Goal: Task Accomplishment & Management: Use online tool/utility

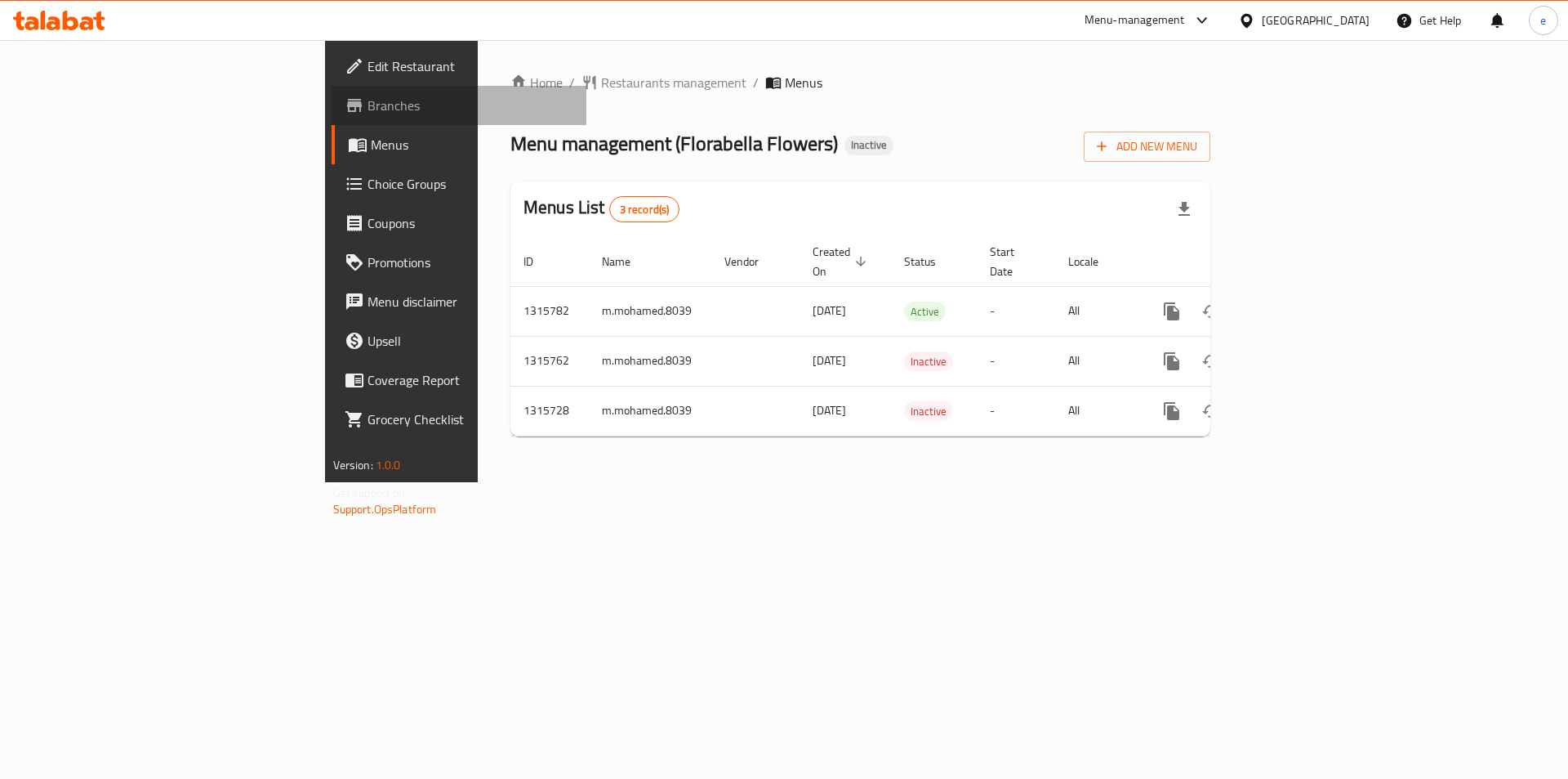
click at [367, 112] on span "Branches" at bounding box center [471, 105] width 207 height 19
click at [1197, 147] on span "Add New Menu" at bounding box center [1147, 147] width 101 height 20
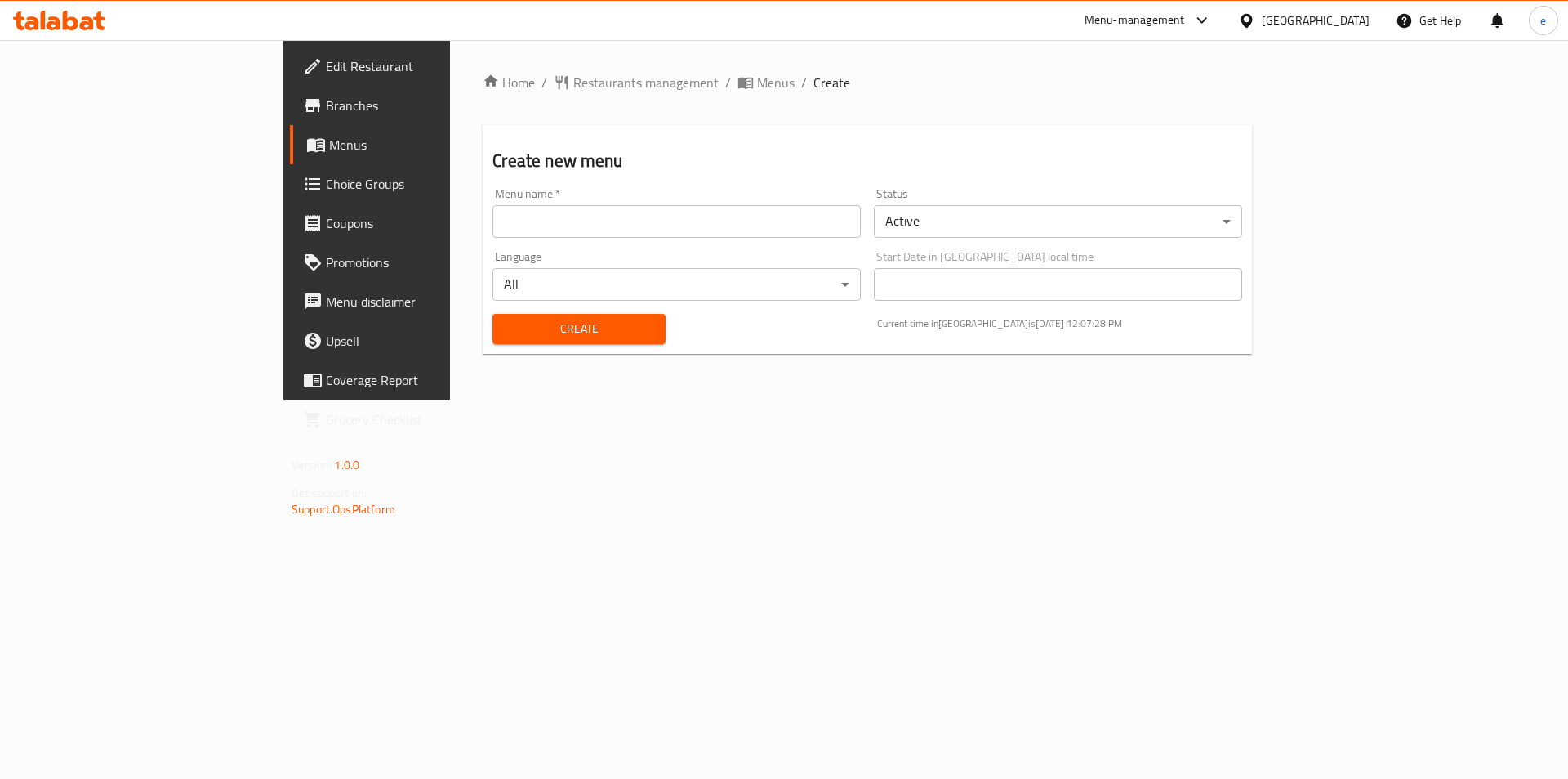
click at [493, 221] on input "text" at bounding box center [677, 221] width 368 height 32
click at [493, 216] on input "text" at bounding box center [677, 221] width 368 height 32
type input "1"
type input "12-10-2025-Eslam"
click at [495, 339] on button "Create" at bounding box center [579, 329] width 172 height 30
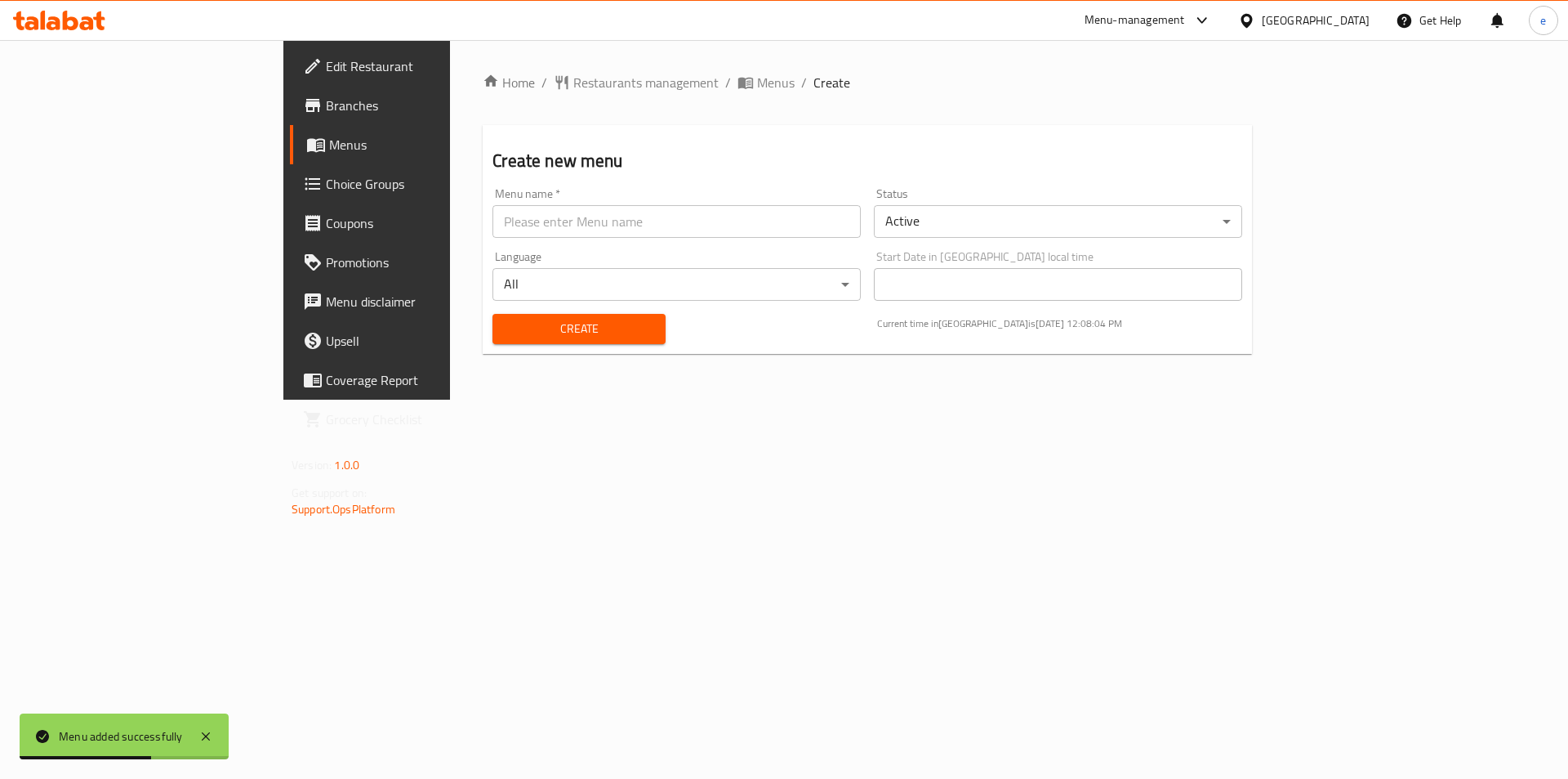
click at [329, 154] on span "Menus" at bounding box center [431, 145] width 203 height 19
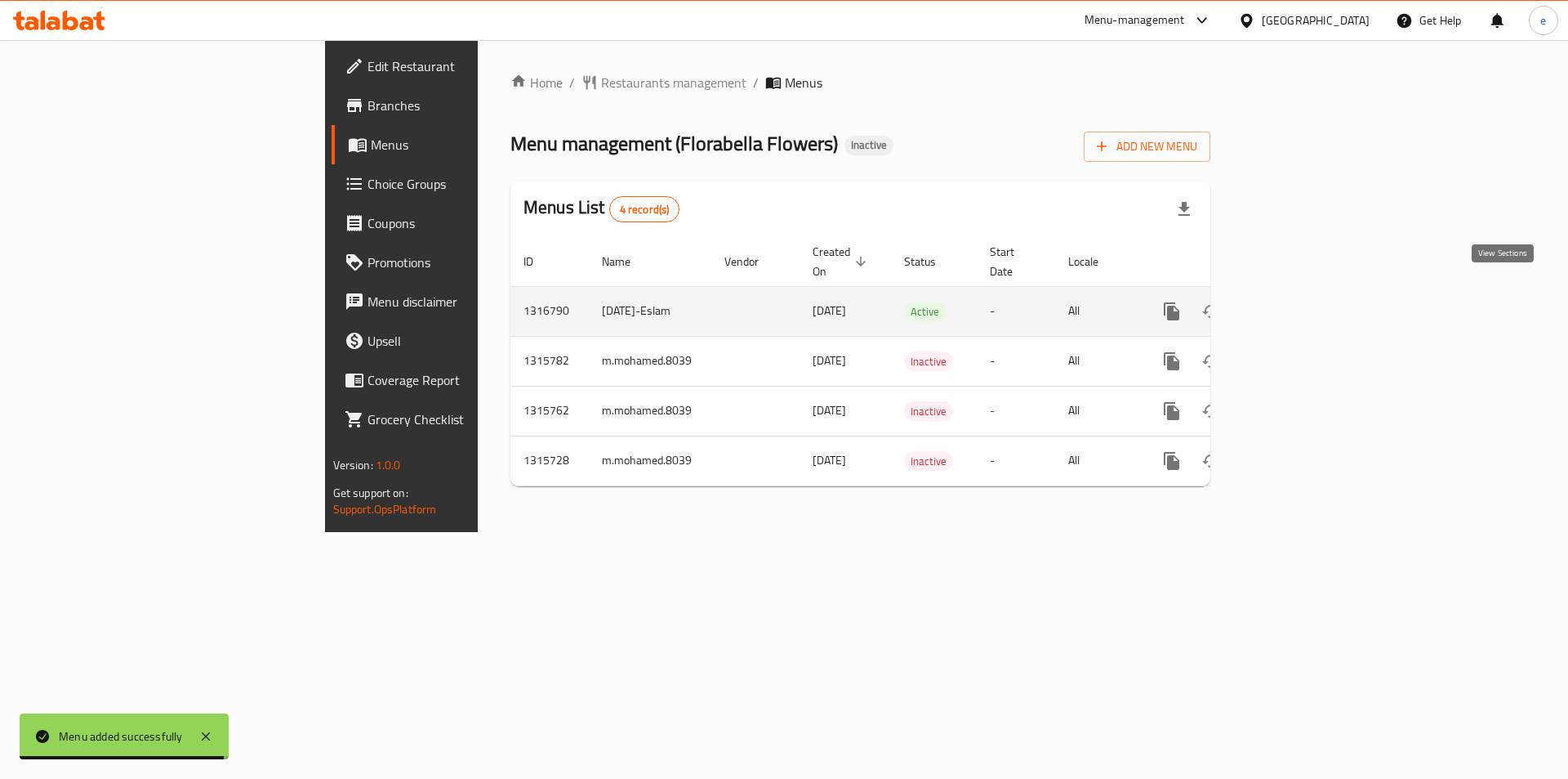
click at [1300, 302] on icon "enhanced table" at bounding box center [1289, 311] width 19 height 19
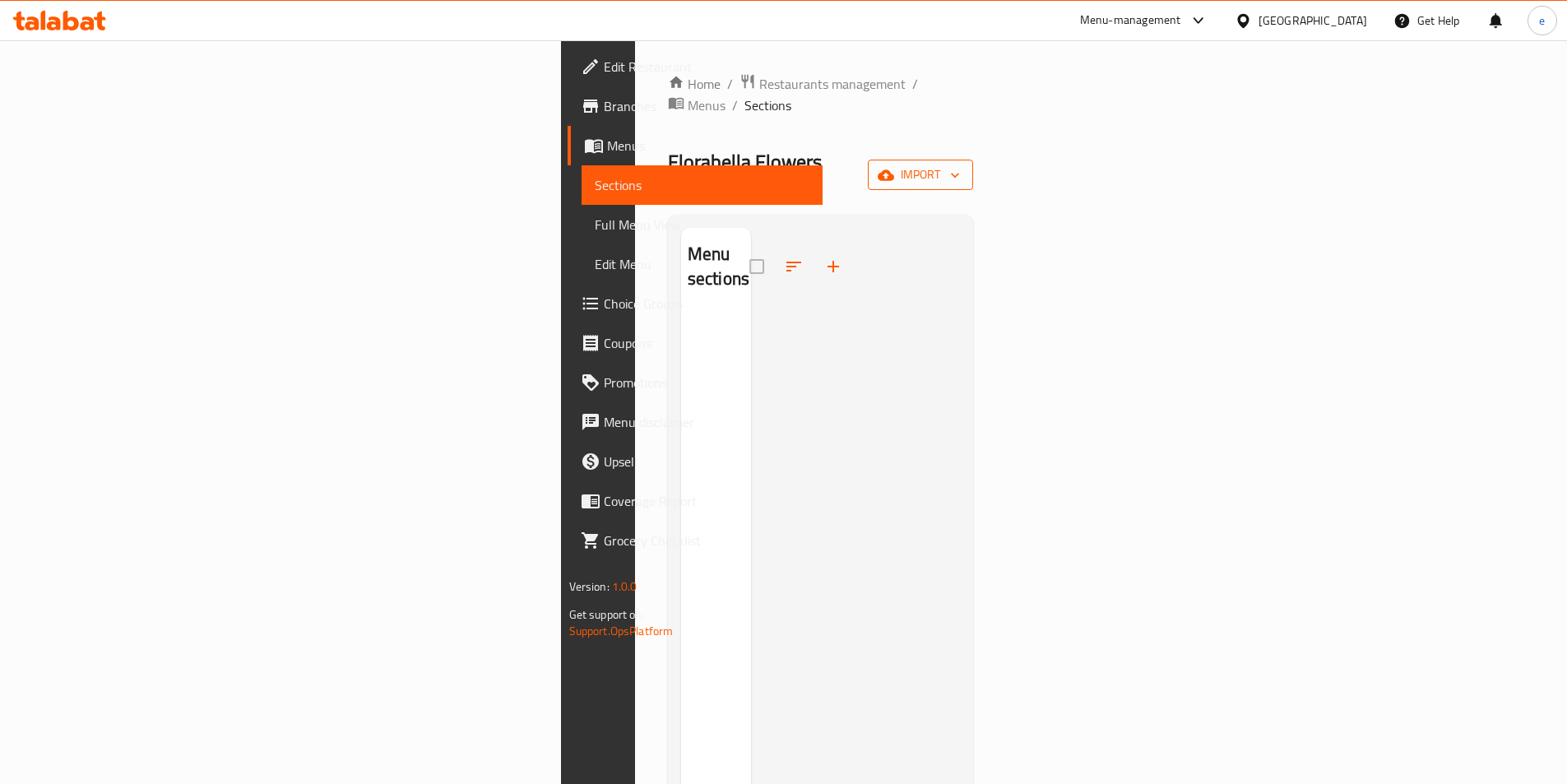
click at [960, 164] on span "import" at bounding box center [920, 174] width 79 height 20
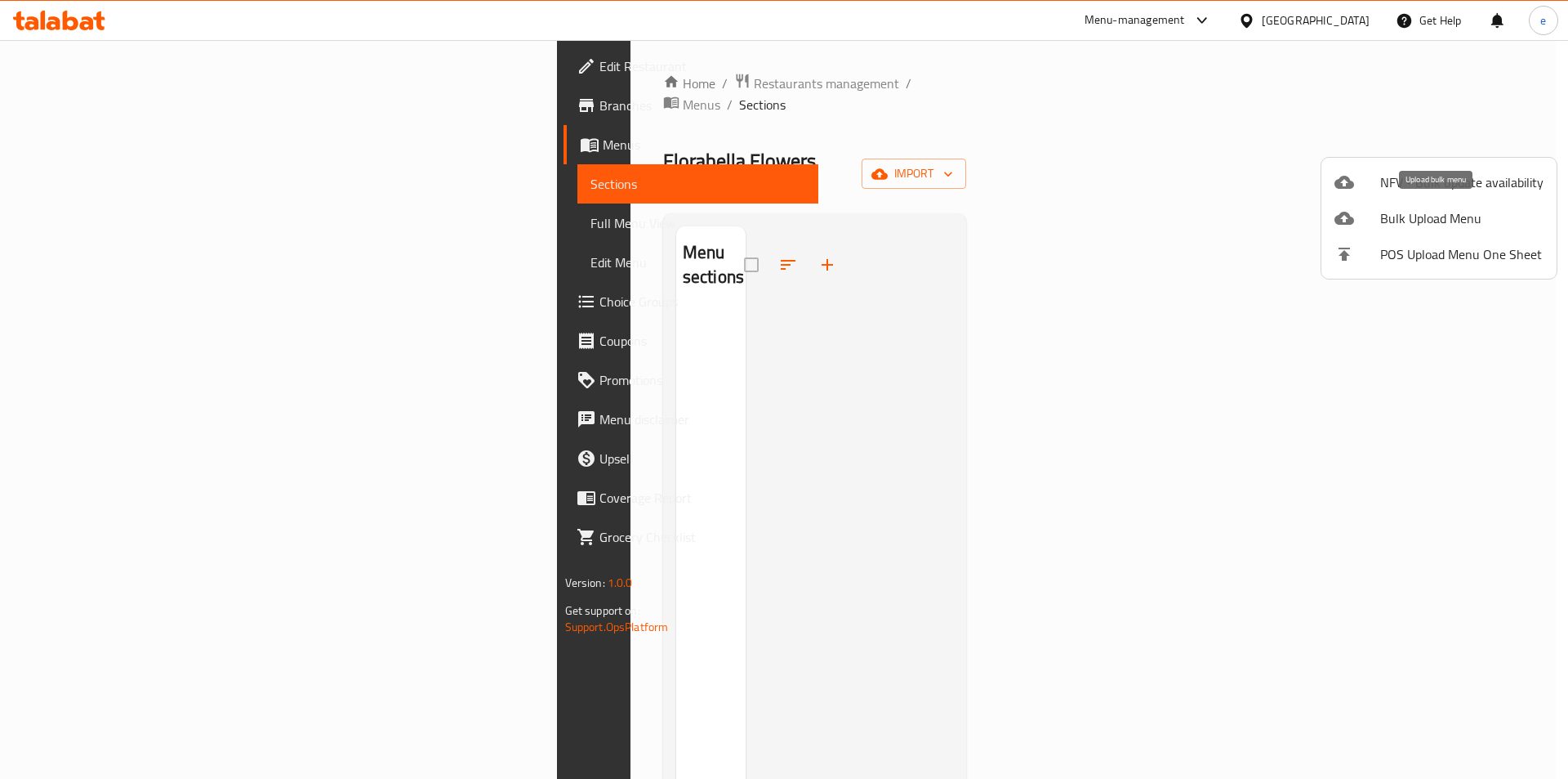
click at [1426, 221] on span "Bulk Upload Menu" at bounding box center [1462, 218] width 163 height 19
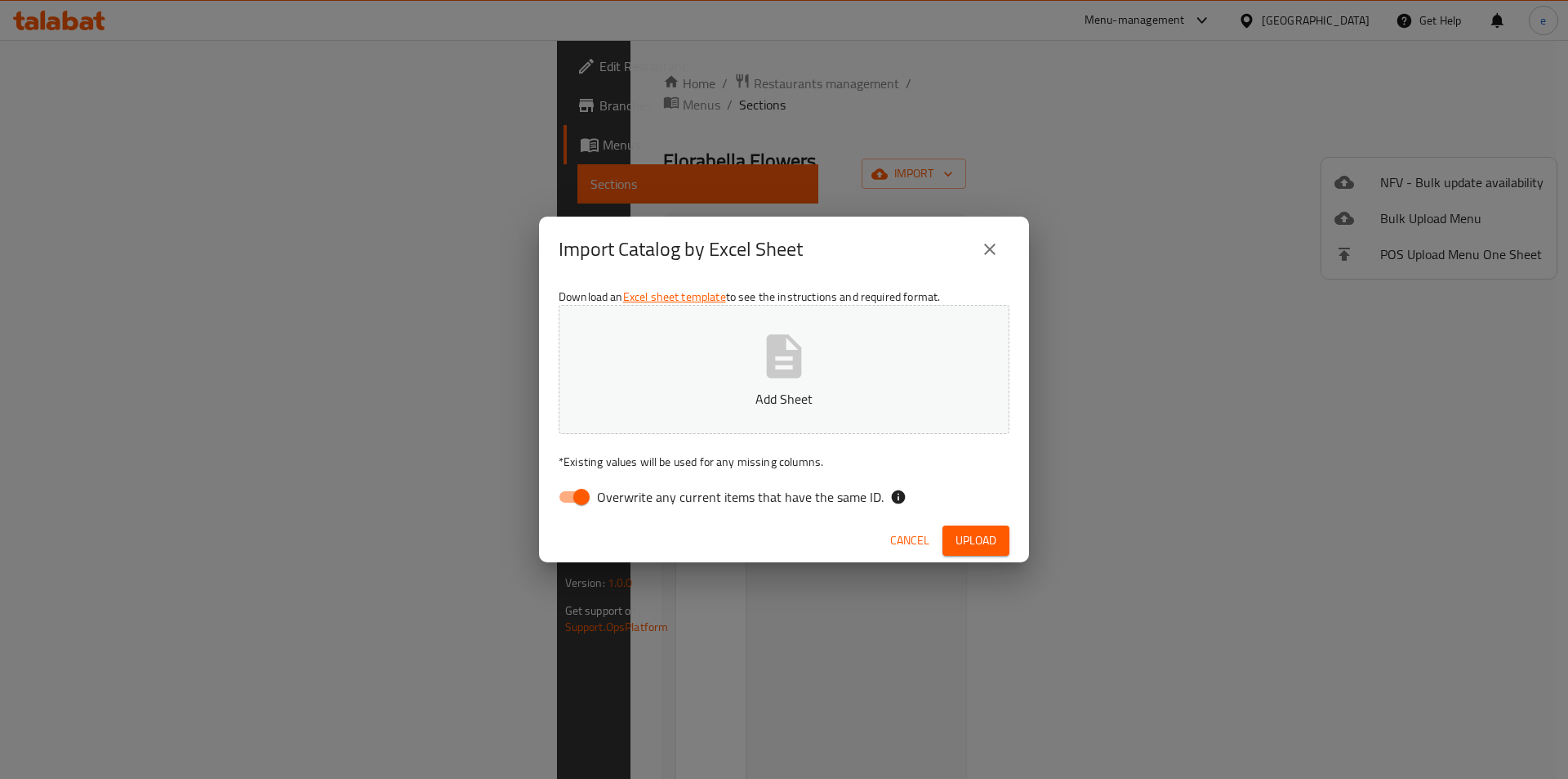
click at [588, 504] on input "Overwrite any current items that have the same ID." at bounding box center [581, 497] width 93 height 31
checkbox input "false"
click at [770, 362] on icon "button" at bounding box center [784, 355] width 35 height 43
click at [980, 534] on span "Upload" at bounding box center [976, 540] width 41 height 20
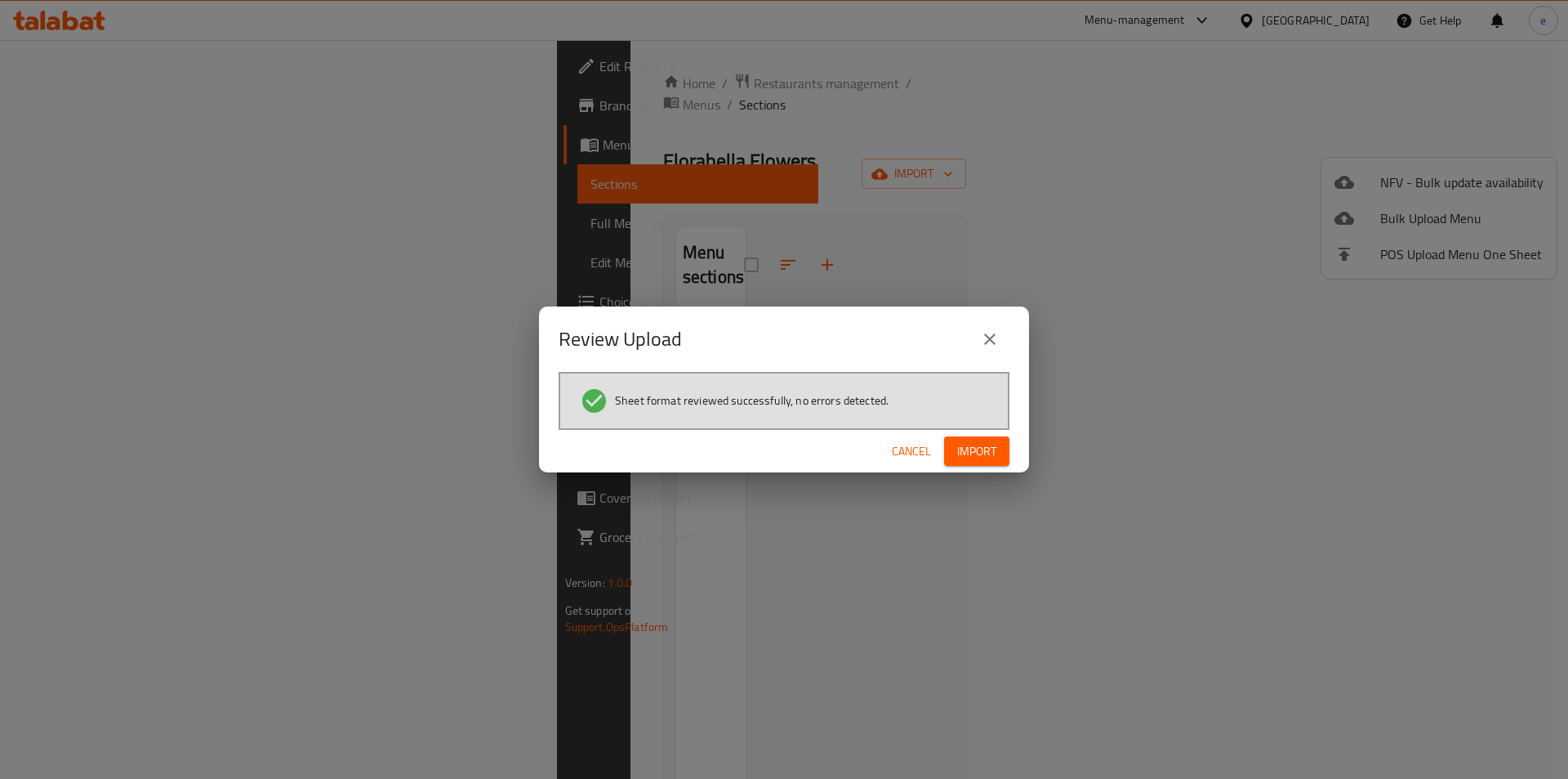
click at [978, 449] on span "Import" at bounding box center [976, 451] width 39 height 20
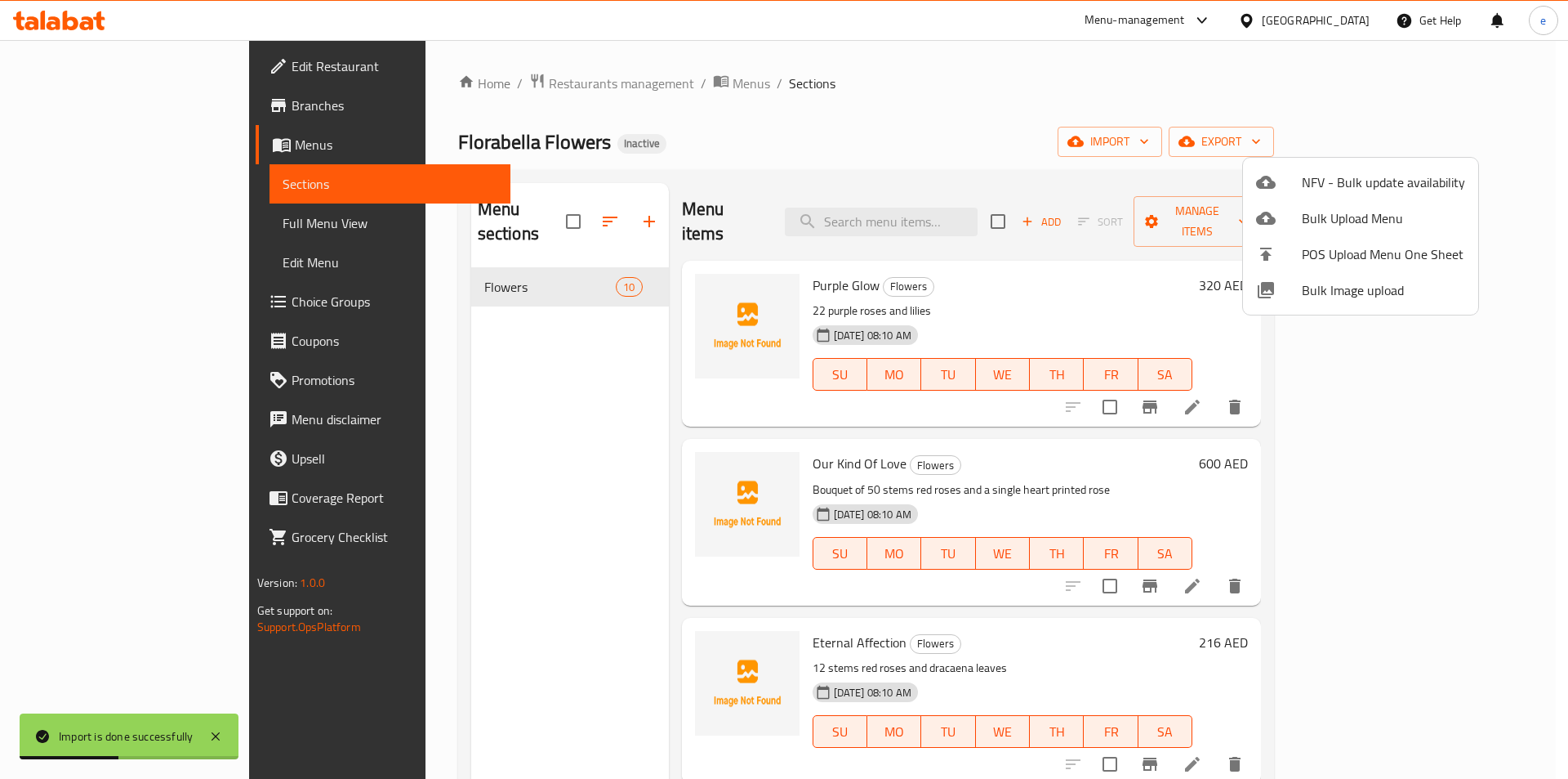
click at [1213, 117] on div at bounding box center [784, 390] width 1568 height 779
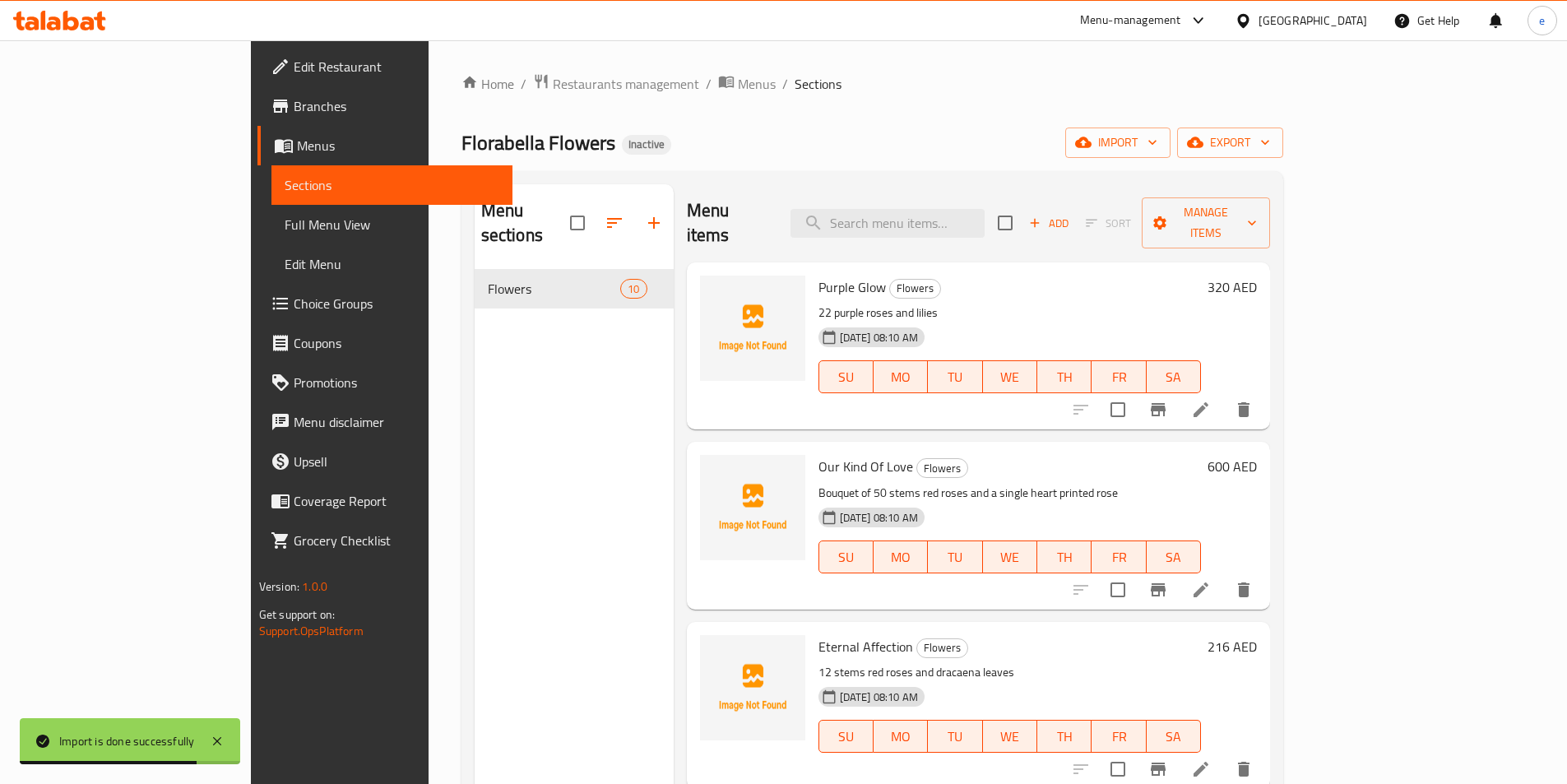
click at [284, 231] on span "Full Menu View" at bounding box center [391, 224] width 215 height 19
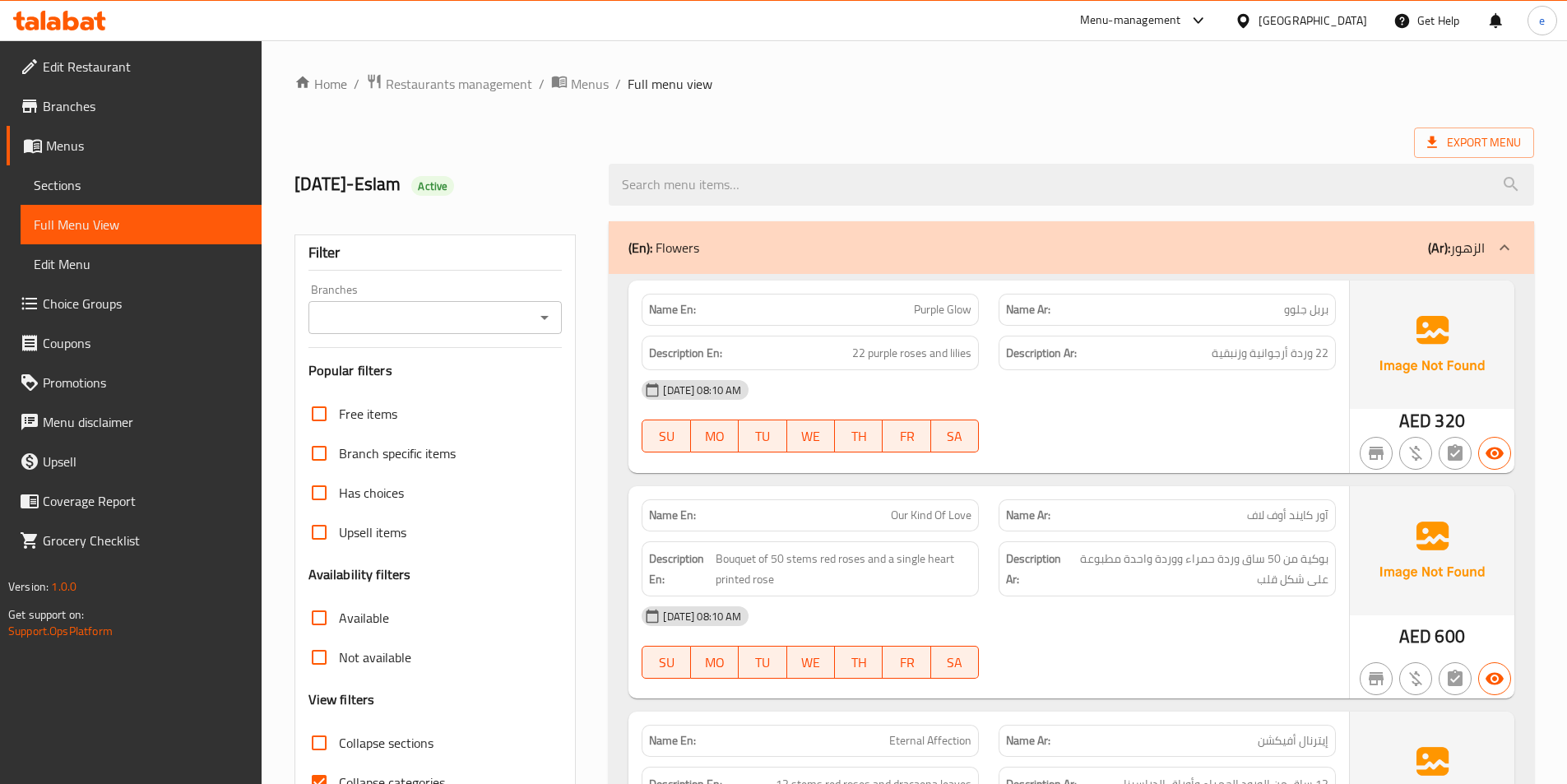
click at [993, 91] on ol "Home / Restaurants management / Menus / Full menu view" at bounding box center [913, 84] width 1239 height 21
drag, startPoint x: 1316, startPoint y: 359, endPoint x: 1177, endPoint y: 354, distance: 139.1
click at [1177, 354] on h6 "Description Ar: 22 وردة أرجوانية وزنبقية" at bounding box center [1167, 352] width 322 height 20
click at [1136, 362] on h6 "Description Ar: 22 وردة أرجوانية وزنبقية" at bounding box center [1167, 352] width 322 height 20
drag, startPoint x: 1287, startPoint y: 352, endPoint x: 1177, endPoint y: 353, distance: 110.0
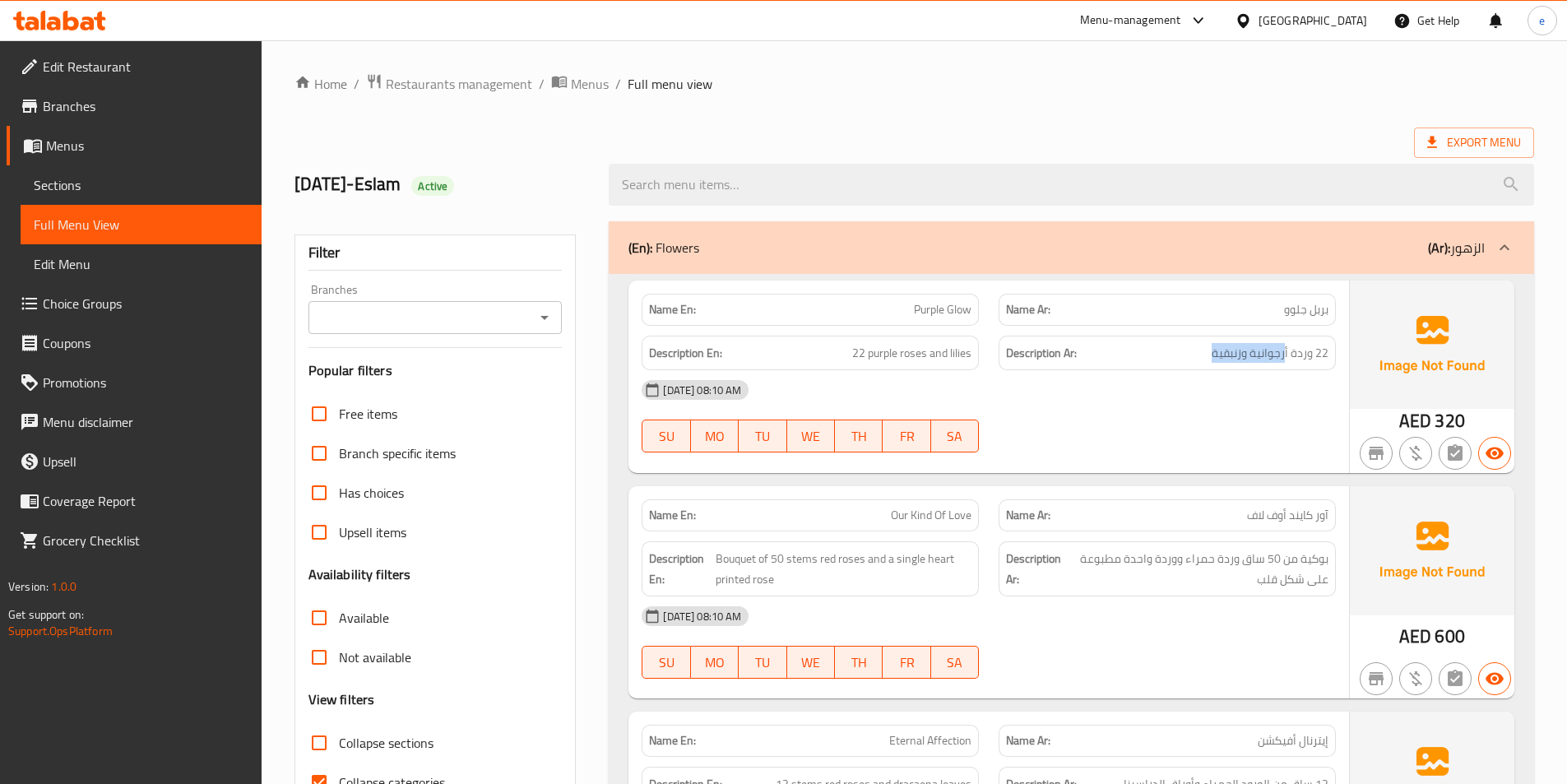
click at [1177, 353] on h6 "Description Ar: 22 وردة أرجوانية وزنبقية" at bounding box center [1167, 352] width 322 height 20
click at [1079, 283] on div "Name Ar: بربل جلوو" at bounding box center [1167, 309] width 357 height 52
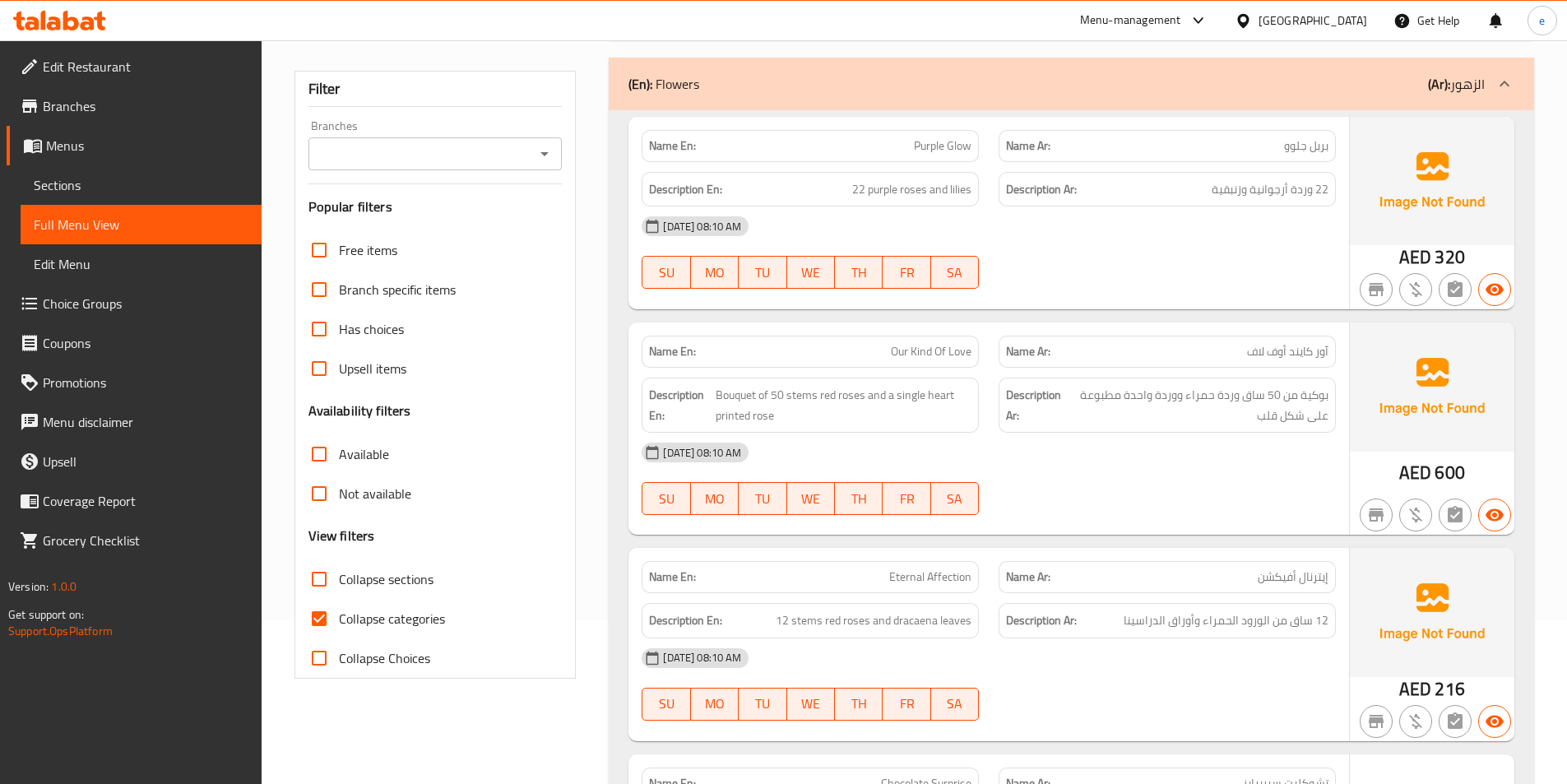
scroll to position [164, 0]
click at [320, 627] on input "Collapse categories" at bounding box center [319, 617] width 40 height 40
checkbox input "false"
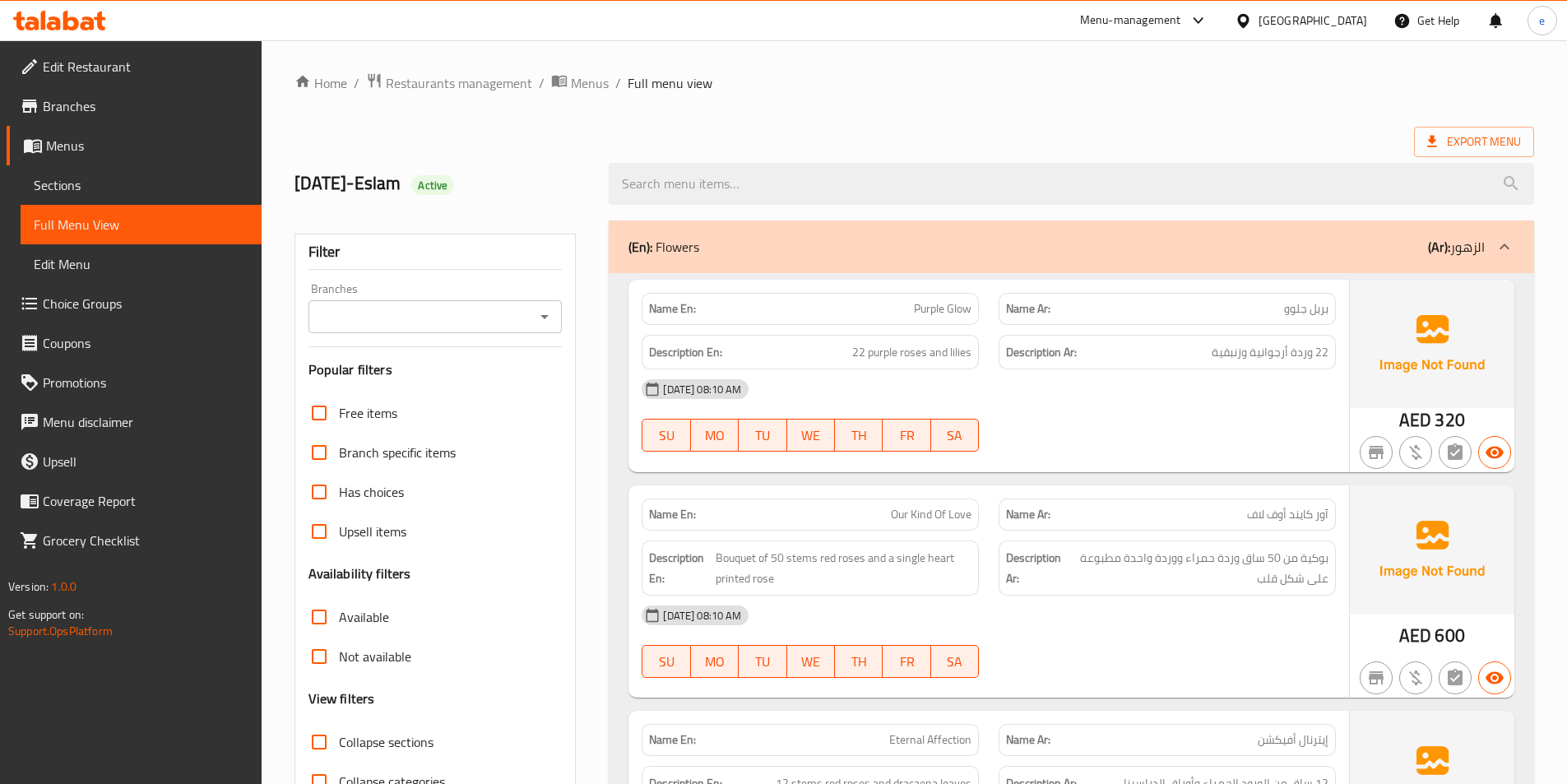
scroll to position [0, 0]
drag, startPoint x: 1323, startPoint y: 357, endPoint x: 1158, endPoint y: 360, distance: 165.0
click at [1158, 360] on h6 "Description Ar: 22 وردة أرجوانية وزنبقية" at bounding box center [1167, 352] width 322 height 20
click at [1247, 360] on span "22 وردة أرجوانية وزنبقية" at bounding box center [1270, 352] width 117 height 20
drag, startPoint x: 853, startPoint y: 363, endPoint x: 975, endPoint y: 365, distance: 122.0
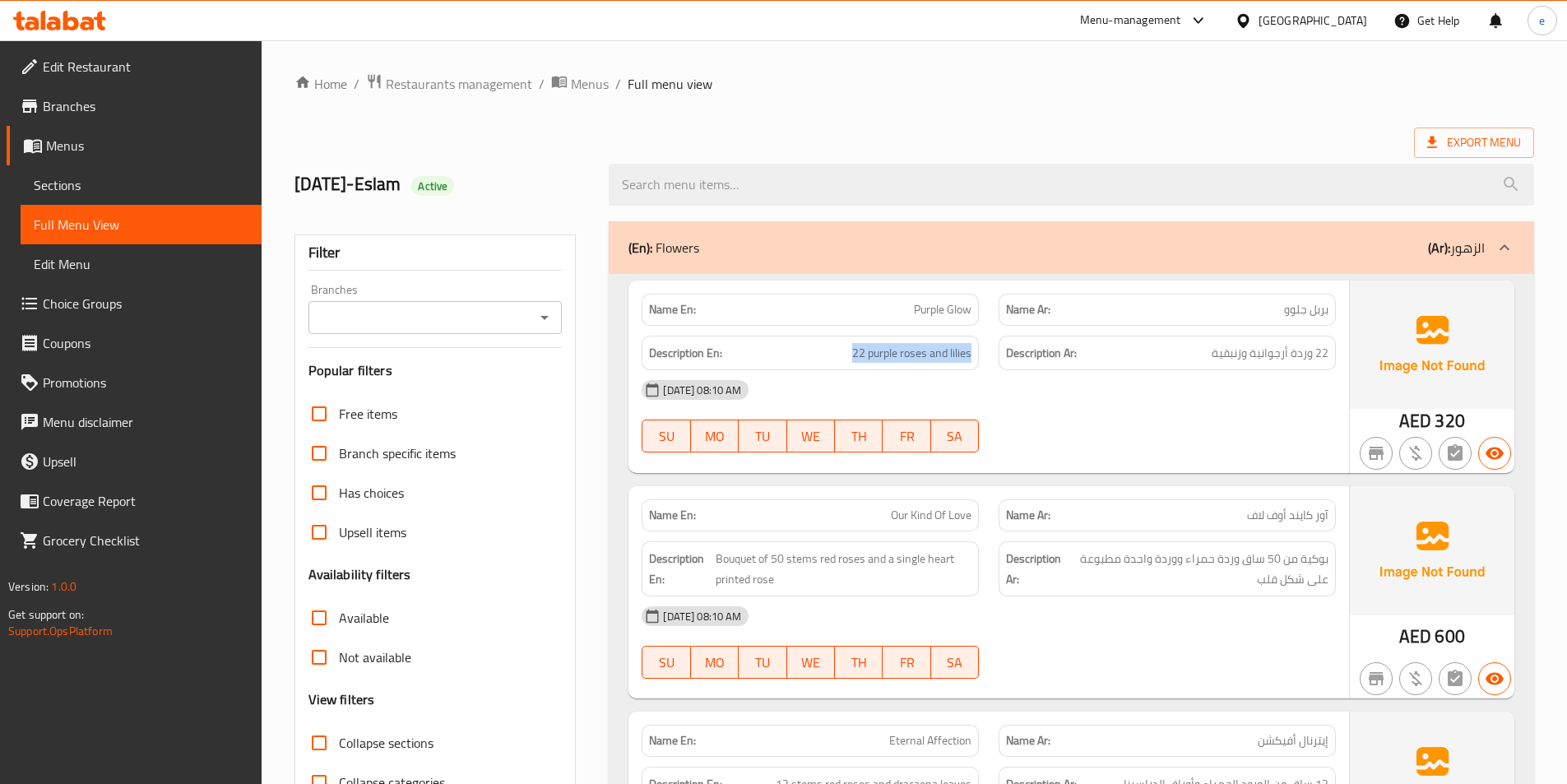
click at [975, 365] on div "Description En: 22 purple roses and lilies" at bounding box center [810, 353] width 337 height 35
drag, startPoint x: 1332, startPoint y: 516, endPoint x: 1197, endPoint y: 522, distance: 135.1
click at [1197, 522] on div "Name Ar: آور كايند أوف لاف" at bounding box center [1168, 515] width 337 height 32
click at [750, 550] on span "Bouquet of 50 stems red roses and a single heart printed rose" at bounding box center [844, 569] width 257 height 41
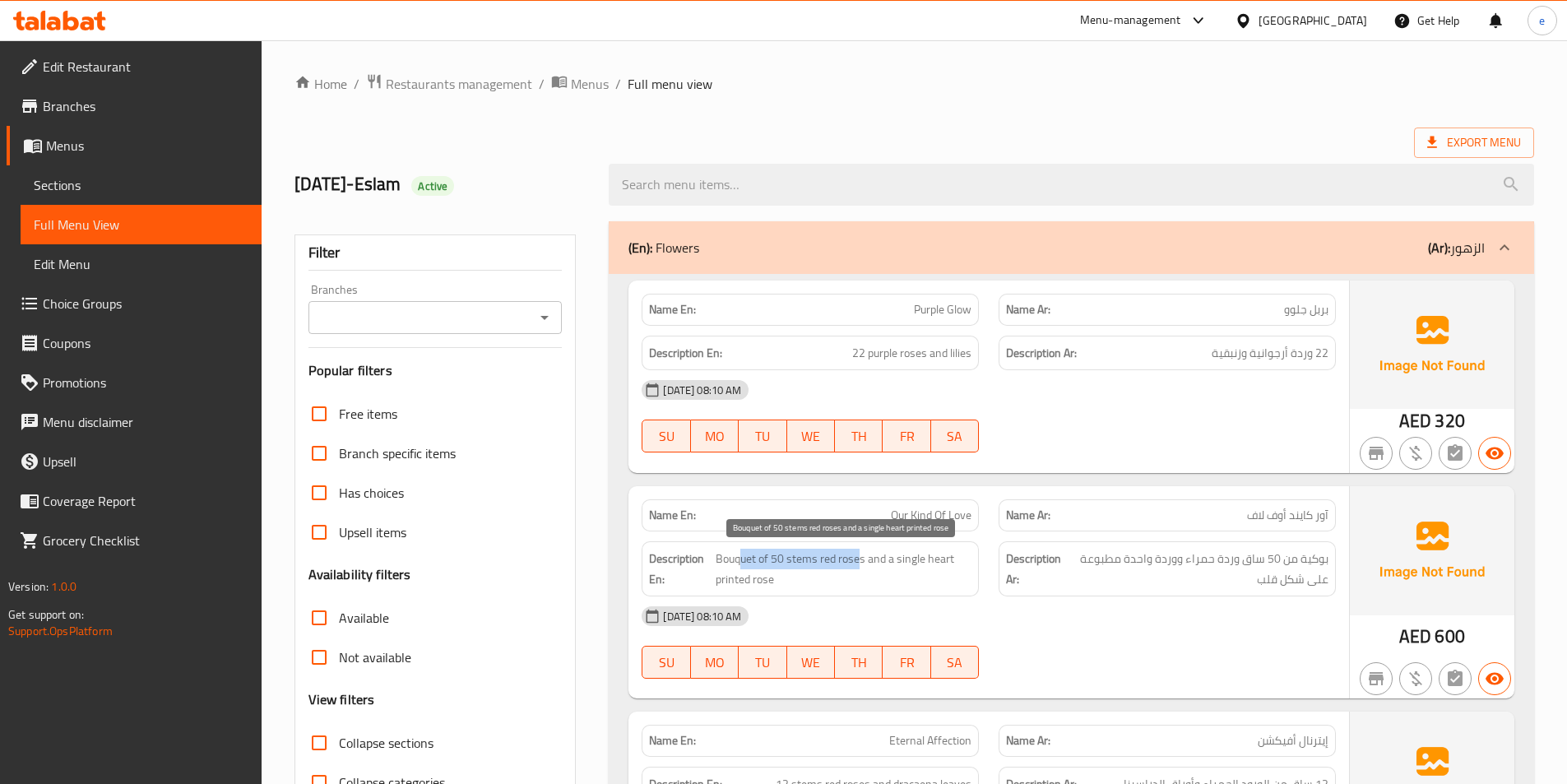
drag, startPoint x: 740, startPoint y: 556, endPoint x: 860, endPoint y: 562, distance: 120.1
click at [860, 562] on span "Bouquet of 50 stems red roses and a single heart printed rose" at bounding box center [844, 569] width 257 height 41
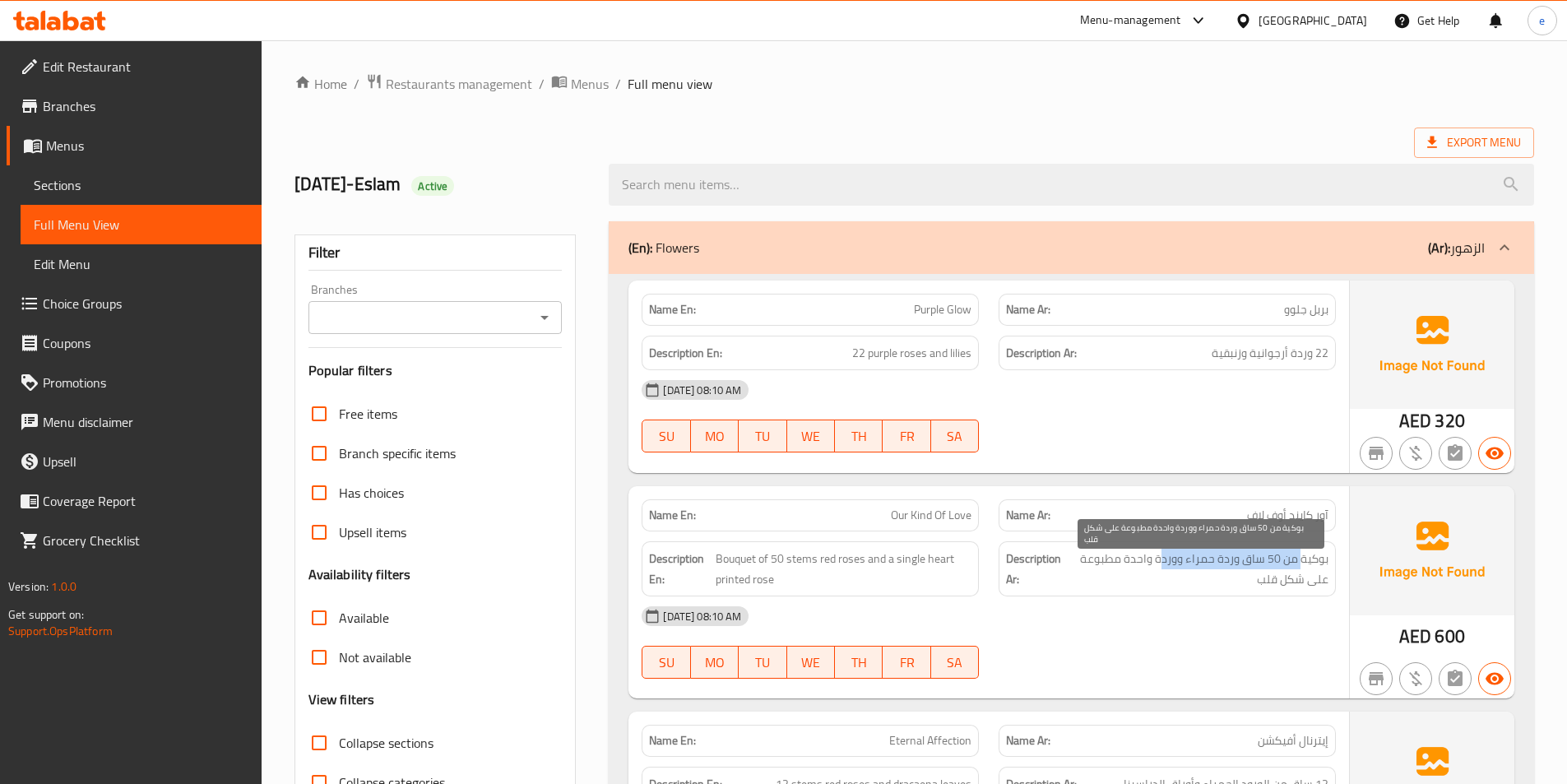
drag, startPoint x: 1291, startPoint y: 562, endPoint x: 1162, endPoint y: 562, distance: 129.0
click at [1162, 562] on span "بوكية من 50 ساق وردة حمراء ووردة واحدة مطبوعة على شكل قلب" at bounding box center [1198, 569] width 261 height 41
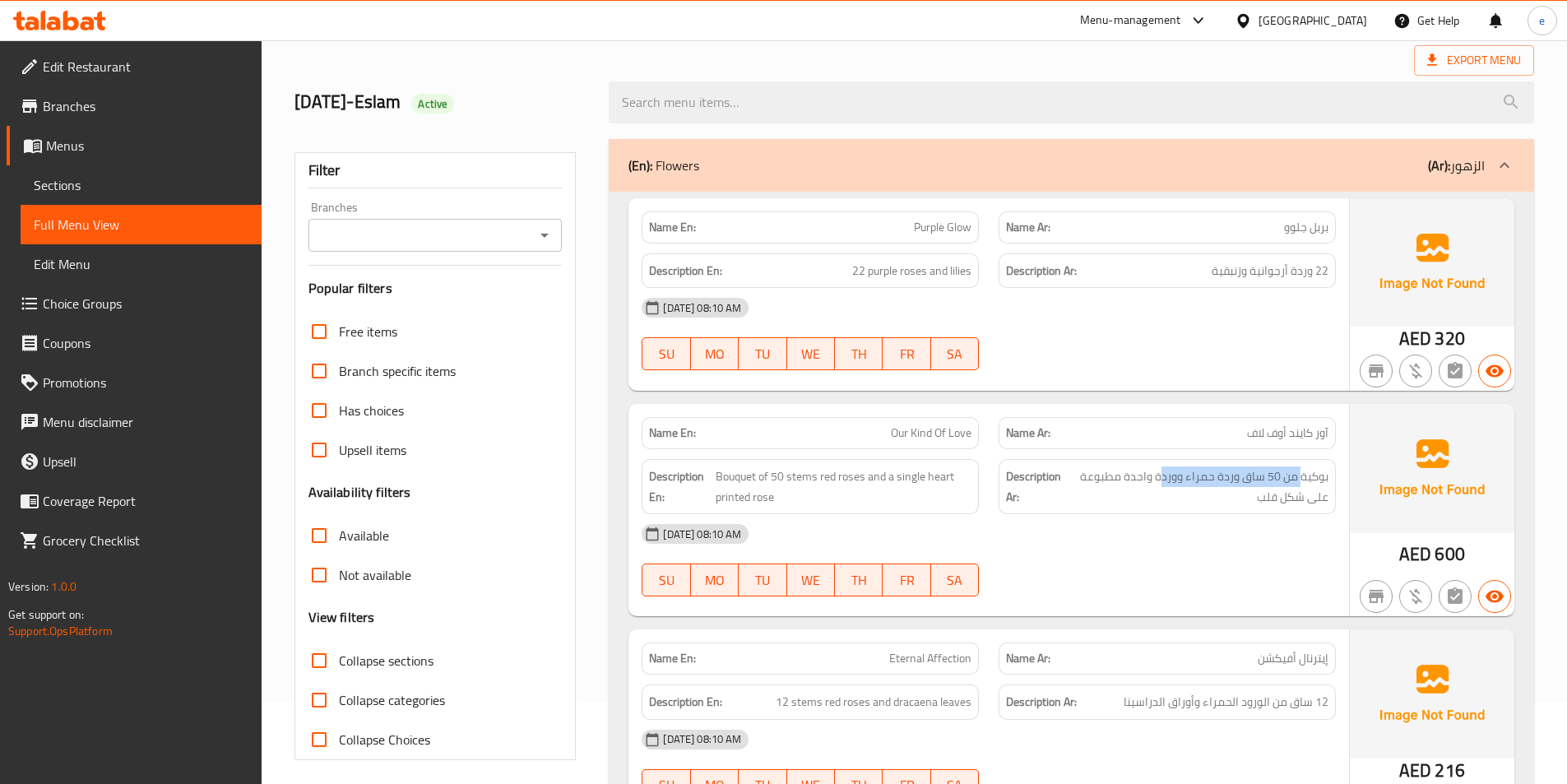
scroll to position [164, 0]
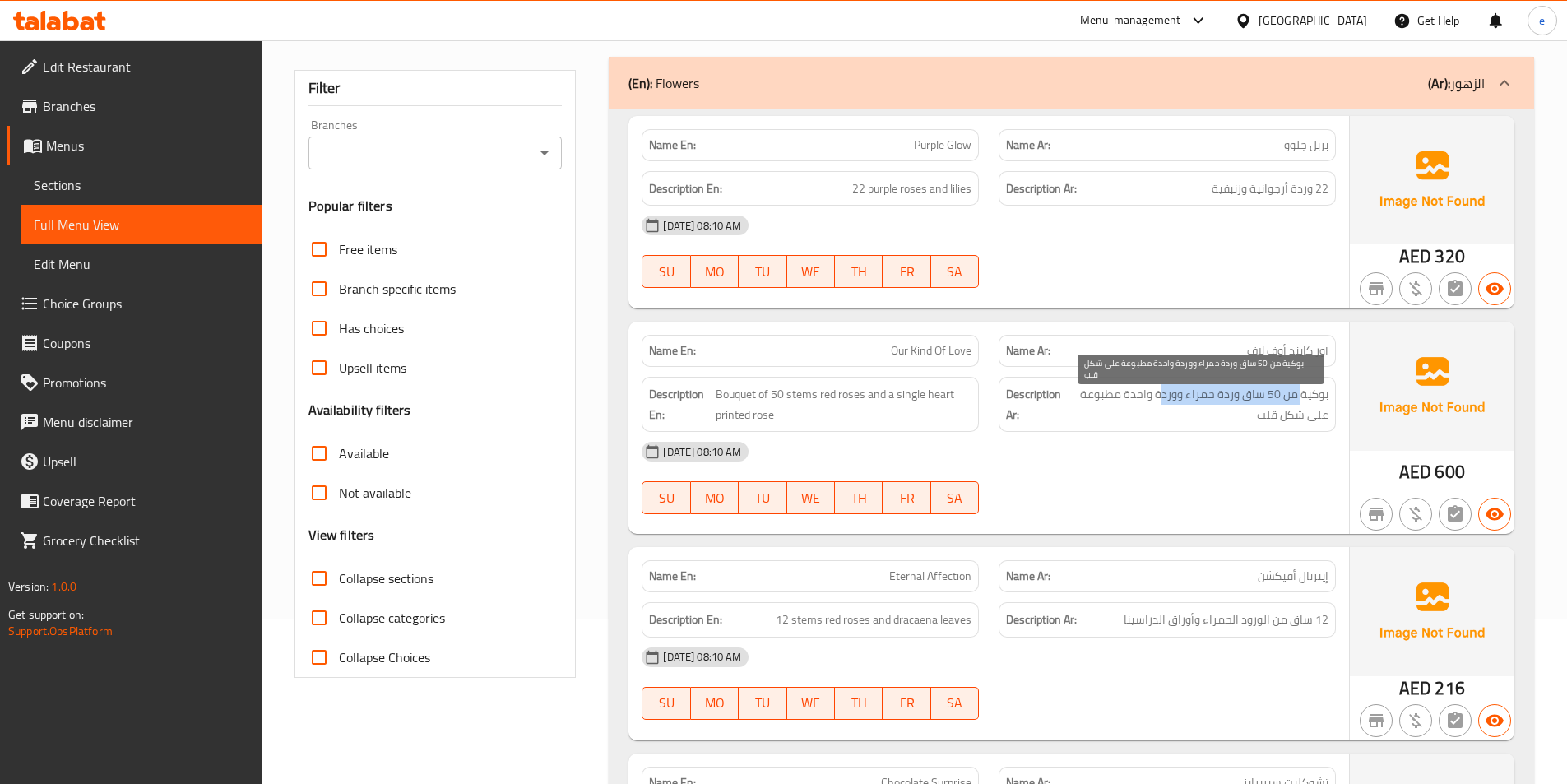
click at [1239, 397] on span "بوكية من 50 ساق وردة حمراء ووردة واحدة مطبوعة على شكل قلب" at bounding box center [1198, 404] width 261 height 41
drag, startPoint x: 1256, startPoint y: 395, endPoint x: 1119, endPoint y: 405, distance: 137.4
click at [1119, 405] on span "بوكية من 50 ساق وردة حمراء ووردة واحدة مطبوعة على شكل قلب" at bounding box center [1198, 404] width 261 height 41
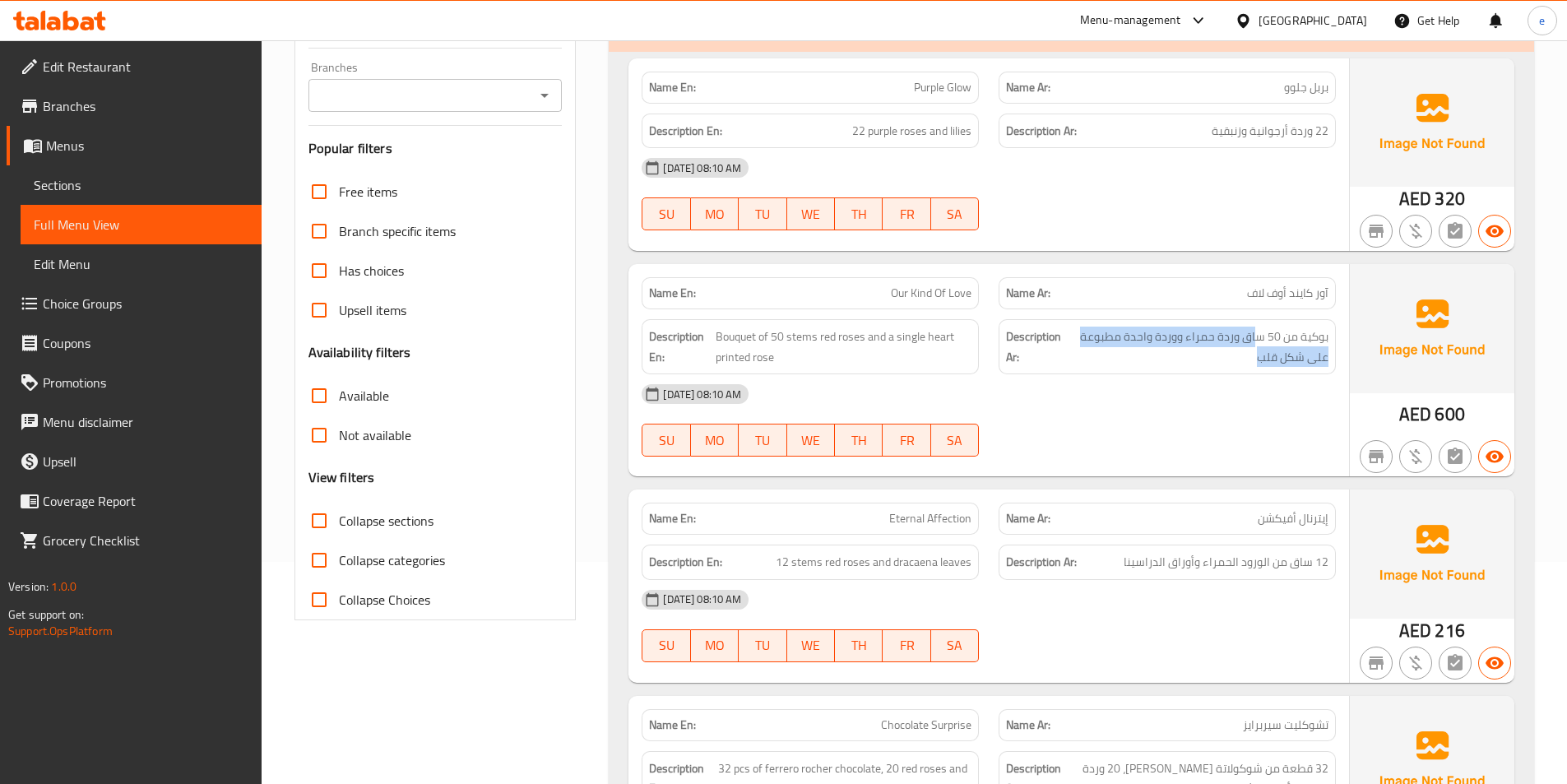
scroll to position [246, 0]
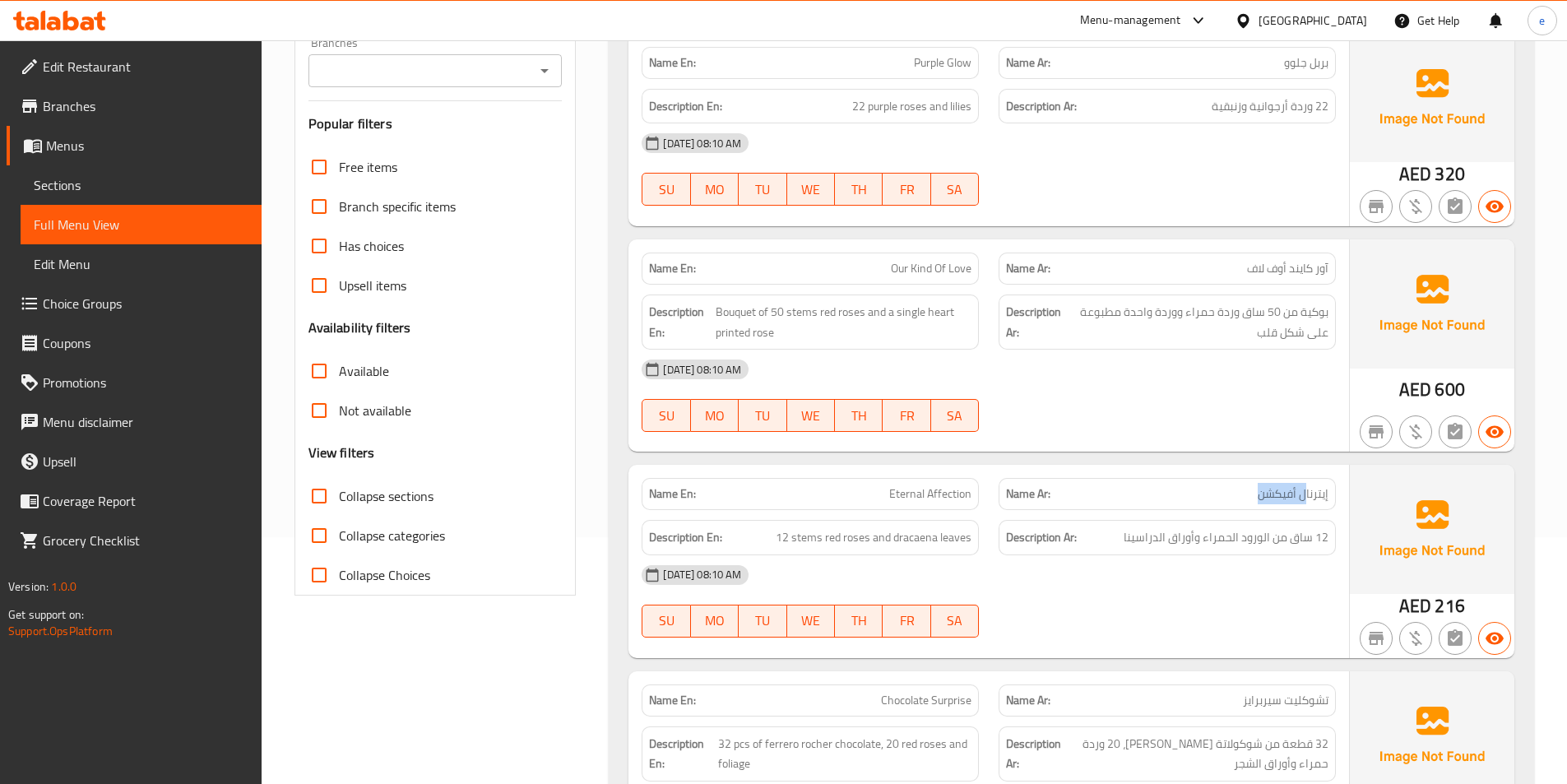
drag, startPoint x: 1304, startPoint y: 494, endPoint x: 1206, endPoint y: 493, distance: 98.0
click at [1215, 493] on p "Name Ar: إيترنال أفيكشن" at bounding box center [1167, 494] width 322 height 18
drag, startPoint x: 886, startPoint y: 494, endPoint x: 994, endPoint y: 494, distance: 108.0
click at [994, 494] on div "Name En: Eternal Affection Name Ar: إيترنال أفيكشن" at bounding box center [988, 494] width 714 height 52
drag, startPoint x: 1331, startPoint y: 538, endPoint x: 1123, endPoint y: 545, distance: 208.1
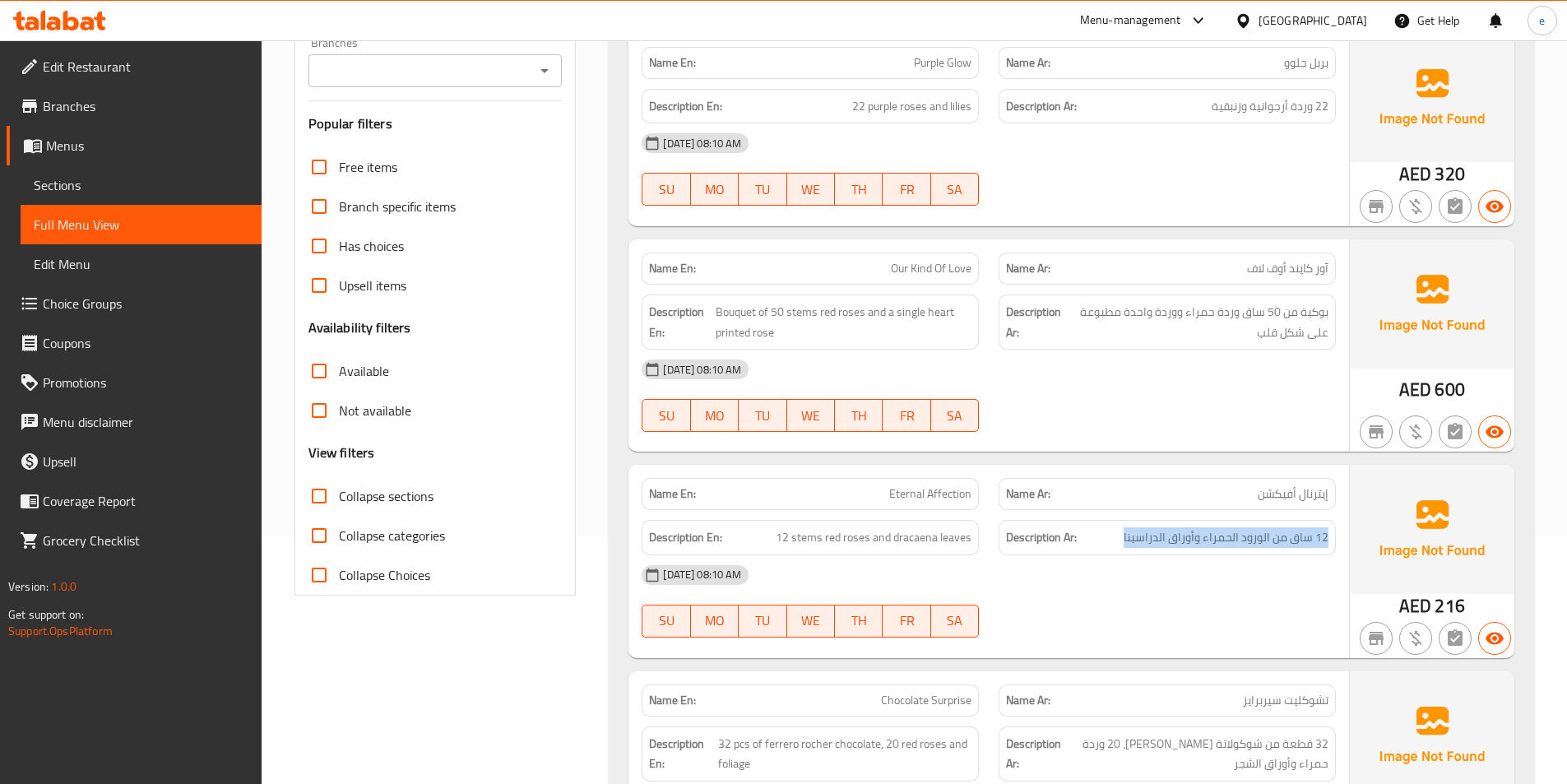
click at [1123, 545] on div "Description Ar: 12 ساق من الورود الحمراء وأوراق الدراسينا" at bounding box center [1168, 538] width 337 height 35
click at [1108, 536] on h6 "Description Ar: 12 ساق من الورود الحمراء وأوراق الدراسينا" at bounding box center [1167, 537] width 322 height 20
drag, startPoint x: 972, startPoint y: 542, endPoint x: 768, endPoint y: 547, distance: 204.1
click at [768, 547] on div "Description En: 12 stems red roses and dracaena leaves" at bounding box center [810, 538] width 337 height 35
click at [972, 574] on div "12-10-2025 08:10 AM" at bounding box center [988, 575] width 714 height 40
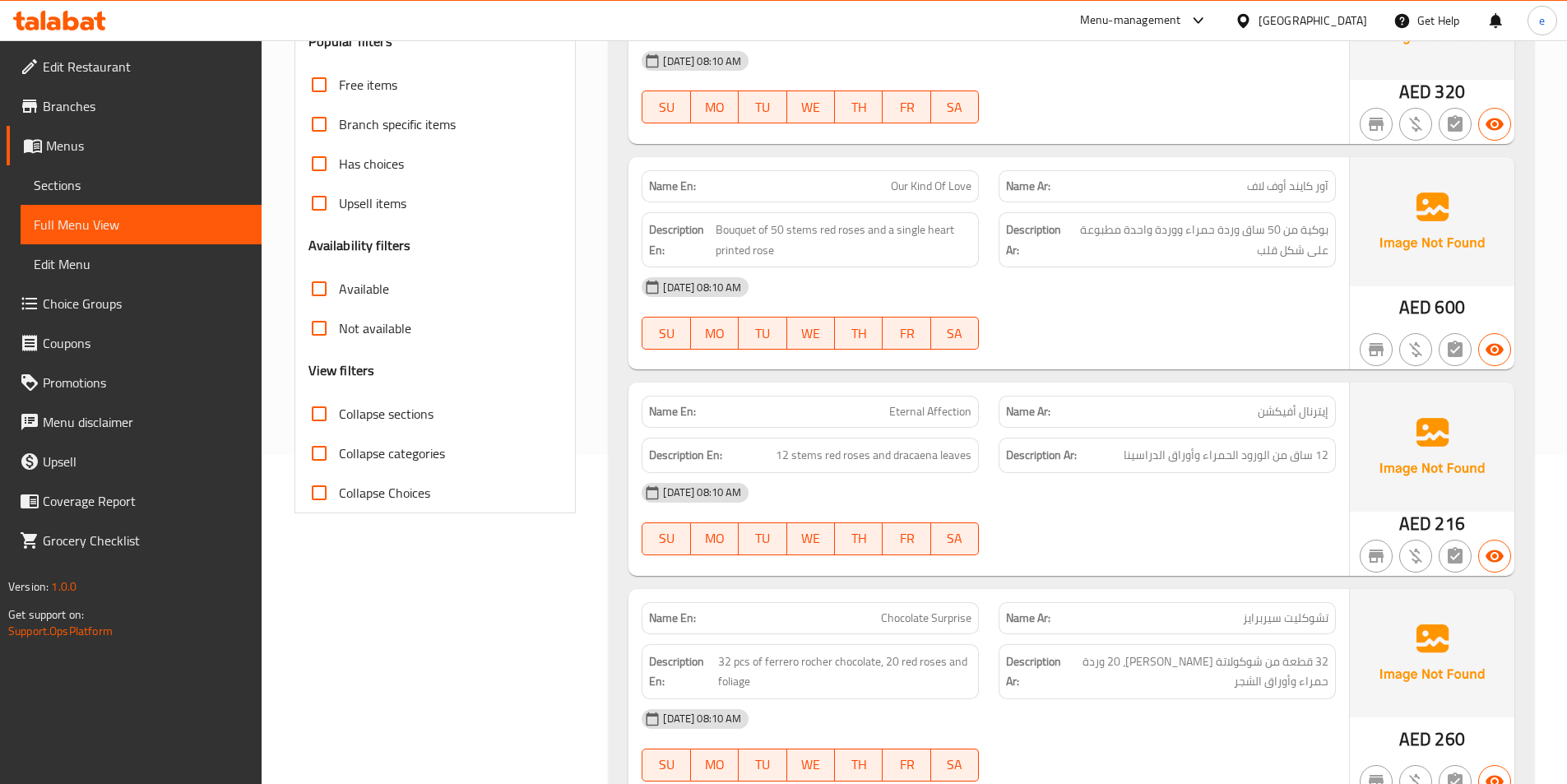
scroll to position [411, 0]
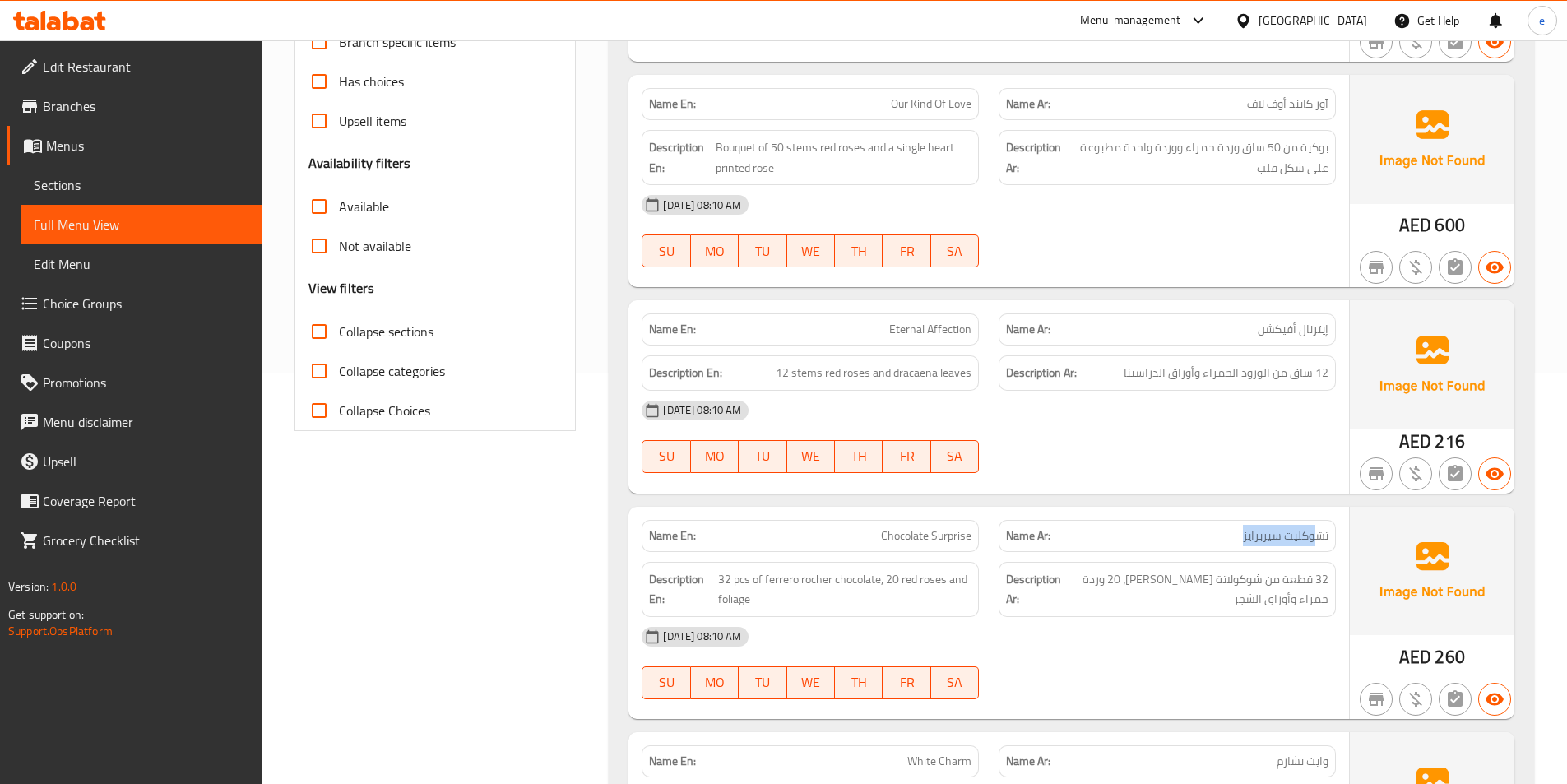
drag, startPoint x: 1318, startPoint y: 537, endPoint x: 1207, endPoint y: 537, distance: 111.0
click at [1207, 537] on p "Name Ar: تشوكليت سيربرايز" at bounding box center [1167, 536] width 322 height 18
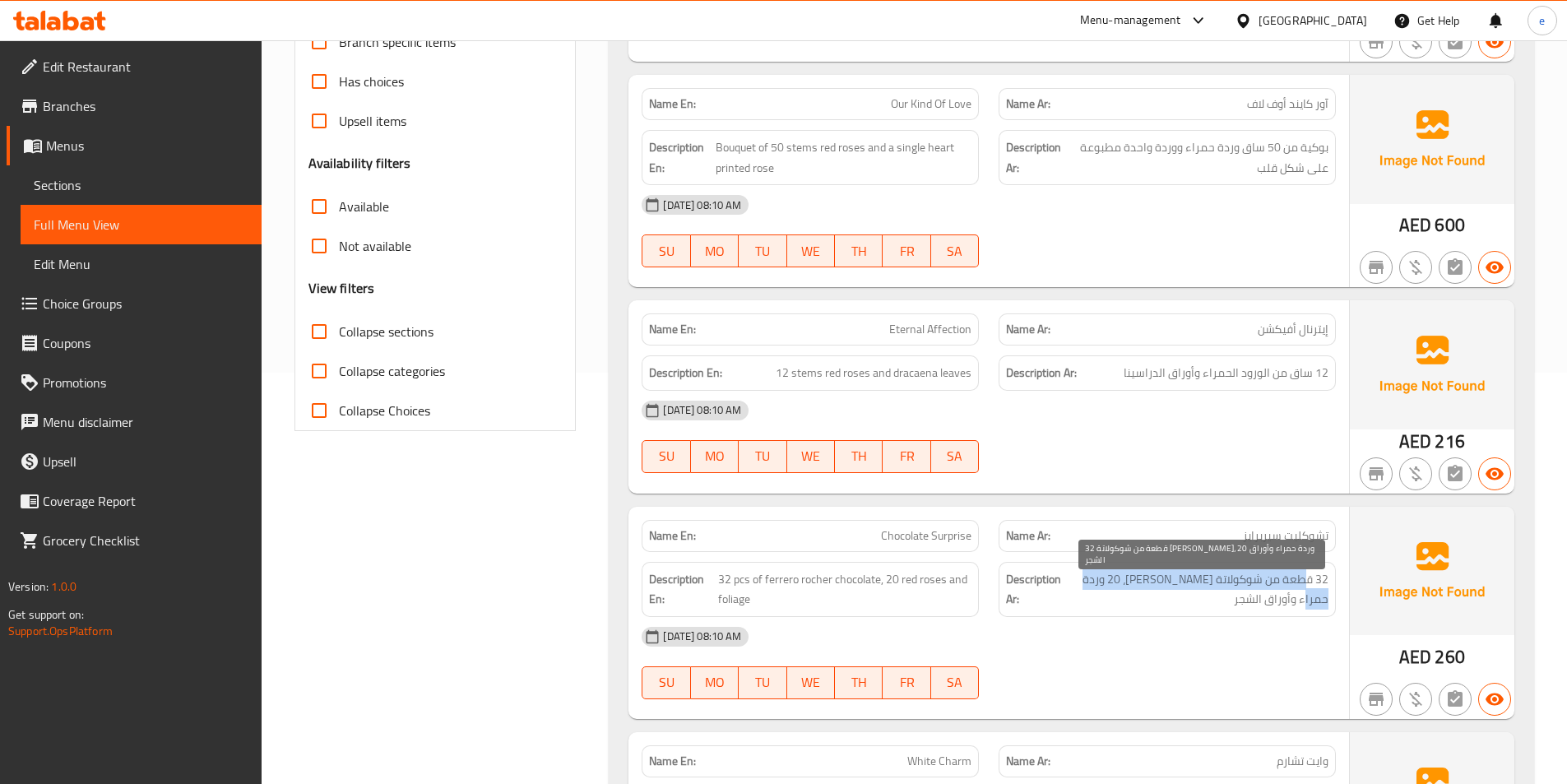
drag, startPoint x: 1307, startPoint y: 583, endPoint x: 1079, endPoint y: 582, distance: 228.0
click at [1079, 582] on span "32 قطعة من شوكولاتة فيريرو روشيه، 20 وردة حمراء وأوراق الشجر" at bounding box center [1196, 589] width 264 height 41
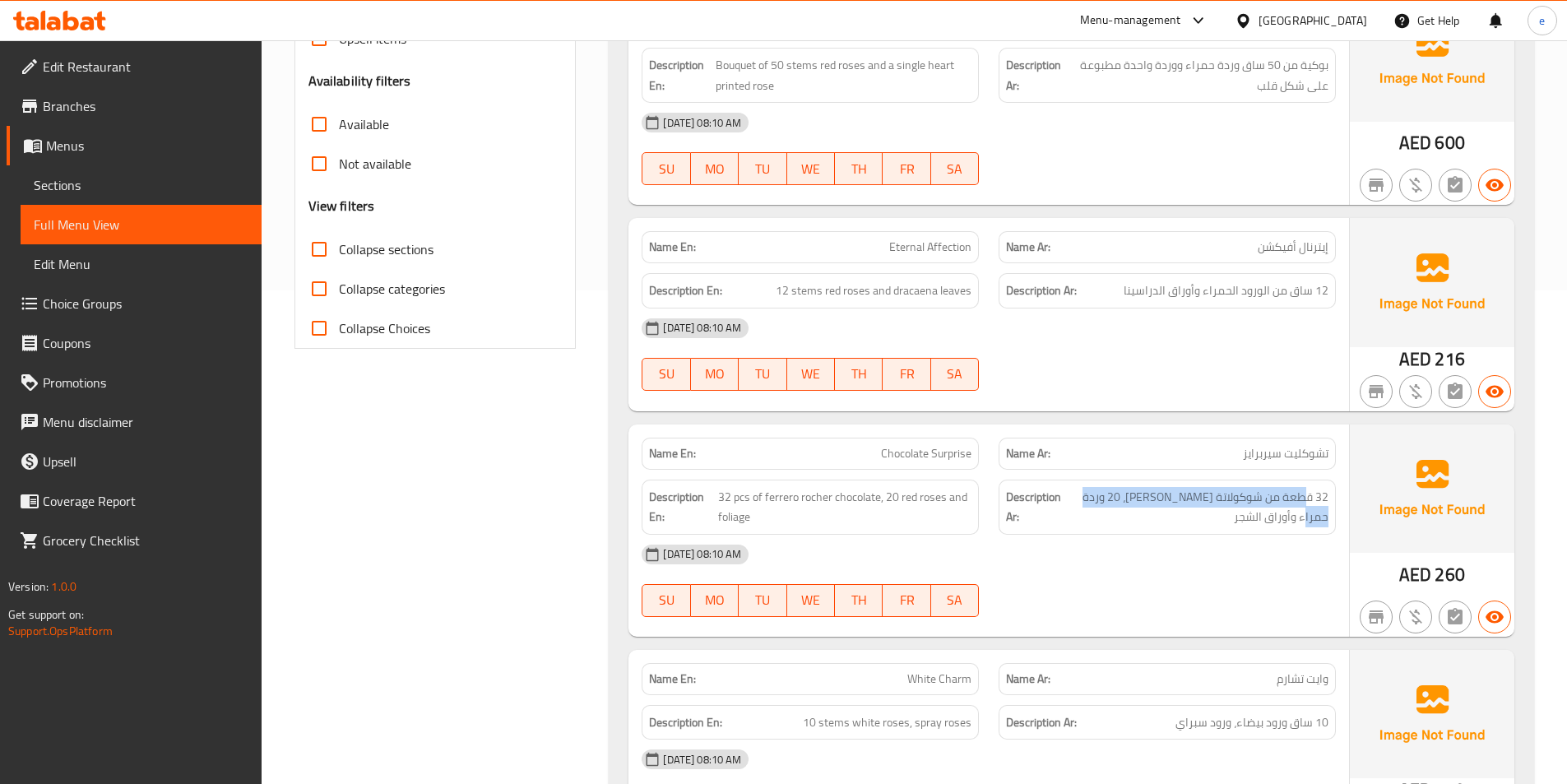
scroll to position [576, 0]
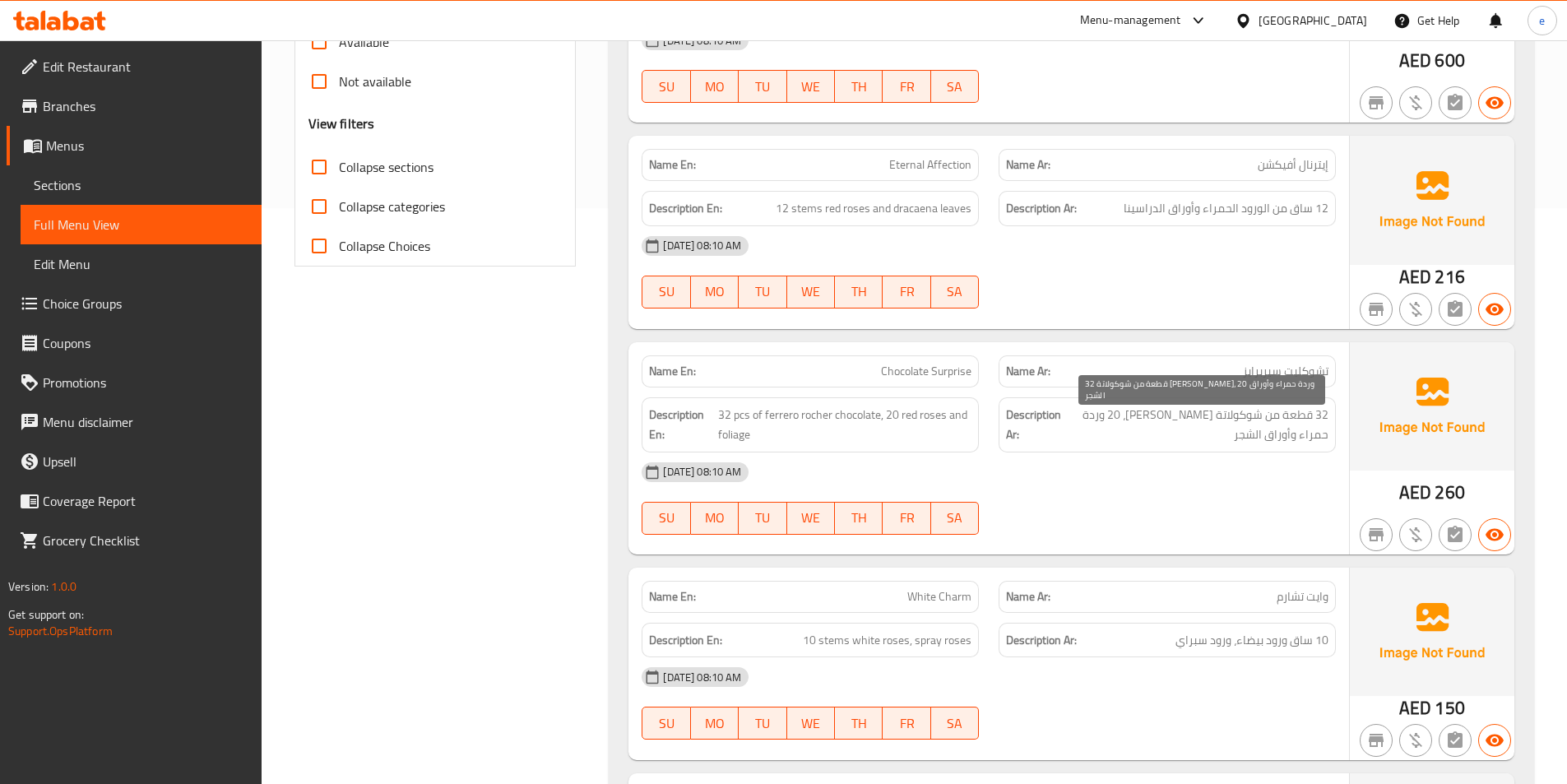
click at [1190, 439] on span "32 قطعة من شوكولاتة فيريرو روشيه، 20 وردة حمراء وأوراق الشجر" at bounding box center [1196, 425] width 264 height 41
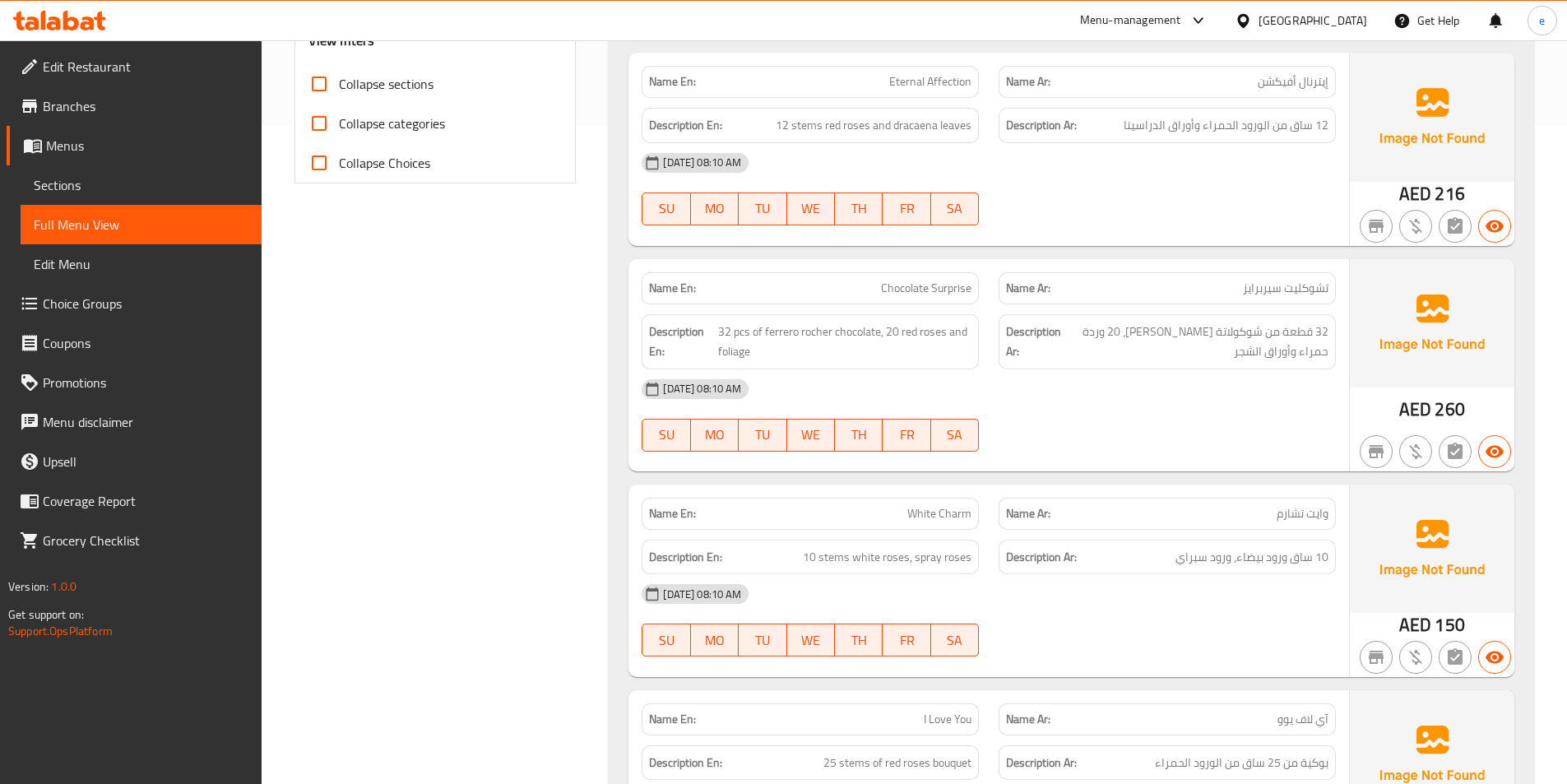
scroll to position [740, 0]
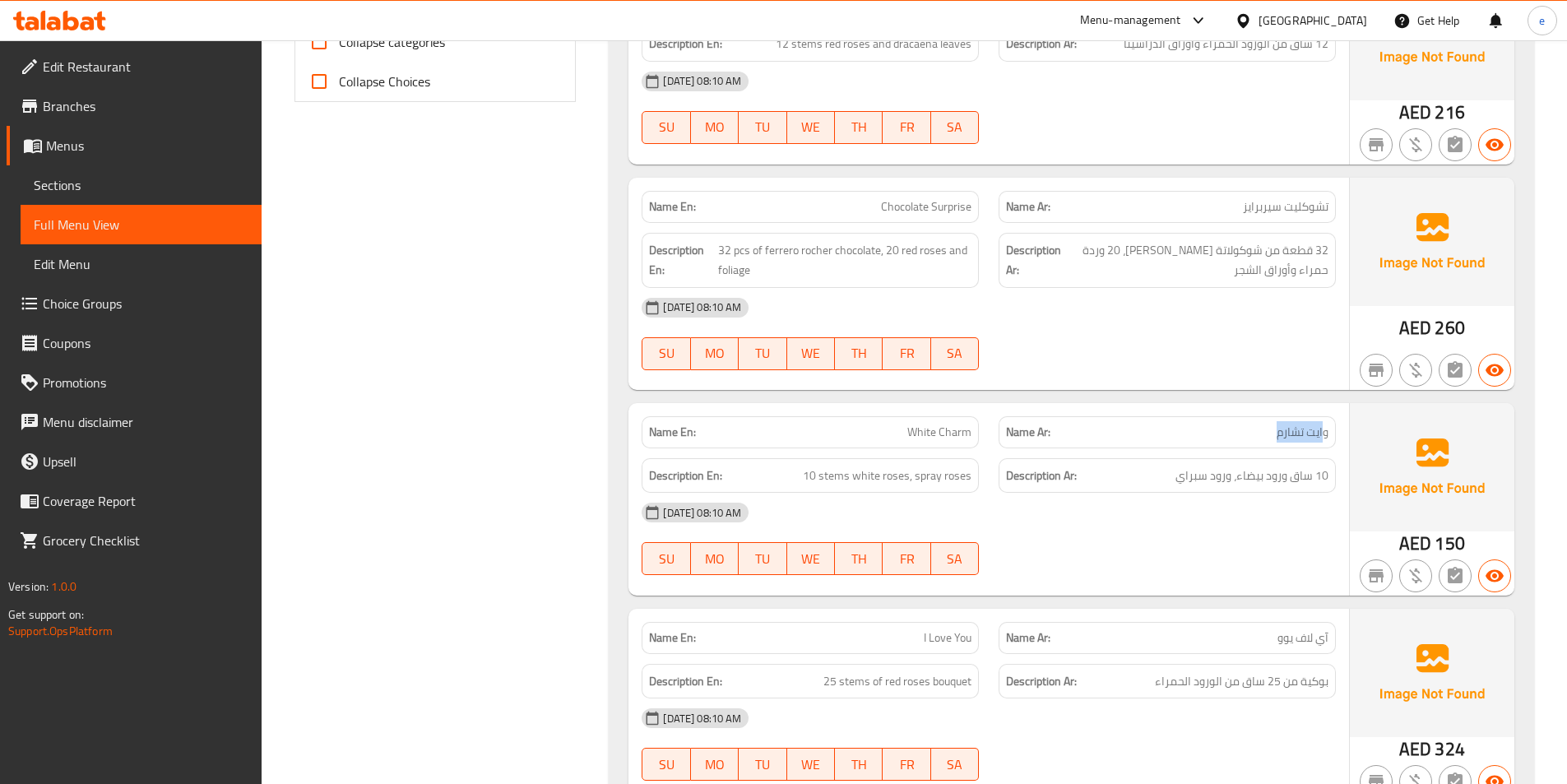
drag, startPoint x: 1324, startPoint y: 436, endPoint x: 1258, endPoint y: 443, distance: 66.4
click at [1259, 443] on div "Name Ar: وايت تشارم" at bounding box center [1168, 432] width 337 height 32
drag, startPoint x: 1298, startPoint y: 478, endPoint x: 1185, endPoint y: 482, distance: 113.1
click at [1185, 482] on span "10 ساق ورود بيضاء، ورود سبراي" at bounding box center [1252, 475] width 153 height 20
drag, startPoint x: 929, startPoint y: 432, endPoint x: 989, endPoint y: 435, distance: 60.1
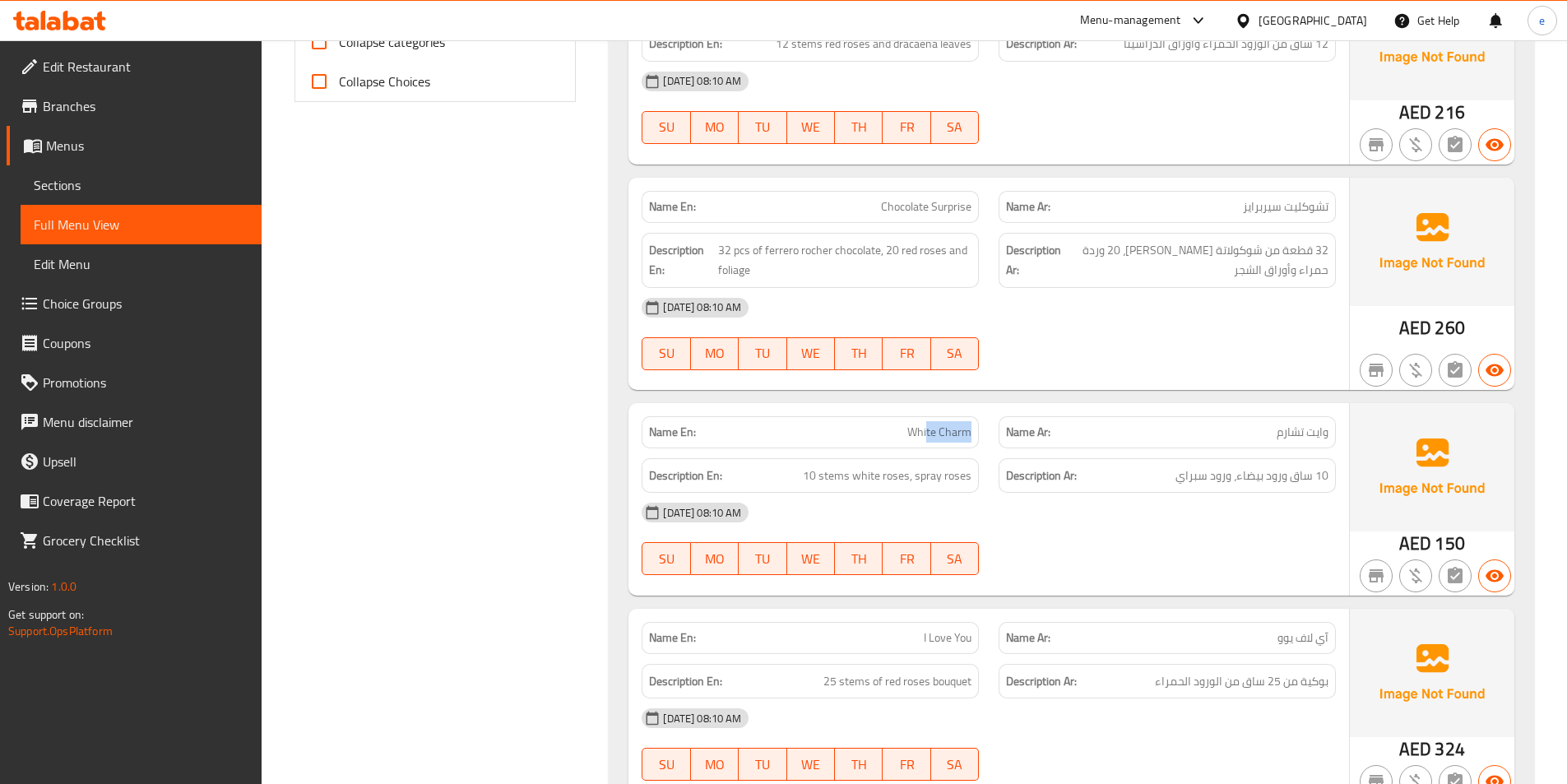
click at [977, 435] on div "Name En: White Charm" at bounding box center [810, 432] width 337 height 32
drag, startPoint x: 831, startPoint y: 474, endPoint x: 969, endPoint y: 473, distance: 138.0
click at [969, 473] on span "10 stems white roses, spray roses" at bounding box center [887, 475] width 169 height 20
drag, startPoint x: 900, startPoint y: 206, endPoint x: 968, endPoint y: 206, distance: 68.0
click at [968, 206] on span "Chocolate Surprise" at bounding box center [926, 207] width 90 height 18
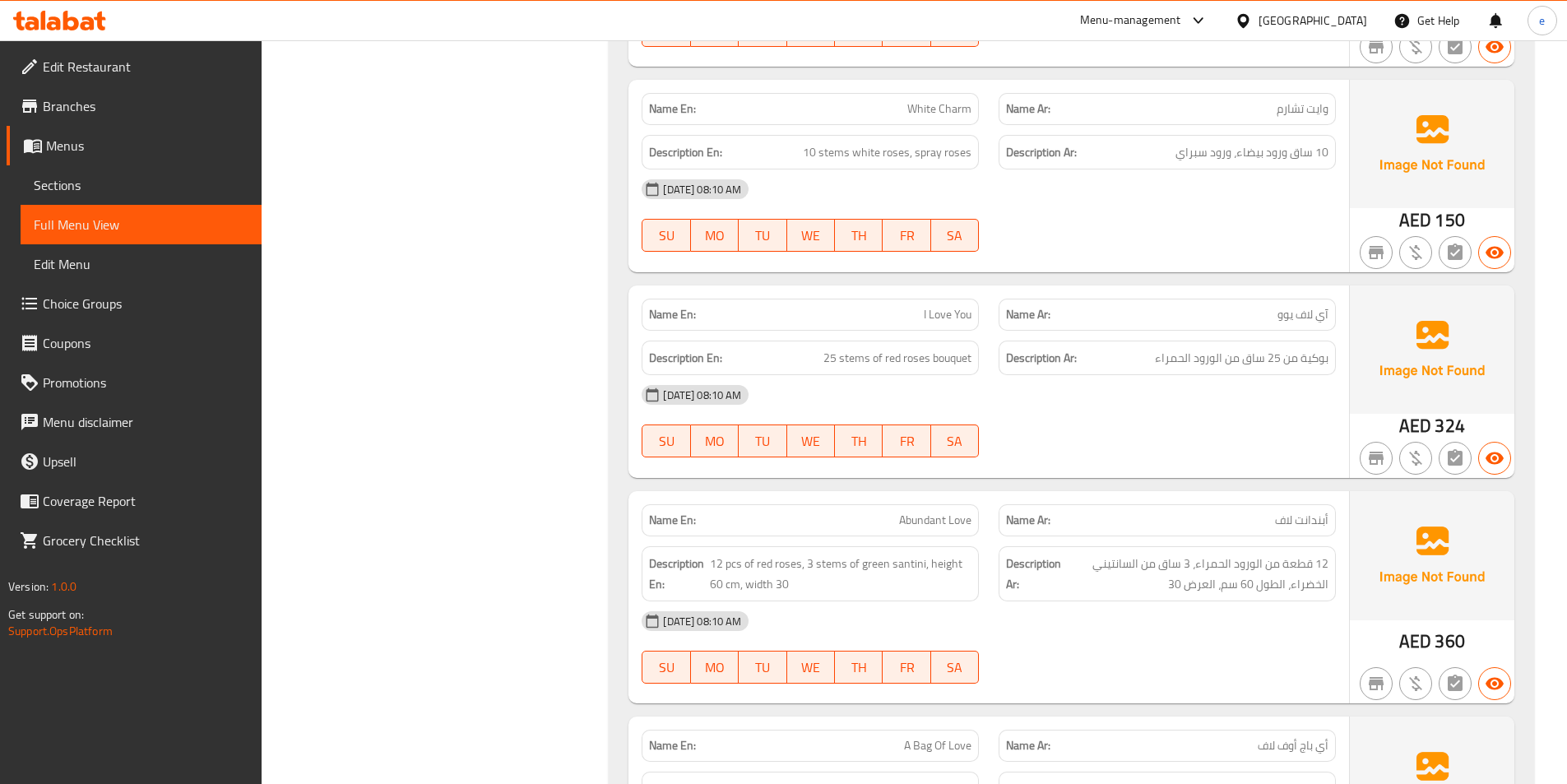
scroll to position [1069, 0]
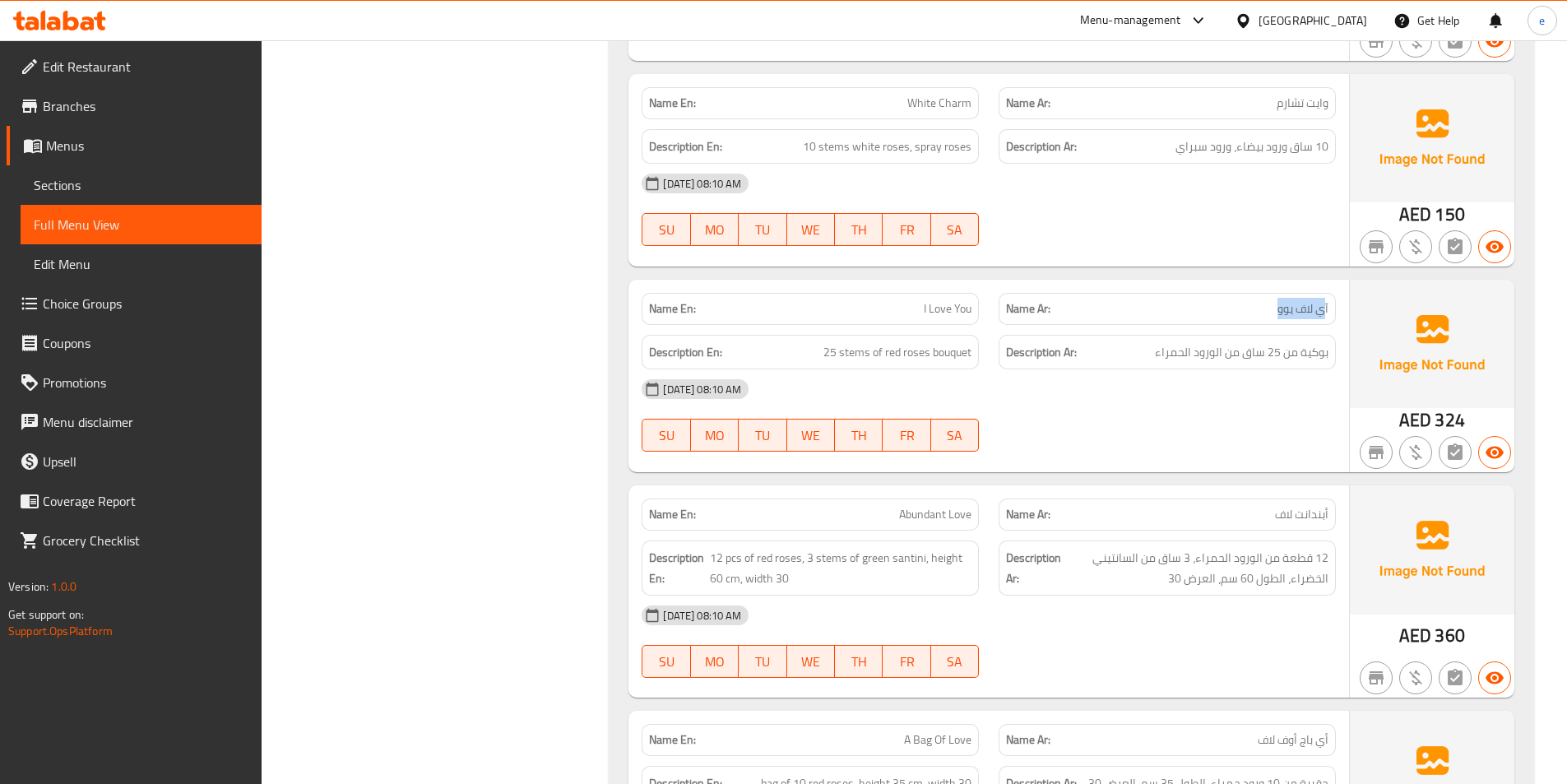
drag, startPoint x: 1321, startPoint y: 307, endPoint x: 1268, endPoint y: 315, distance: 53.6
click at [1268, 315] on p "Name Ar: آي لاف يوو" at bounding box center [1167, 309] width 322 height 18
drag, startPoint x: 902, startPoint y: 313, endPoint x: 981, endPoint y: 308, distance: 79.2
click at [981, 308] on div "Name En: I Love You" at bounding box center [810, 308] width 357 height 52
drag, startPoint x: 1329, startPoint y: 354, endPoint x: 1131, endPoint y: 355, distance: 198.0
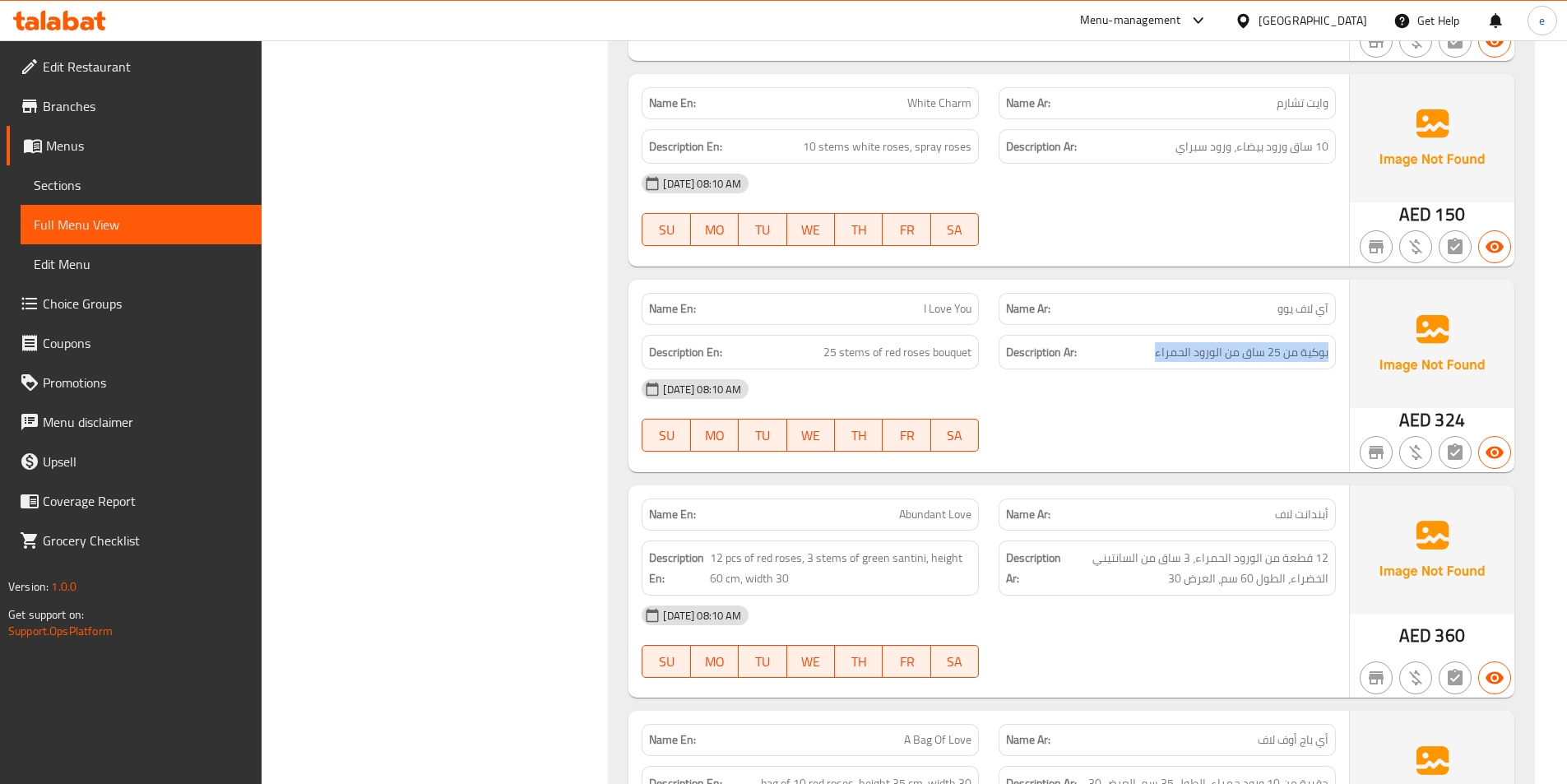
click at [1131, 355] on div "Description Ar: بوكية من 25 ساق من الورود الحمراء" at bounding box center [1168, 352] width 337 height 35
drag, startPoint x: 825, startPoint y: 350, endPoint x: 975, endPoint y: 350, distance: 150.0
click at [975, 350] on div "Description En: 25 stems of red roses bouquet" at bounding box center [810, 352] width 337 height 35
click at [1174, 389] on div "12-10-2025 08:10 AM" at bounding box center [988, 388] width 714 height 40
drag, startPoint x: 1327, startPoint y: 522, endPoint x: 1262, endPoint y: 521, distance: 65.0
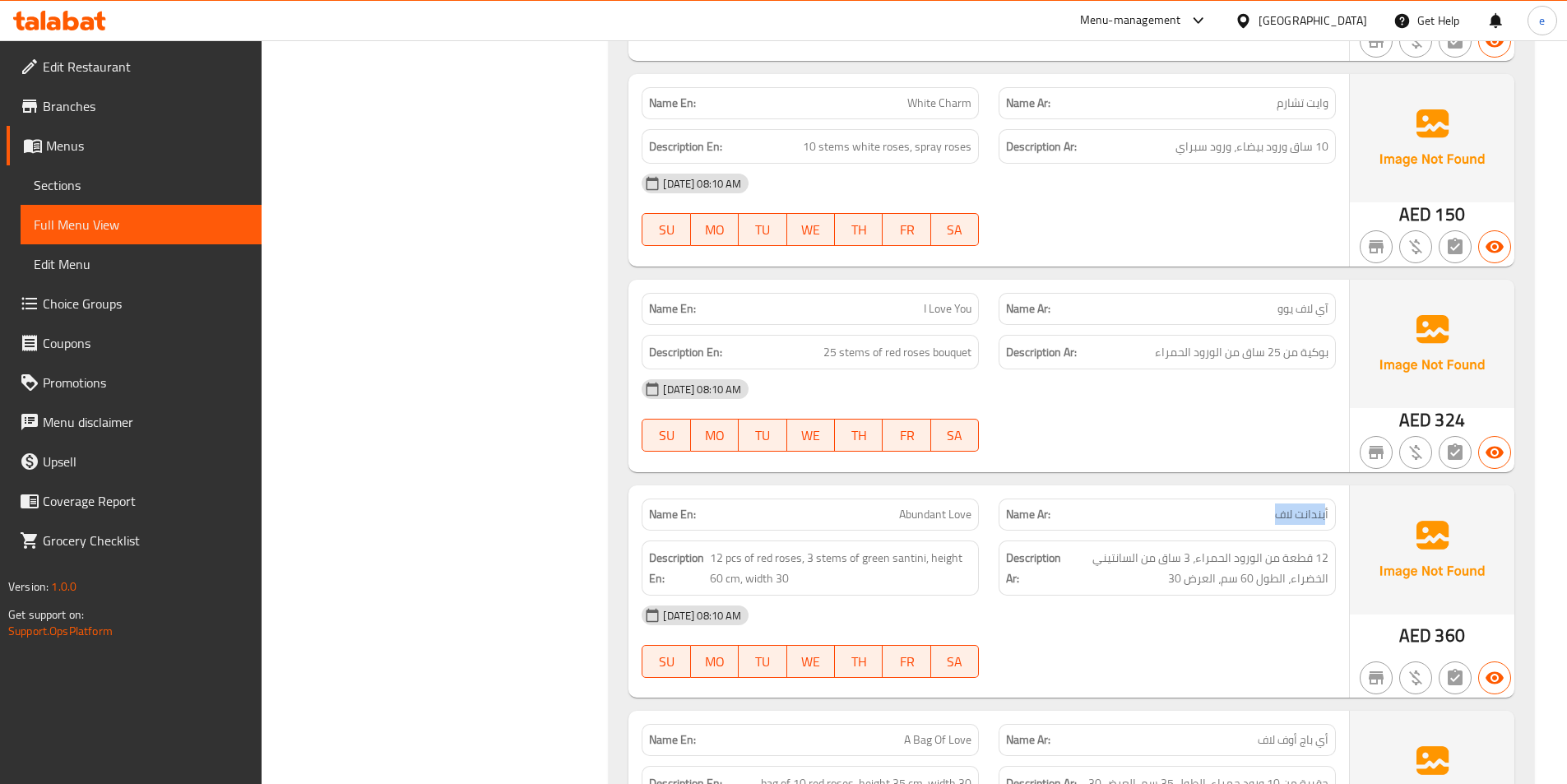
click at [1262, 521] on p "Name Ar: أبندانت لاف" at bounding box center [1167, 515] width 322 height 18
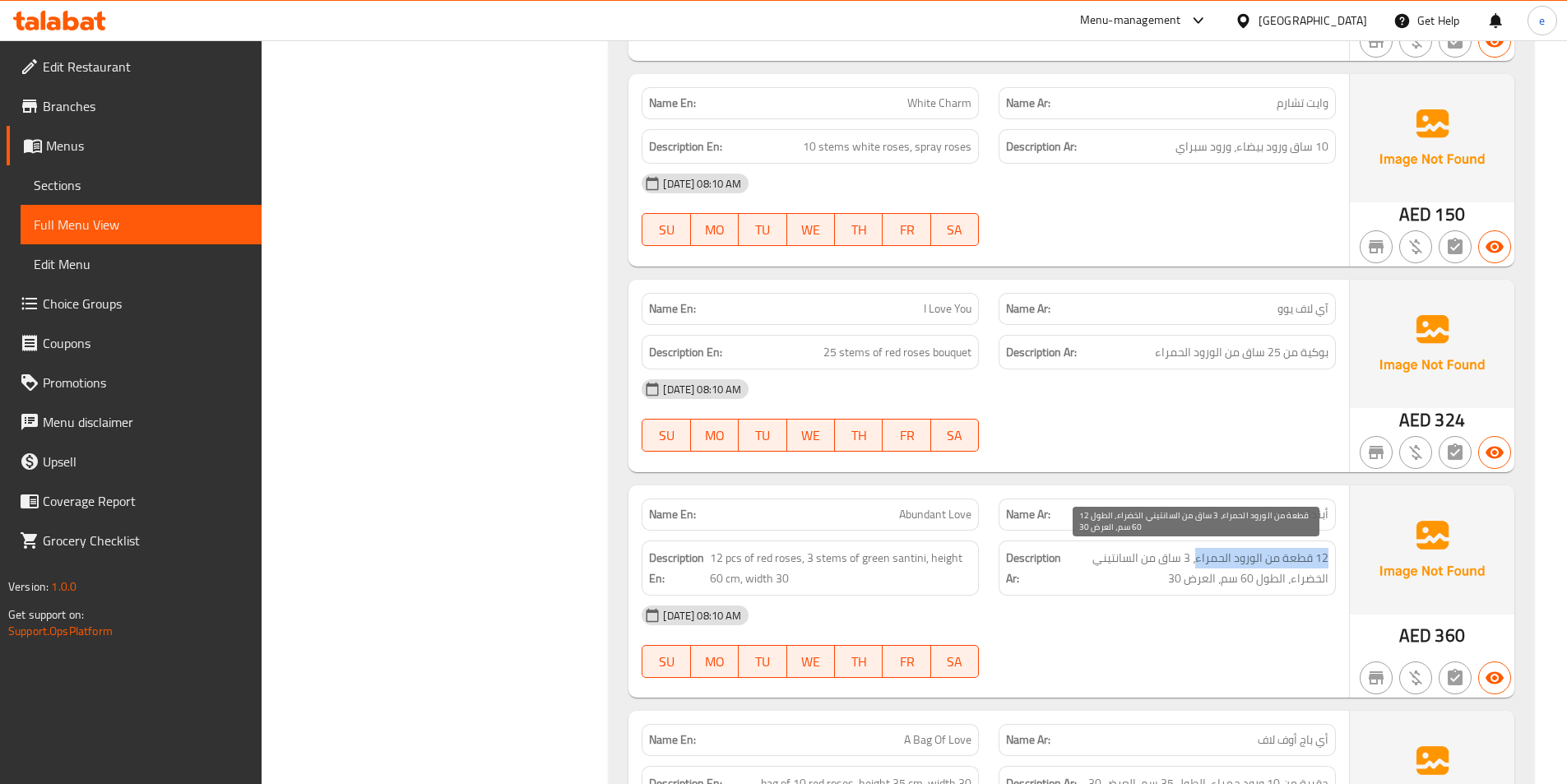
drag, startPoint x: 1332, startPoint y: 562, endPoint x: 1198, endPoint y: 562, distance: 134.0
click at [1198, 562] on div "Description Ar: 12 قطعة من الورود الحمراء، 3 ساق من السانتيني الخضراء، الطول 60…" at bounding box center [1168, 568] width 337 height 55
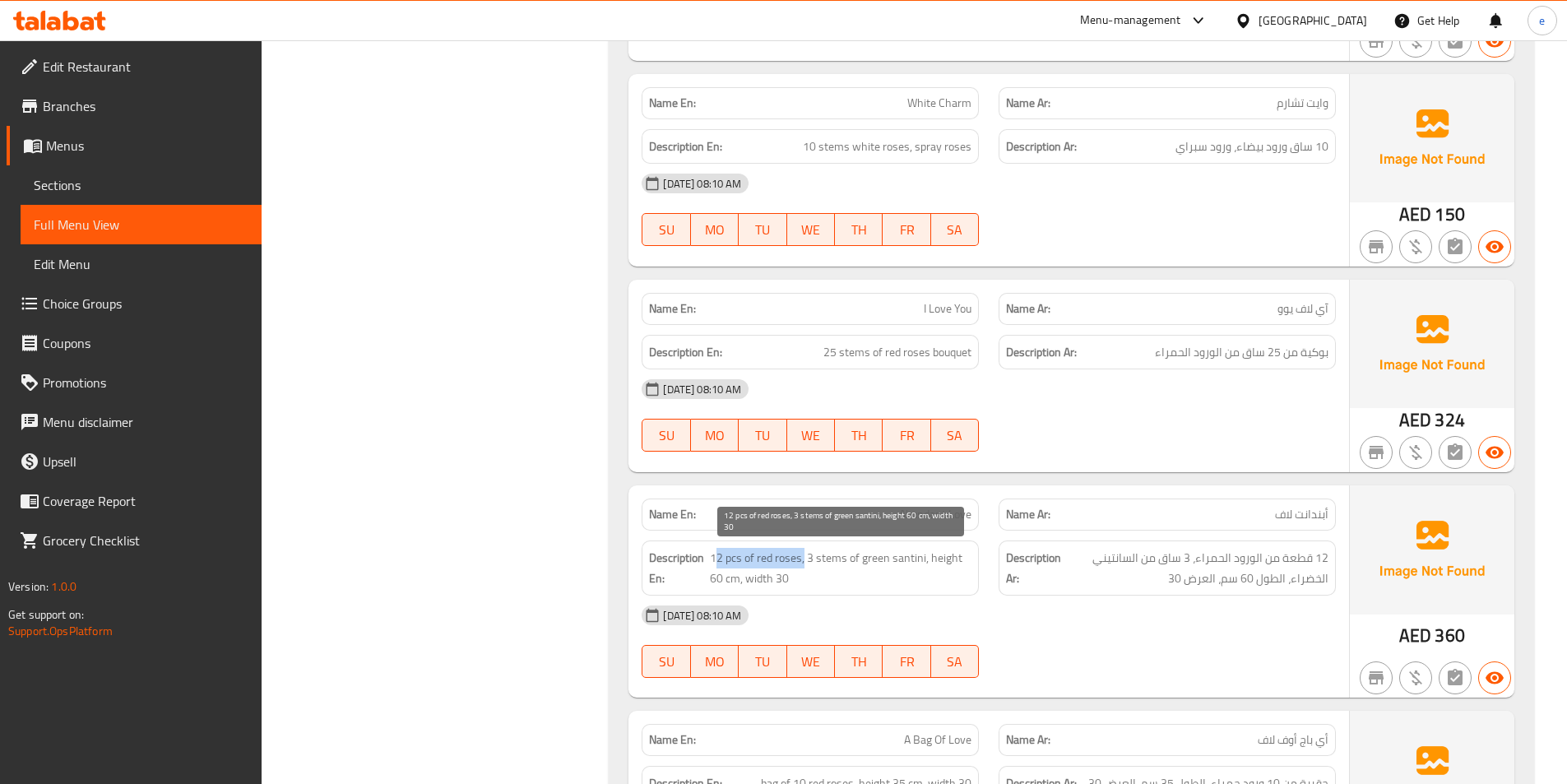
drag, startPoint x: 714, startPoint y: 562, endPoint x: 804, endPoint y: 559, distance: 90.0
click at [804, 559] on span "12 pcs of red roses, 3 stems of green santini, height 60 cm, width 30" at bounding box center [841, 568] width 261 height 41
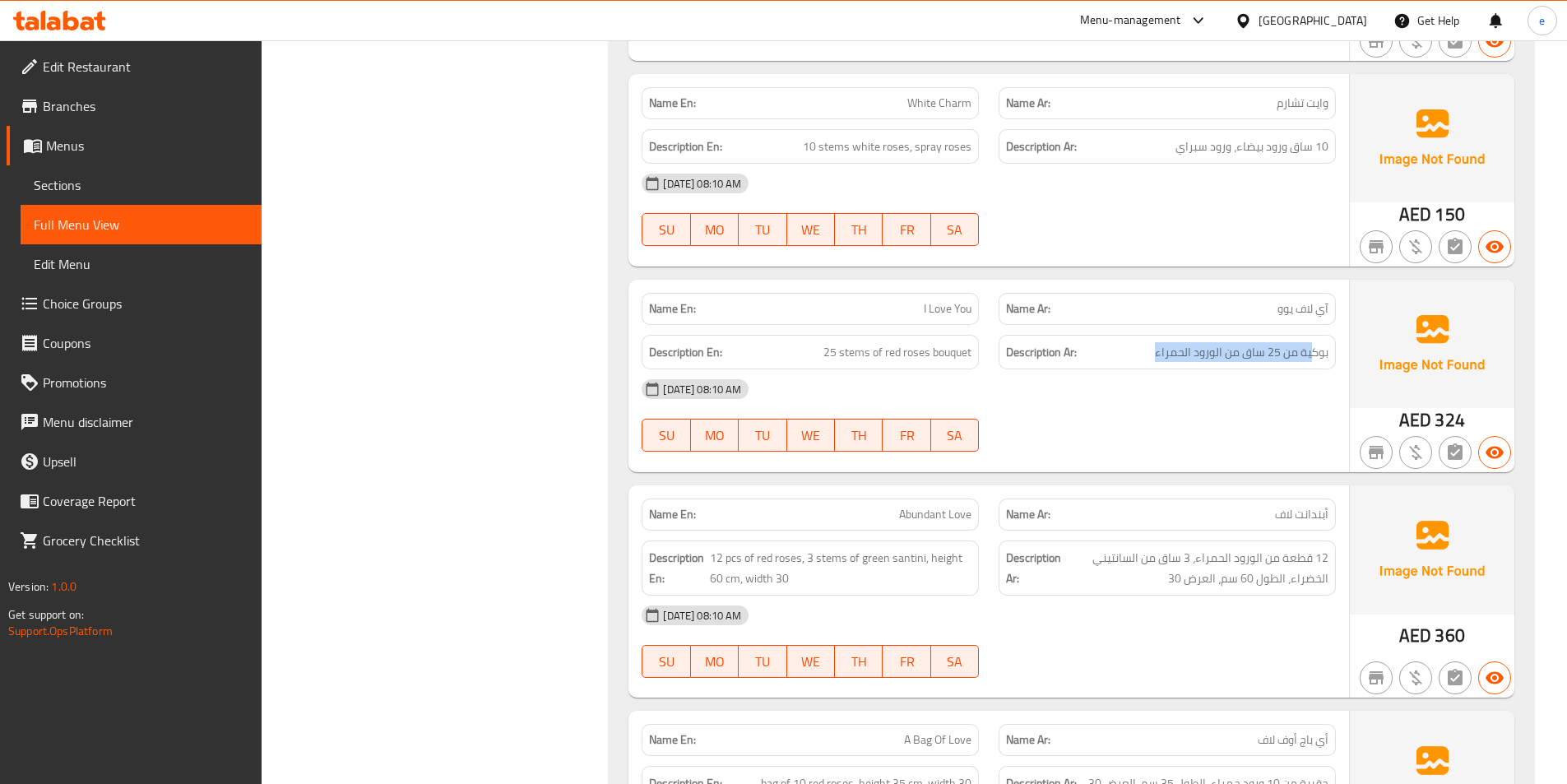
drag, startPoint x: 1314, startPoint y: 351, endPoint x: 1128, endPoint y: 352, distance: 186.0
click at [1128, 352] on h6 "Description Ar: بوكية من 25 ساق من الورود الحمراء" at bounding box center [1167, 351] width 322 height 20
drag, startPoint x: 844, startPoint y: 350, endPoint x: 942, endPoint y: 360, distance: 98.5
click at [942, 360] on span "25 stems of red roses bouquet" at bounding box center [897, 351] width 148 height 20
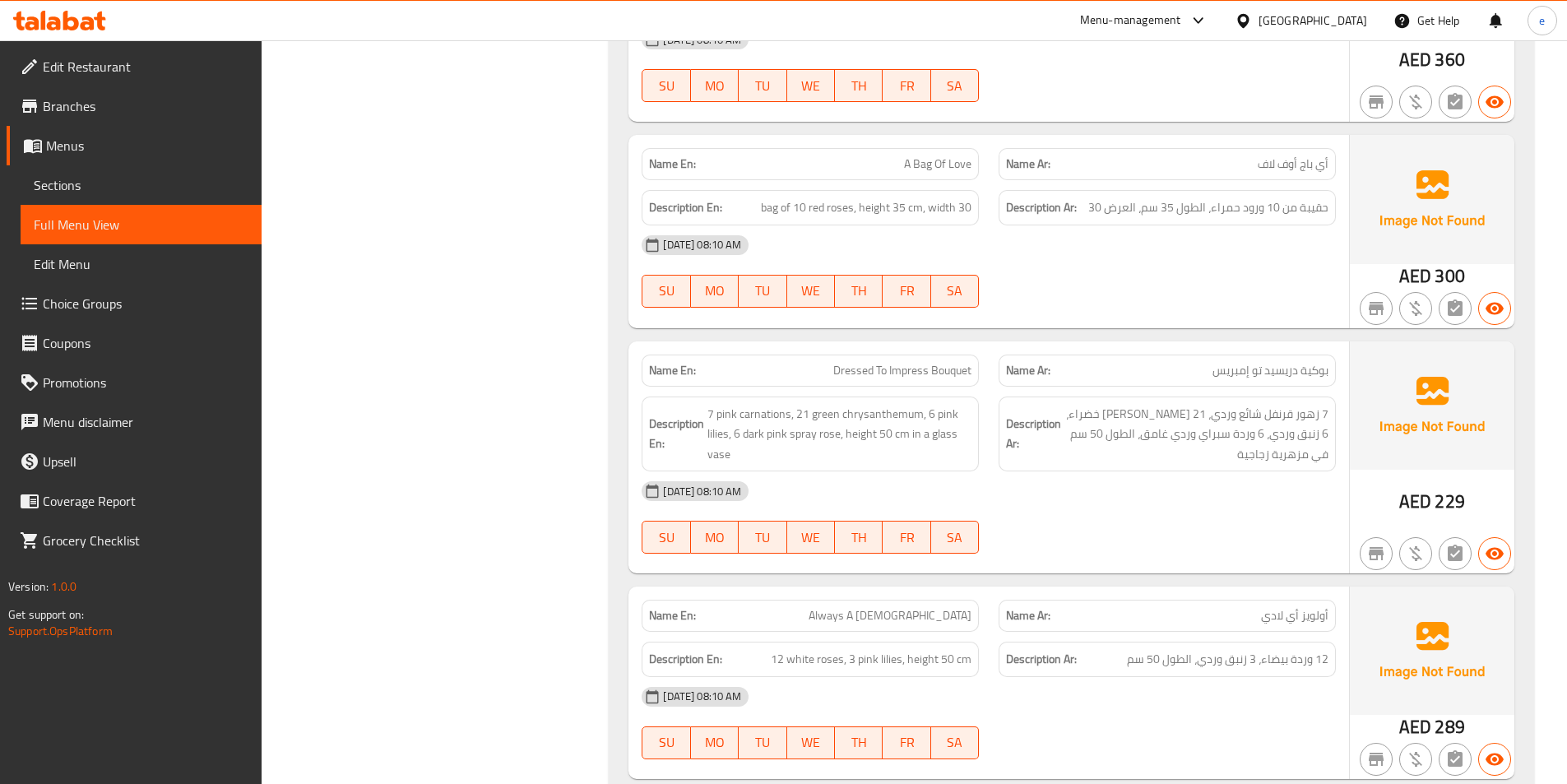
scroll to position [1705, 0]
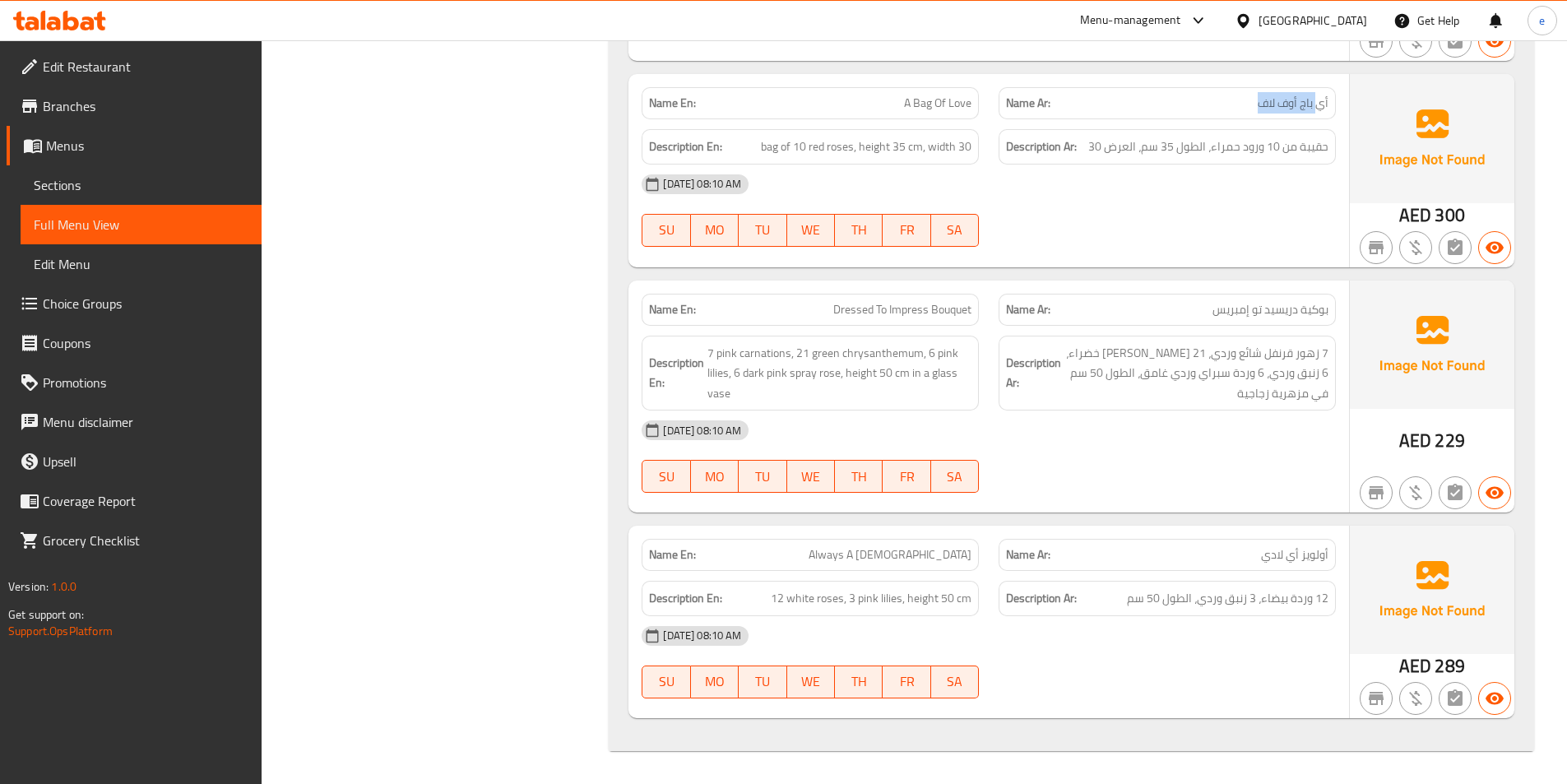
drag, startPoint x: 1317, startPoint y: 107, endPoint x: 1235, endPoint y: 109, distance: 82.0
click at [1240, 109] on p "Name Ar: أي باج أوف لاف" at bounding box center [1167, 103] width 322 height 18
drag, startPoint x: 883, startPoint y: 105, endPoint x: 977, endPoint y: 102, distance: 94.0
click at [977, 102] on div "Name En: A Bag Of Love" at bounding box center [810, 103] width 337 height 32
drag, startPoint x: 1268, startPoint y: 314, endPoint x: 1172, endPoint y: 314, distance: 96.0
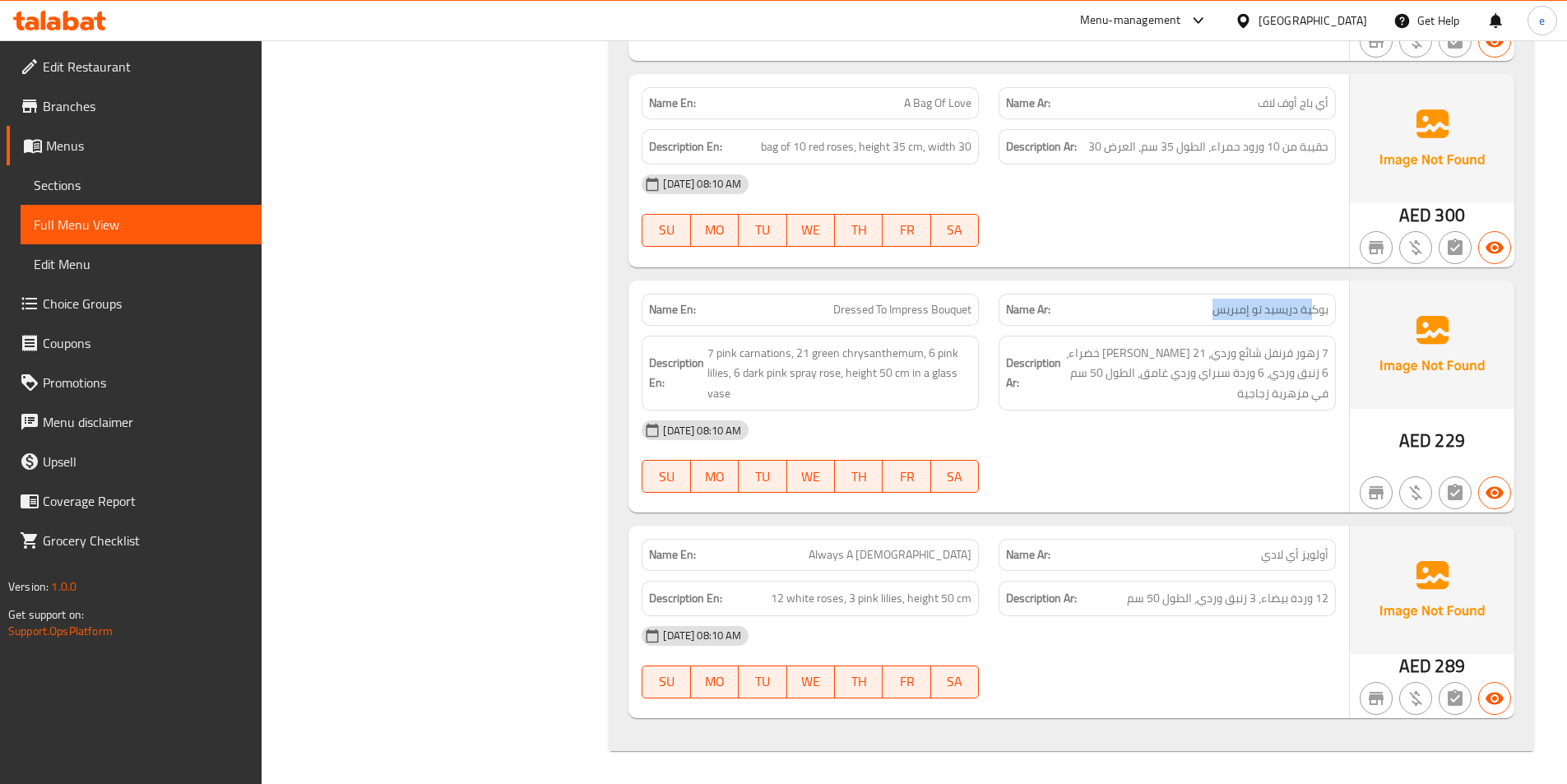
click at [1172, 314] on p "Name Ar: بوكية دريسيد تو إمبريس" at bounding box center [1167, 310] width 322 height 18
drag, startPoint x: 1331, startPoint y: 352, endPoint x: 1175, endPoint y: 358, distance: 156.1
click at [1176, 358] on div "Description Ar: 7 زهور قرنفل شائع وردي، 21 زهرة أقحوان خضراء، 6 زنبق وردي، 6 ور…" at bounding box center [1168, 373] width 337 height 76
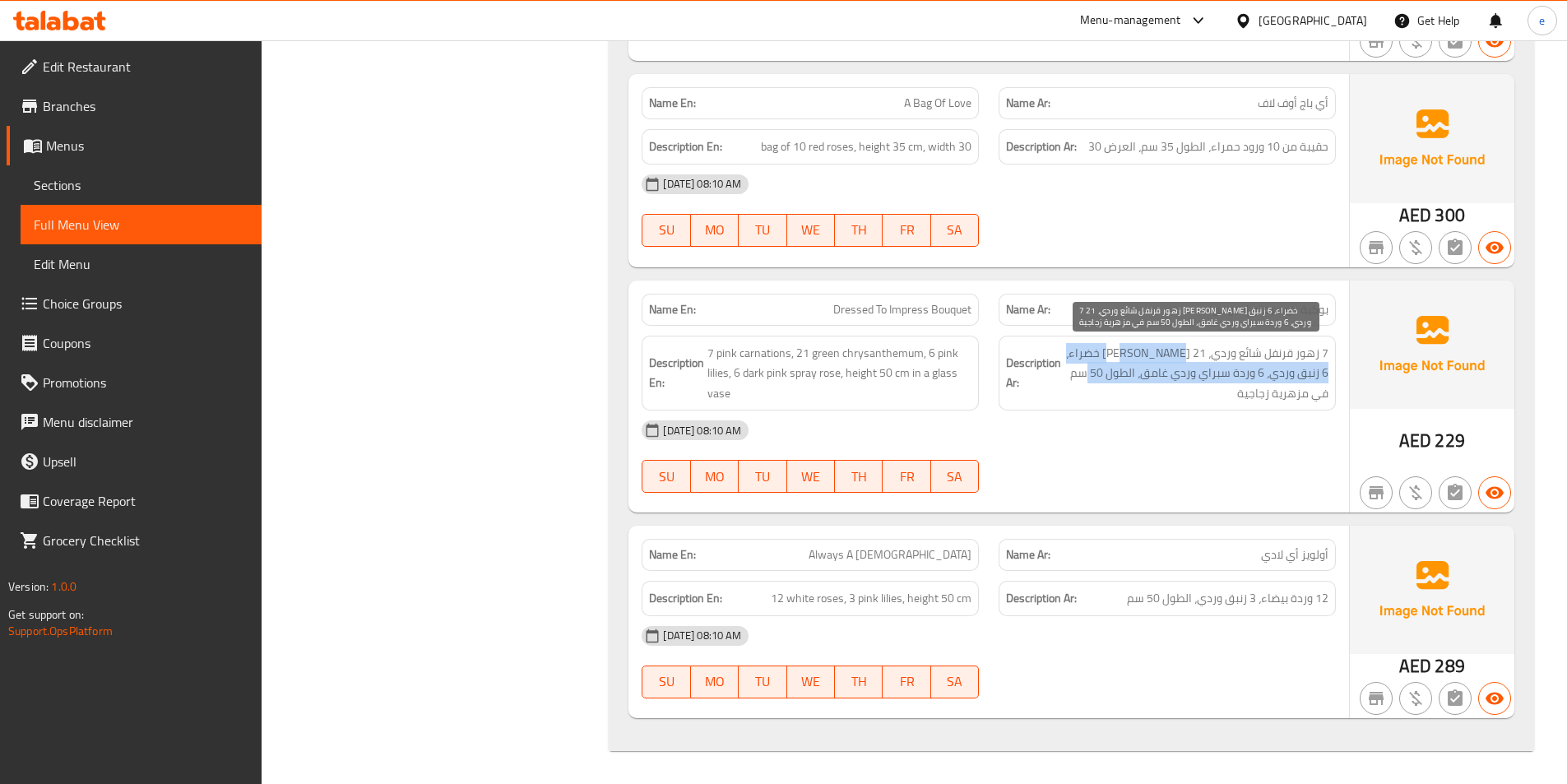
drag, startPoint x: 1175, startPoint y: 358, endPoint x: 1078, endPoint y: 373, distance: 98.2
click at [1078, 373] on span "7 زهور قرنفل شائع وردي، 21 زهرة أقحوان خضراء، 6 زنبق وردي، 6 وردة سبراي وردي غا…" at bounding box center [1196, 373] width 264 height 61
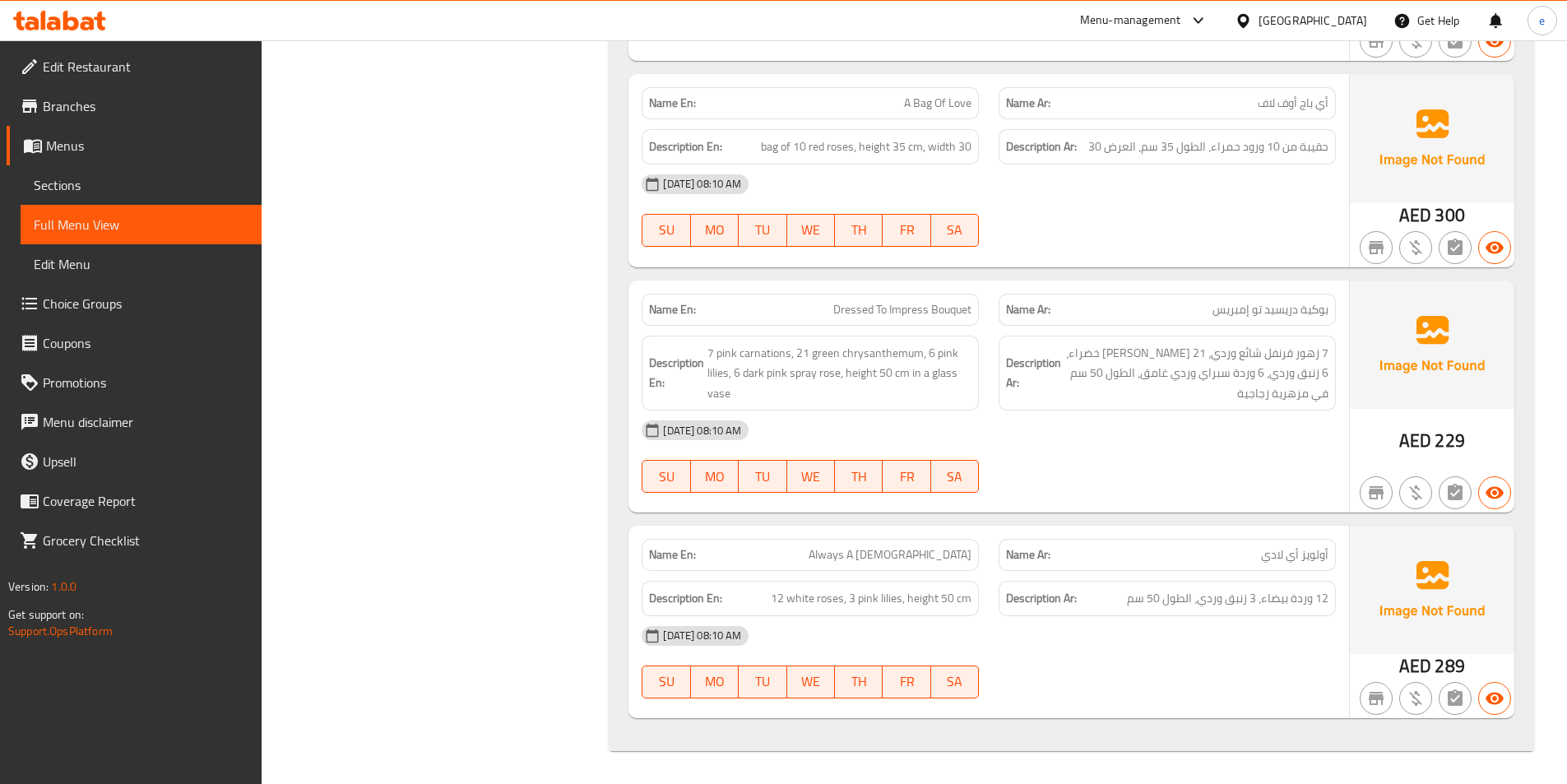
click at [1291, 412] on div "12-10-2025 08:10 AM" at bounding box center [988, 430] width 714 height 40
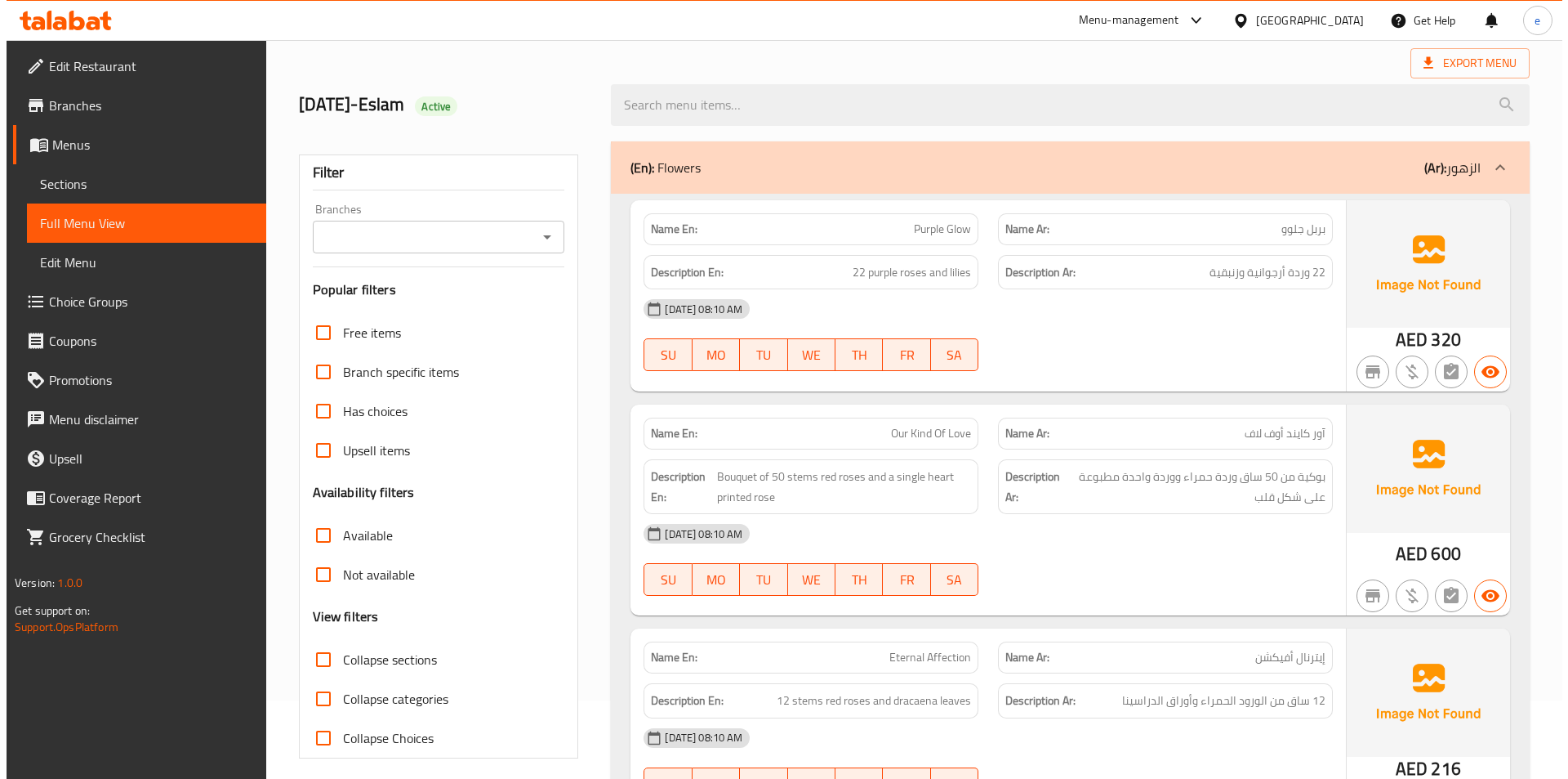
scroll to position [0, 0]
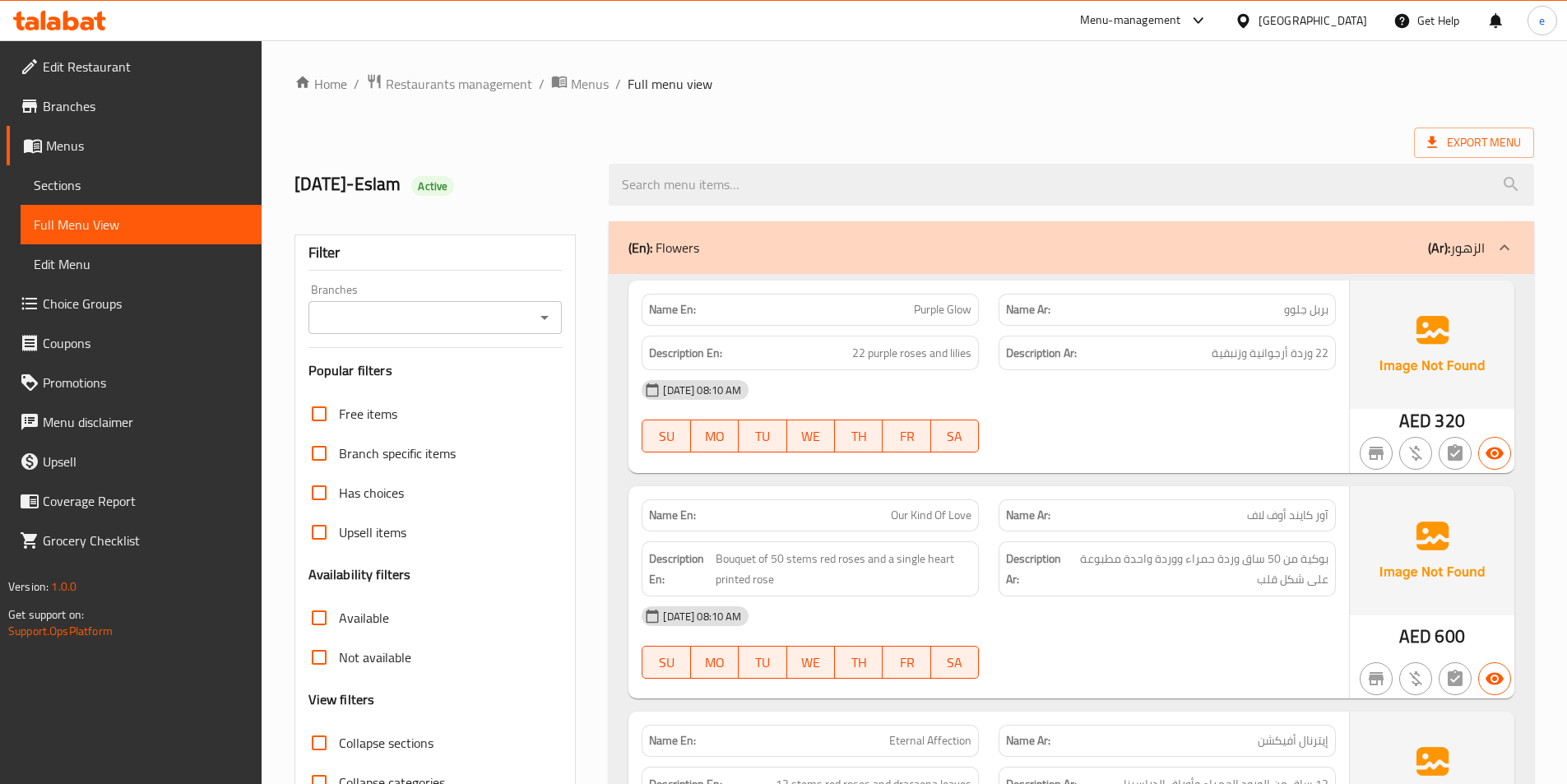
click at [102, 139] on span "Menus" at bounding box center [147, 146] width 202 height 19
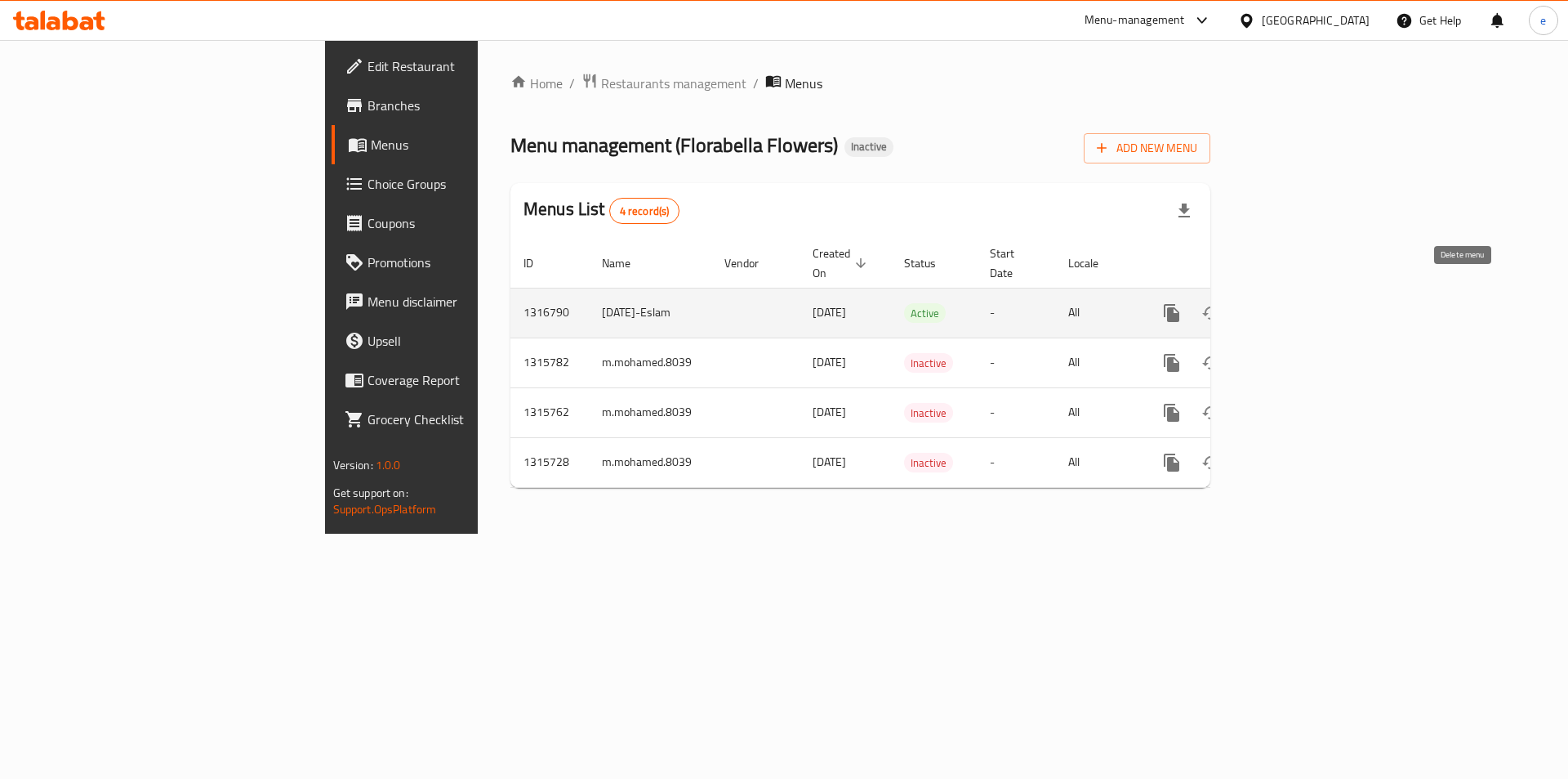
click at [1256, 305] on icon "enhanced table" at bounding box center [1250, 312] width 11 height 15
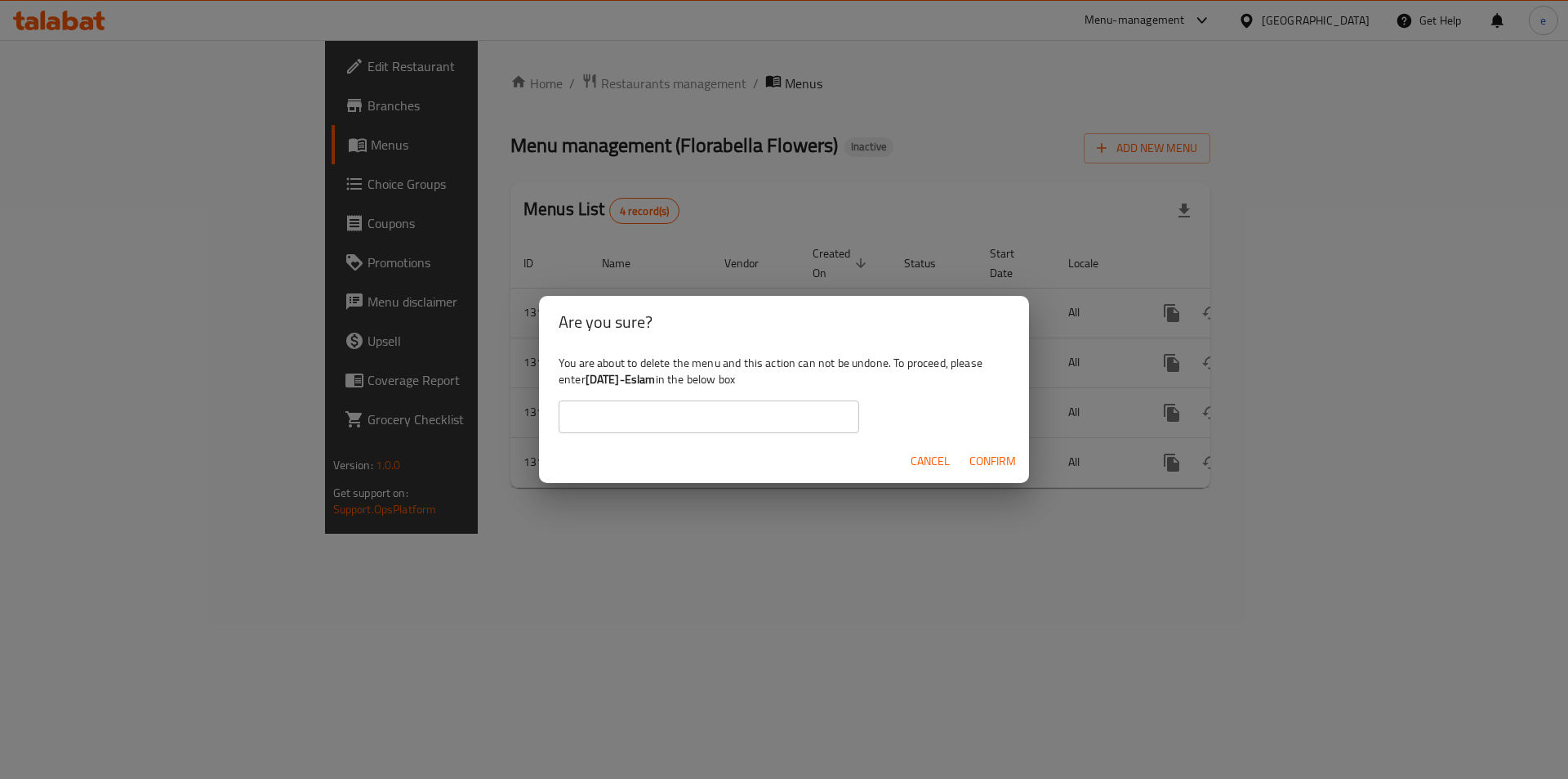
click at [759, 426] on input "text" at bounding box center [709, 416] width 301 height 32
drag, startPoint x: 588, startPoint y: 382, endPoint x: 683, endPoint y: 376, distance: 95.2
click at [656, 376] on b "12-10-2025-Eslam" at bounding box center [621, 379] width 70 height 21
copy b "12-10-2025-Eslam"
click at [679, 421] on input "text" at bounding box center [709, 416] width 301 height 32
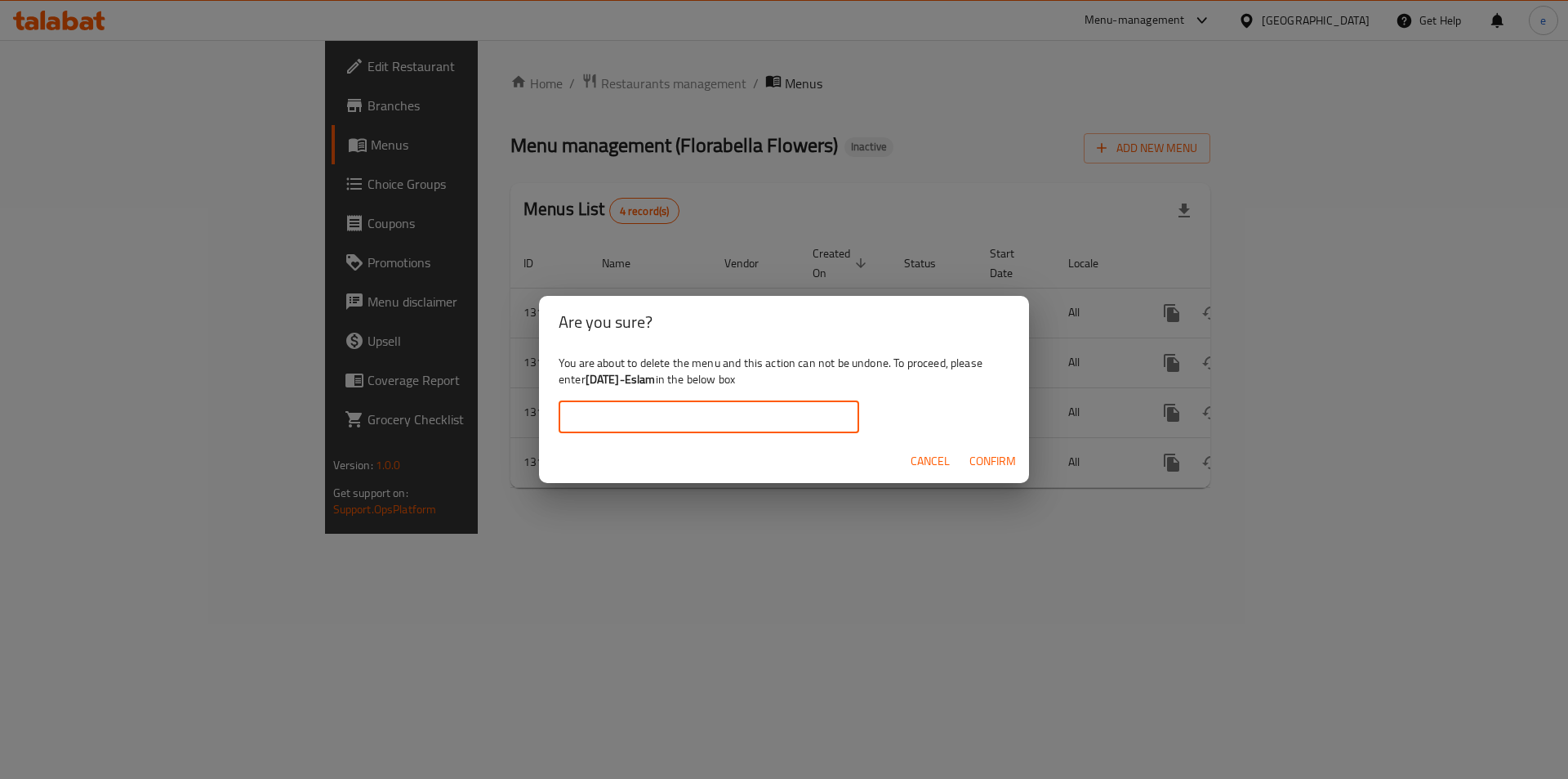
paste input "12-10-2025-Eslam"
type input "12-10-2025-Eslam"
click at [987, 460] on span "Confirm" at bounding box center [992, 461] width 46 height 20
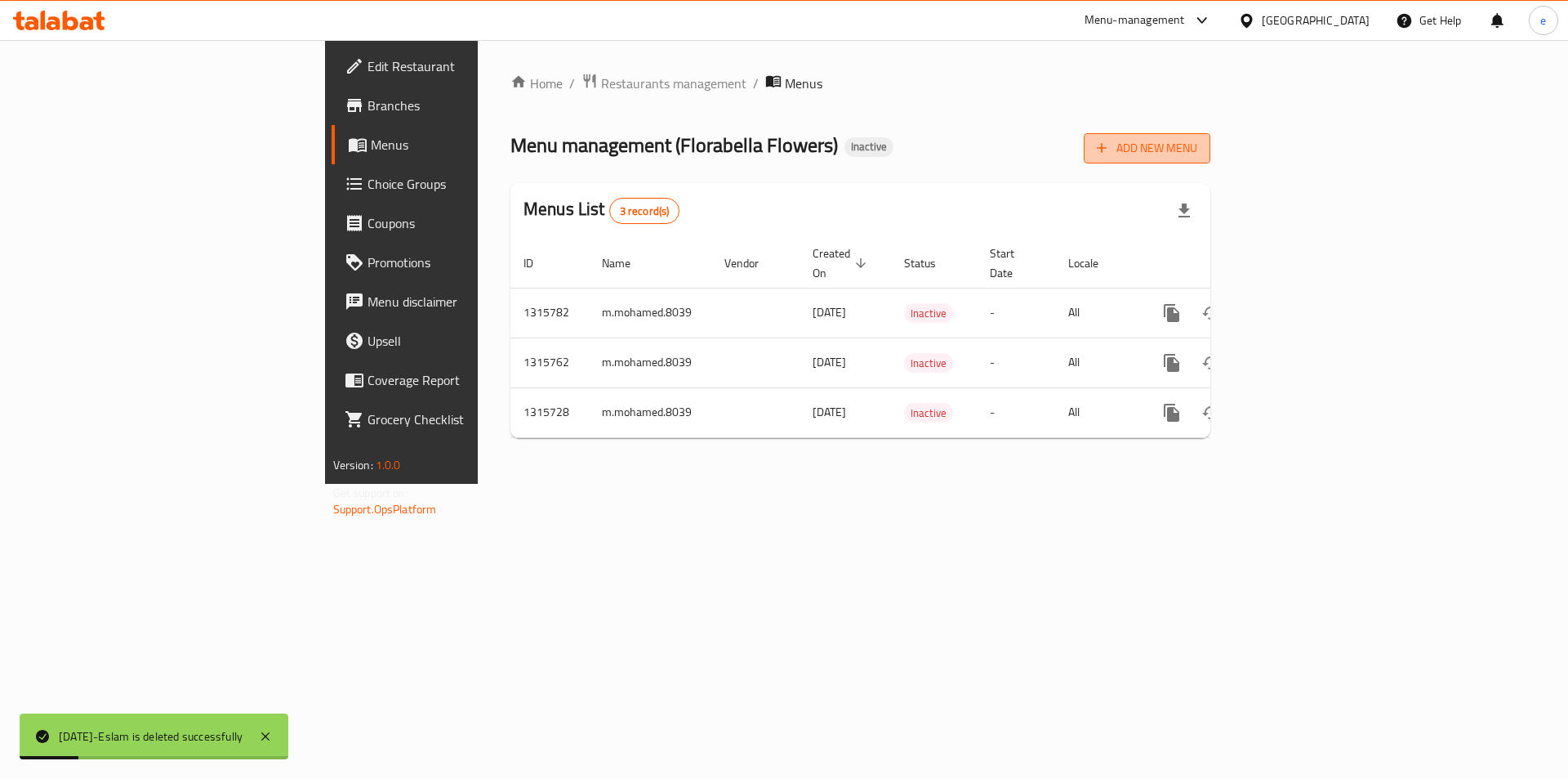
click at [1197, 151] on span "Add New Menu" at bounding box center [1147, 147] width 101 height 20
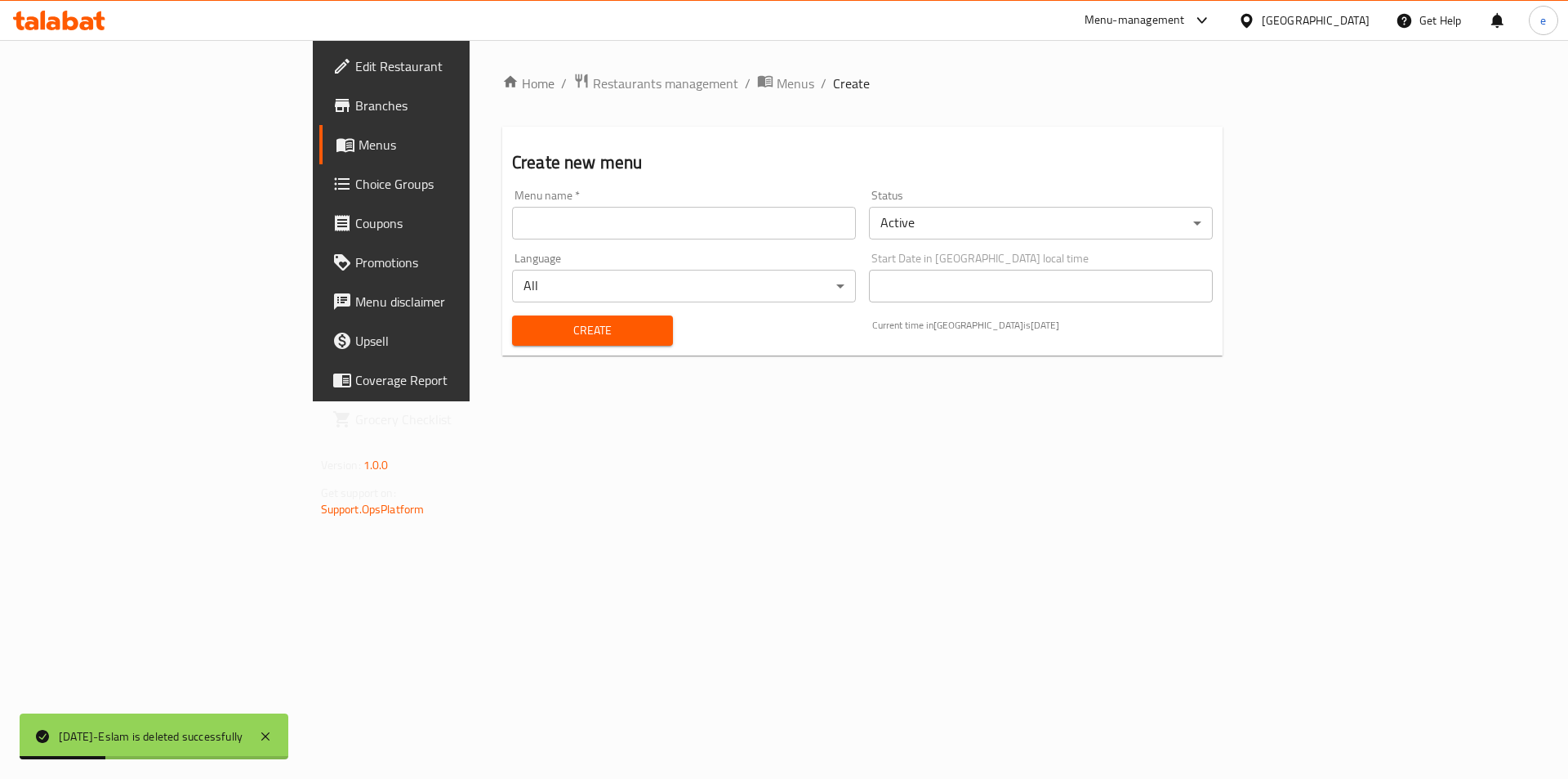
click at [683, 220] on input "text" at bounding box center [684, 223] width 344 height 32
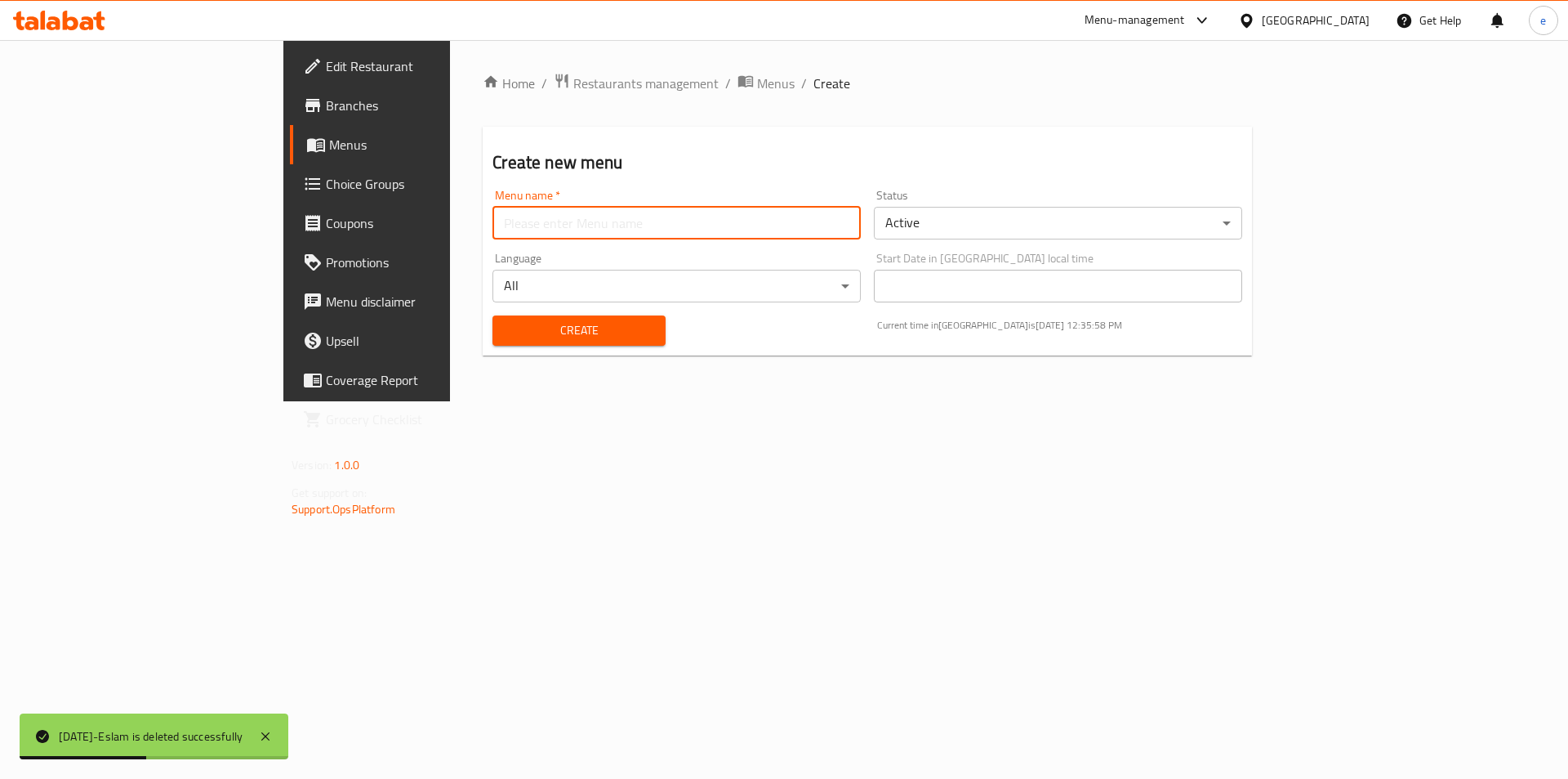
type input "12-10-2025-Eslam"
click at [505, 337] on span "Create" at bounding box center [578, 330] width 146 height 20
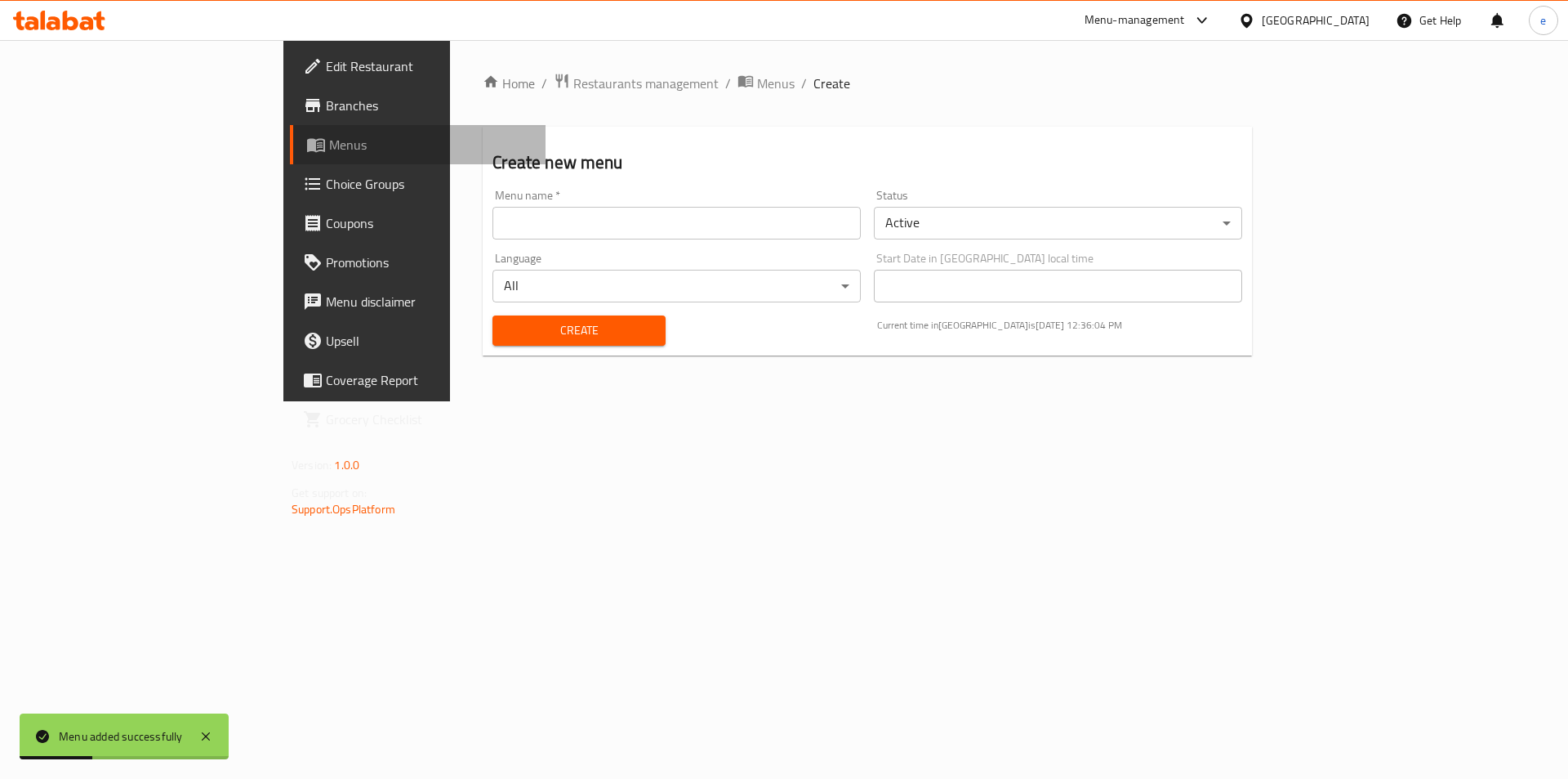
click at [329, 147] on span "Menus" at bounding box center [431, 145] width 203 height 19
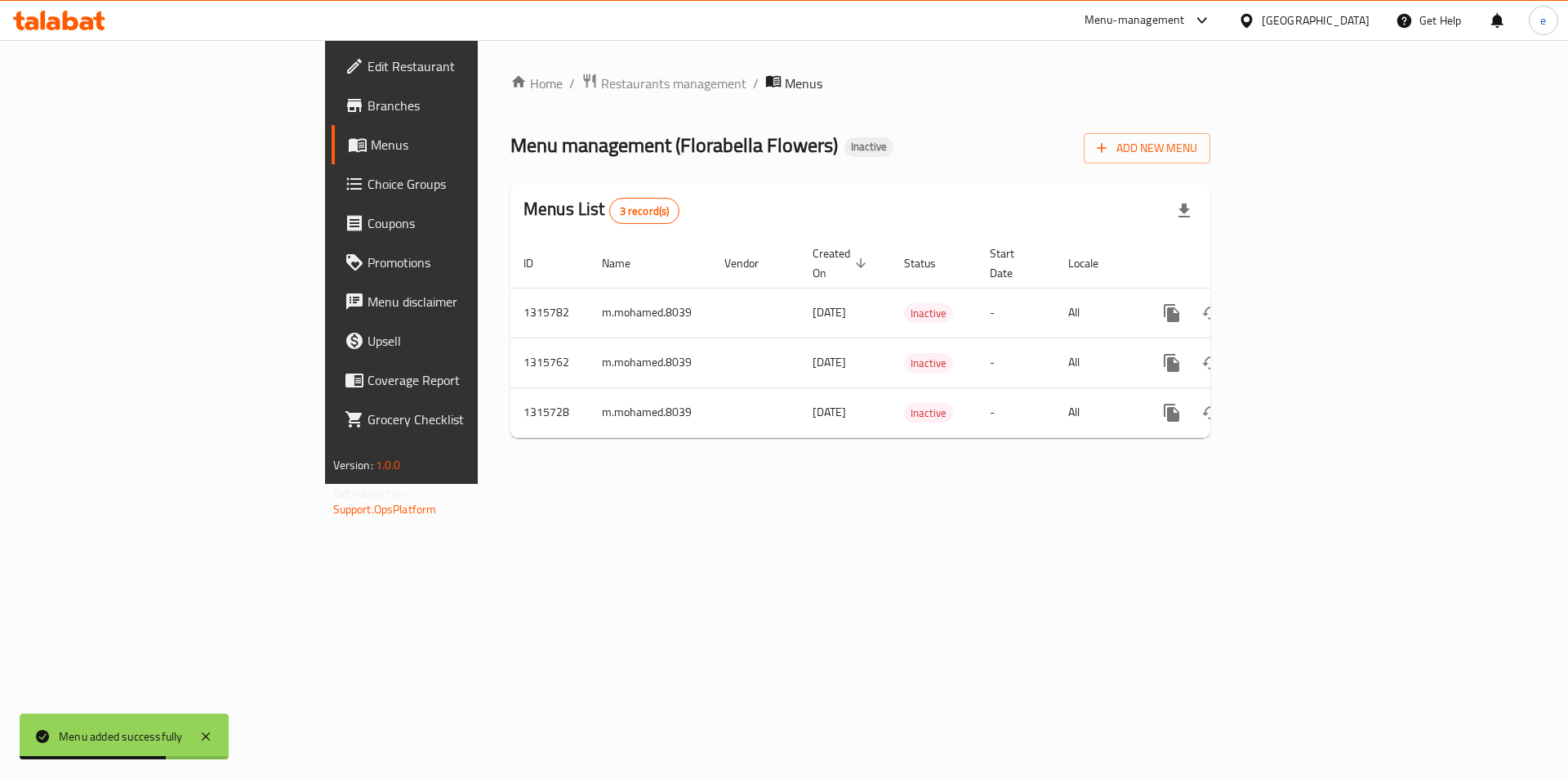
click at [371, 146] on span "Menus" at bounding box center [473, 145] width 203 height 19
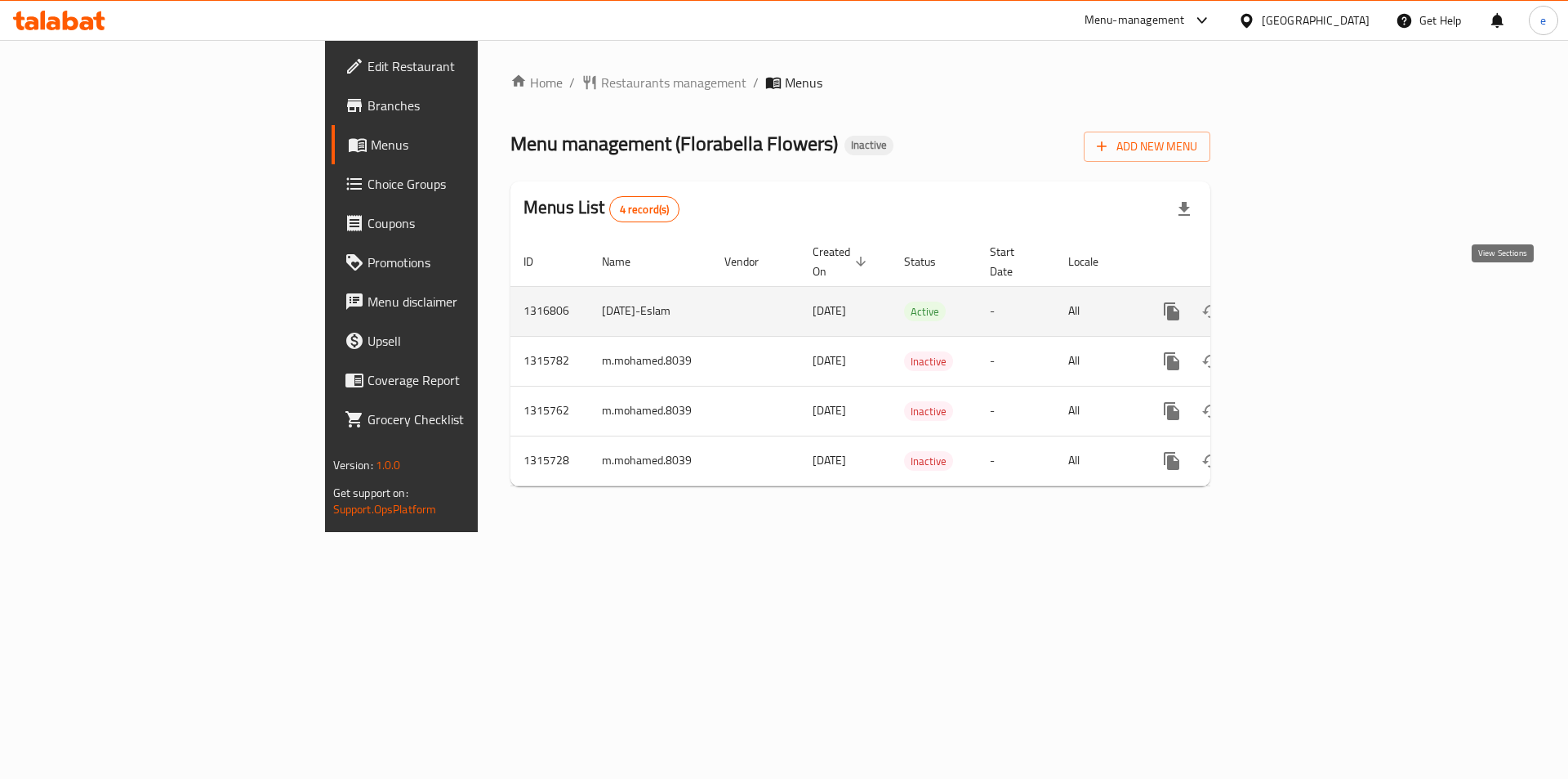
click at [1300, 302] on icon "enhanced table" at bounding box center [1289, 311] width 19 height 19
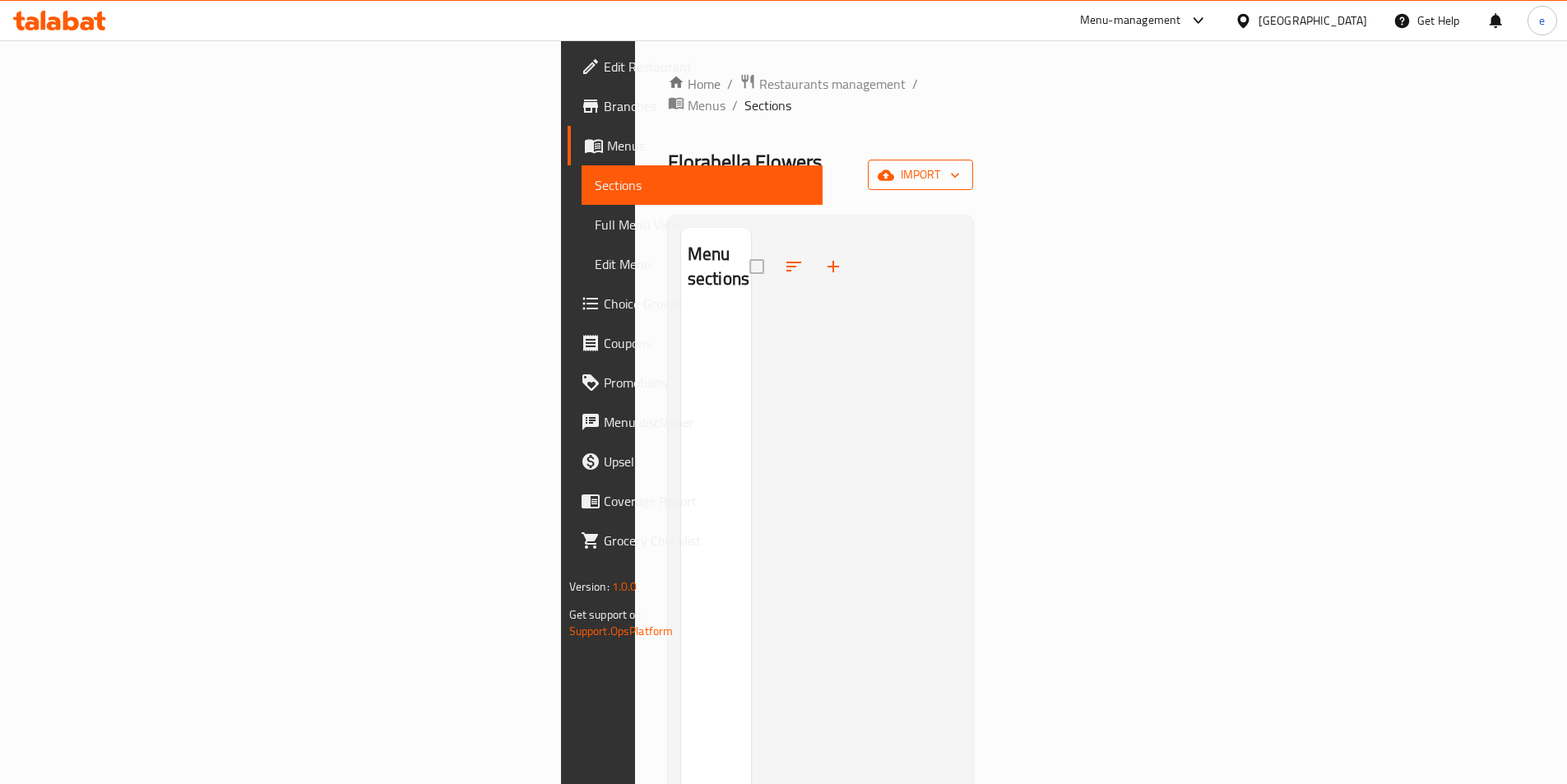
click at [960, 164] on span "import" at bounding box center [920, 174] width 79 height 20
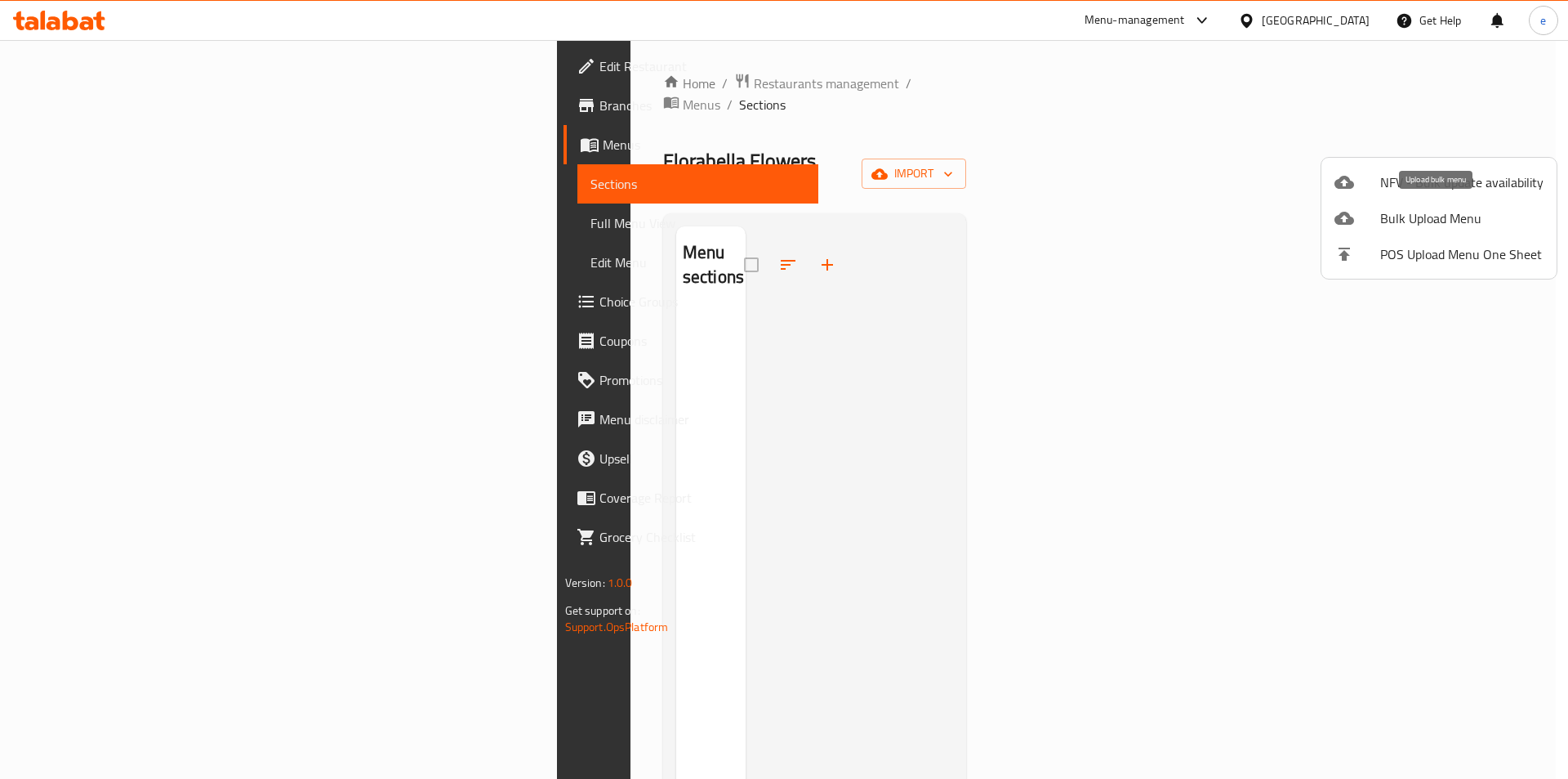
click at [1431, 217] on span "Bulk Upload Menu" at bounding box center [1462, 218] width 163 height 19
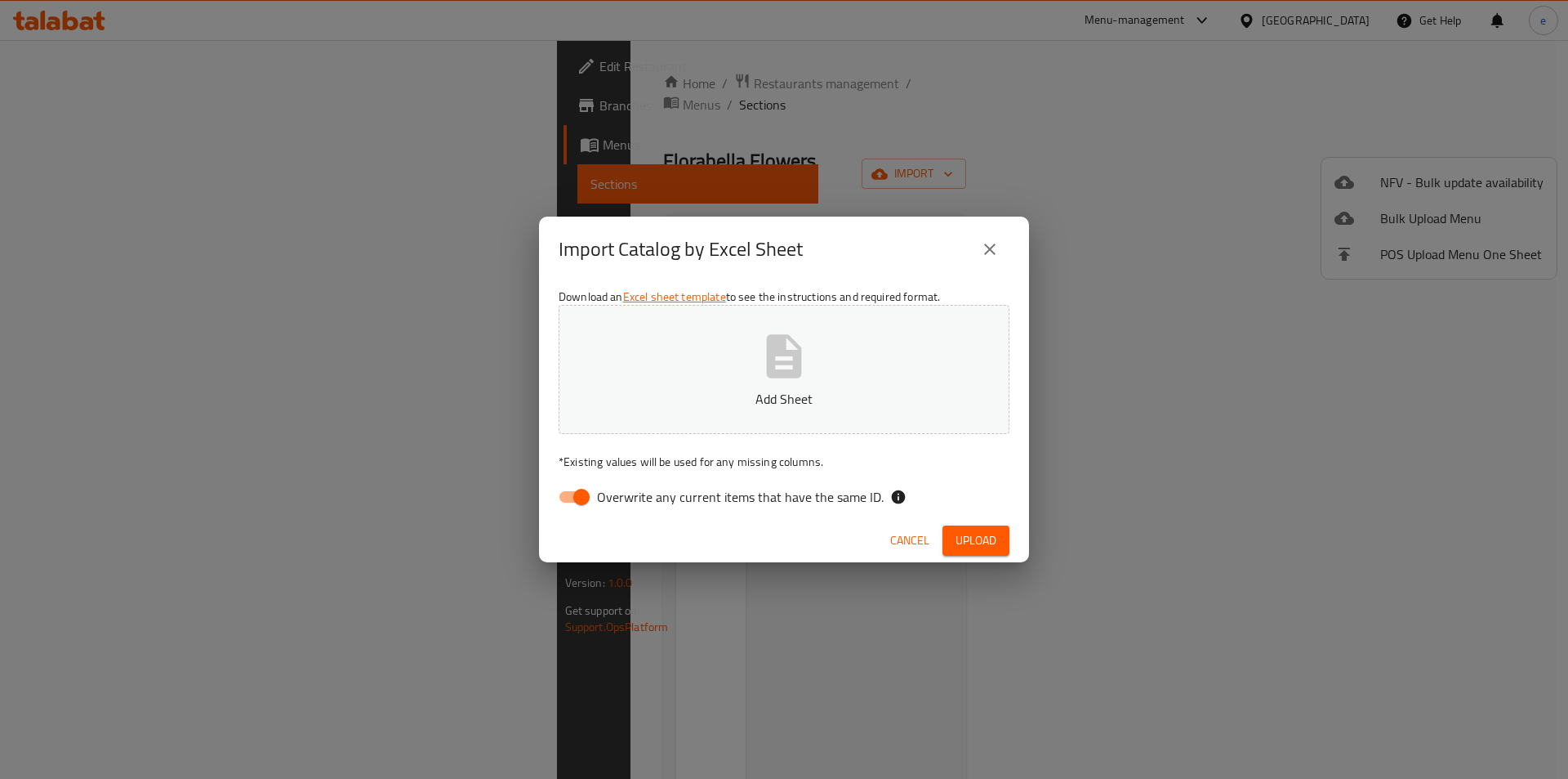
click at [563, 494] on input "Overwrite any current items that have the same ID." at bounding box center [581, 497] width 93 height 31
checkbox input "false"
click at [845, 352] on button "Add Sheet" at bounding box center [784, 368] width 451 height 129
click at [971, 541] on span "Upload" at bounding box center [976, 540] width 41 height 20
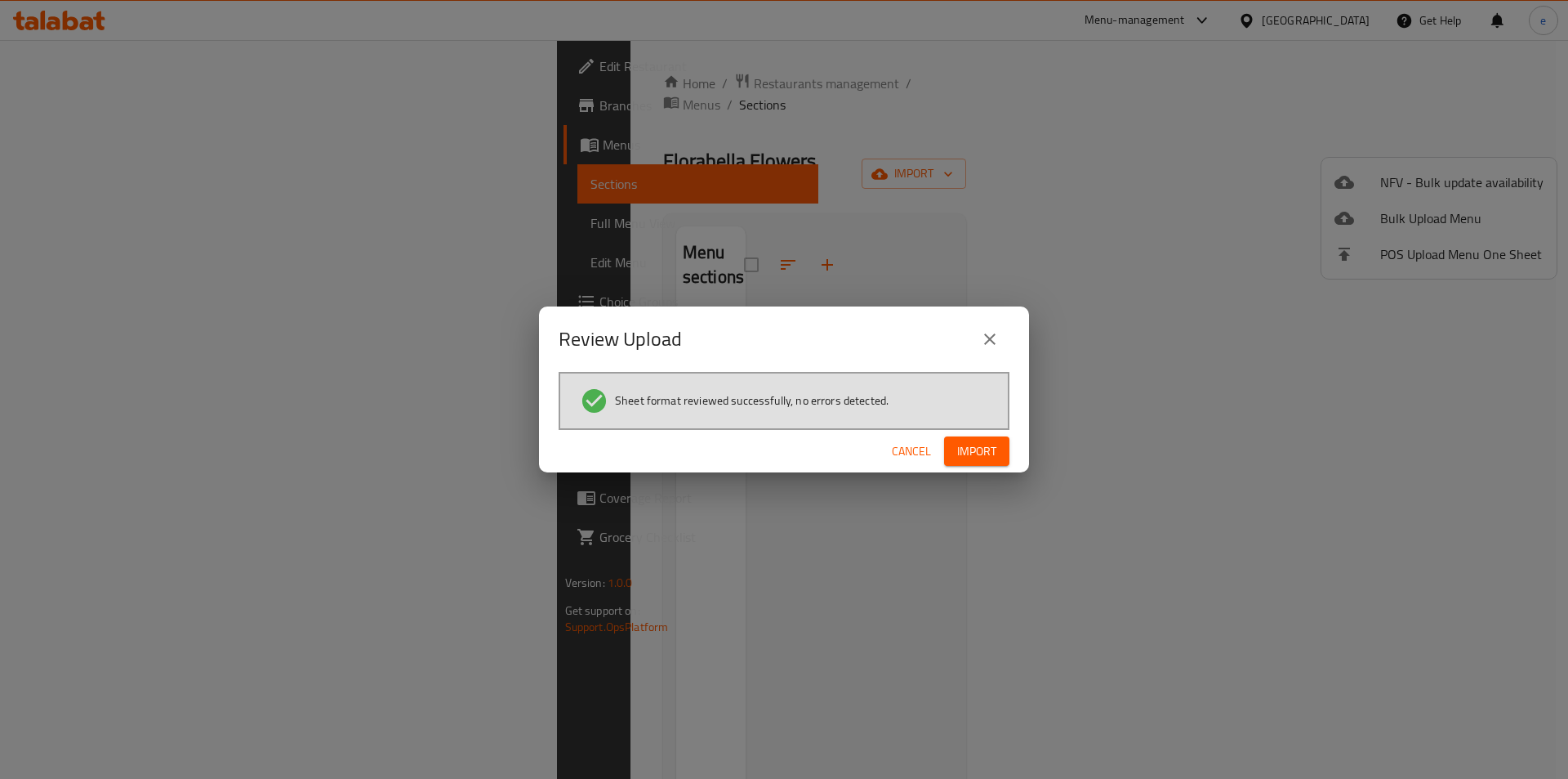
click at [978, 451] on span "Import" at bounding box center [976, 451] width 39 height 20
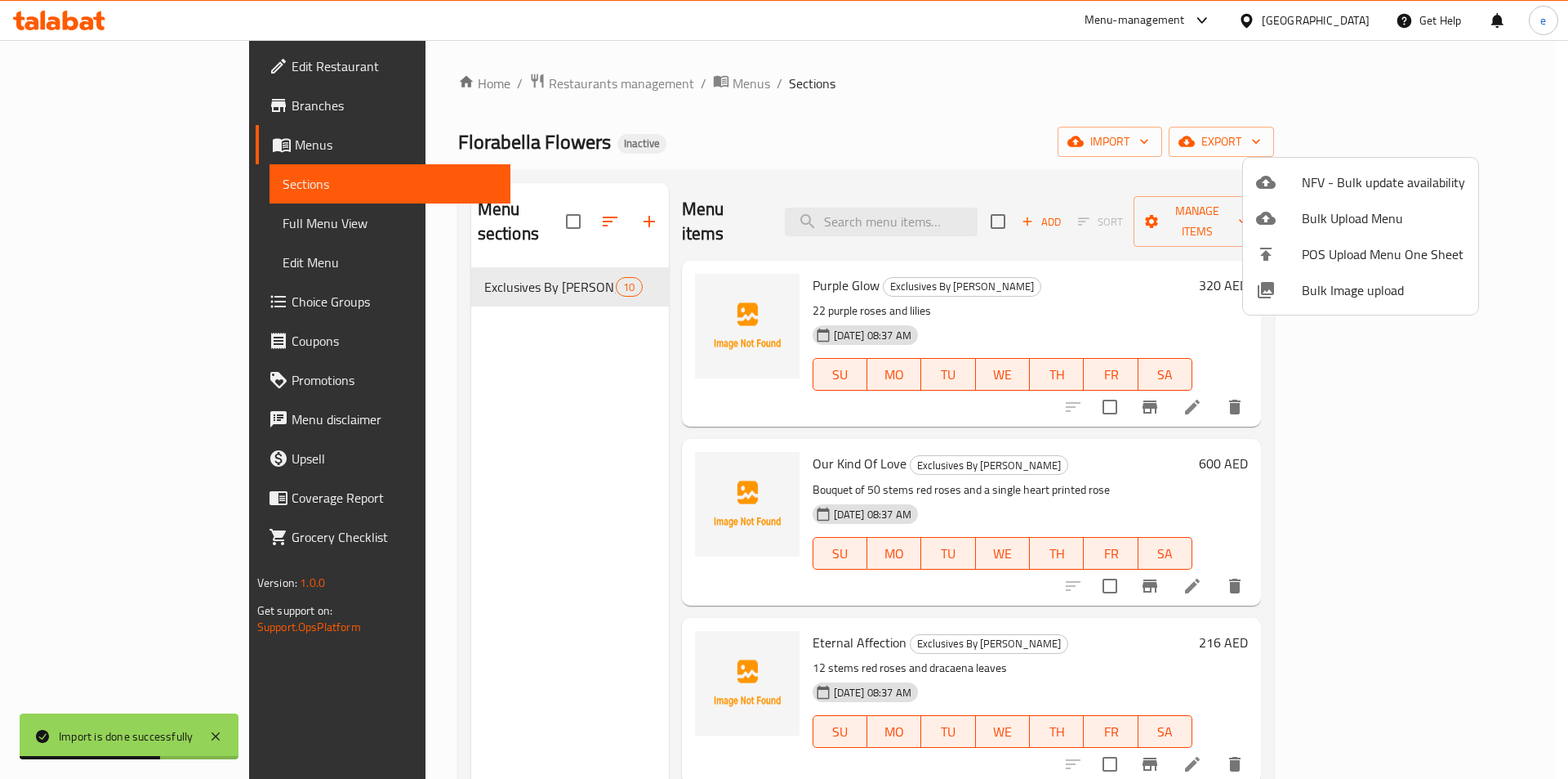
click at [144, 229] on div at bounding box center [784, 390] width 1568 height 779
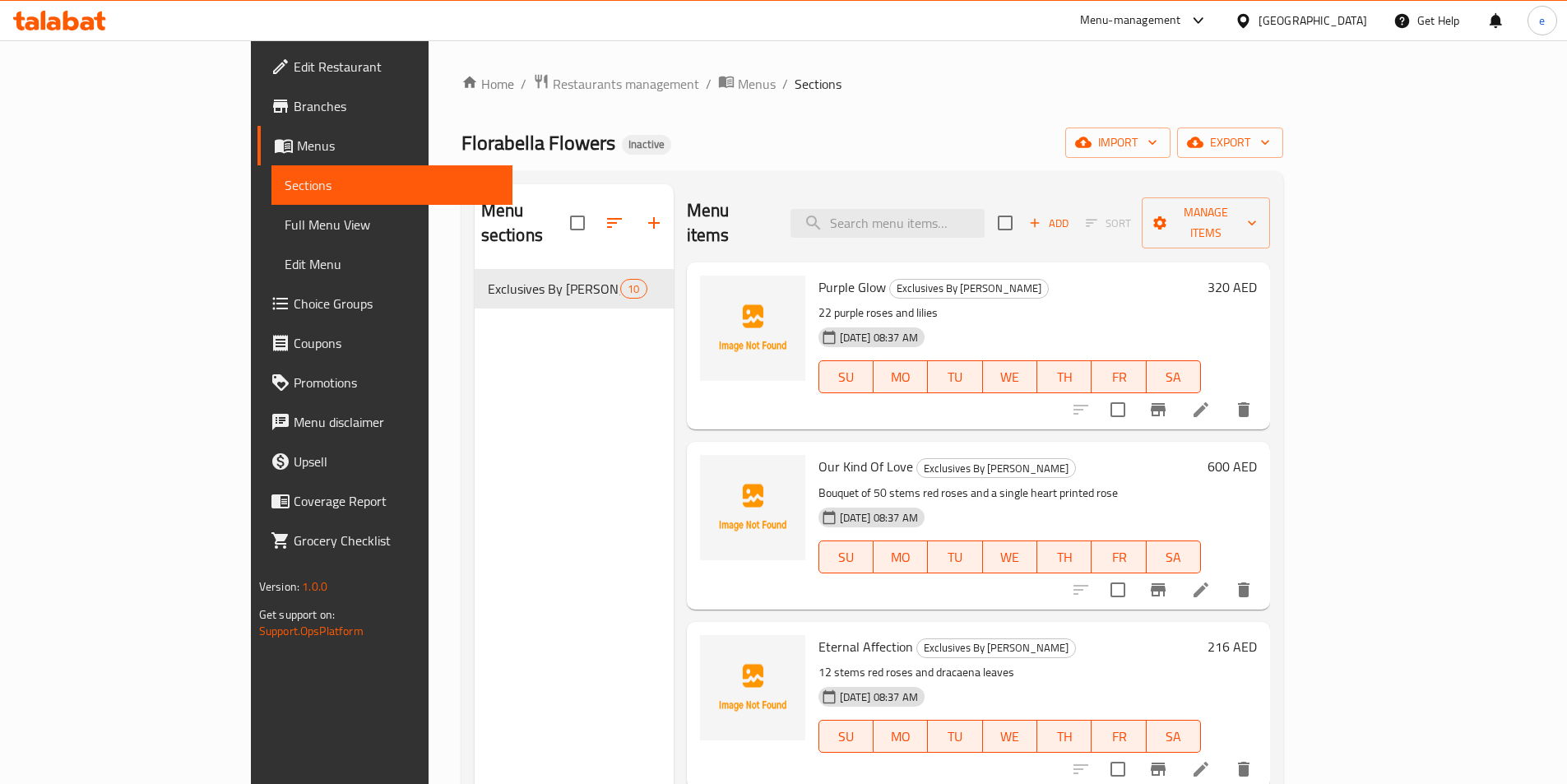
click at [284, 227] on span "Full Menu View" at bounding box center [391, 224] width 215 height 19
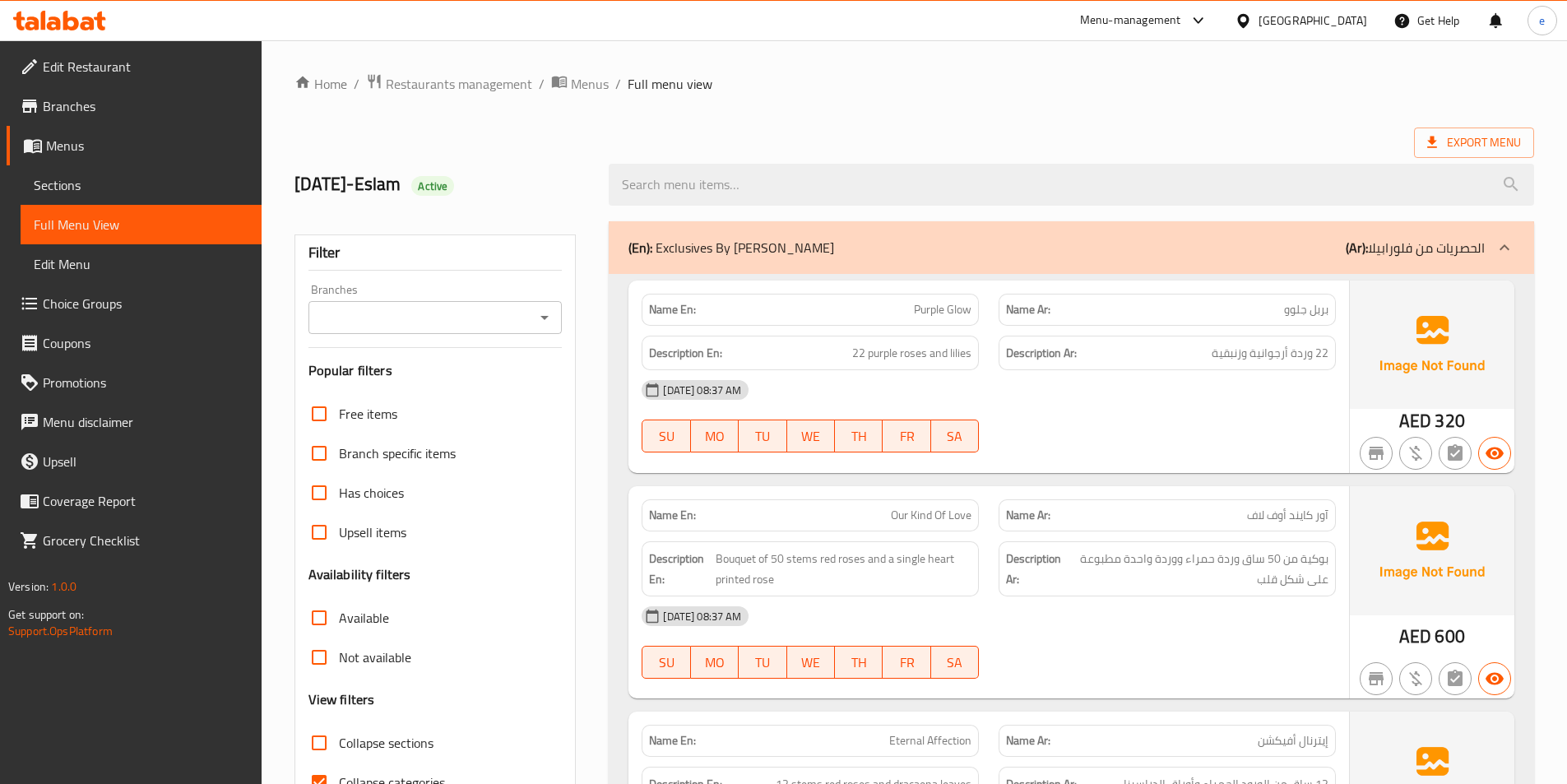
click at [1041, 93] on ol "Home / Restaurants management / Menus / Full menu view" at bounding box center [913, 84] width 1239 height 21
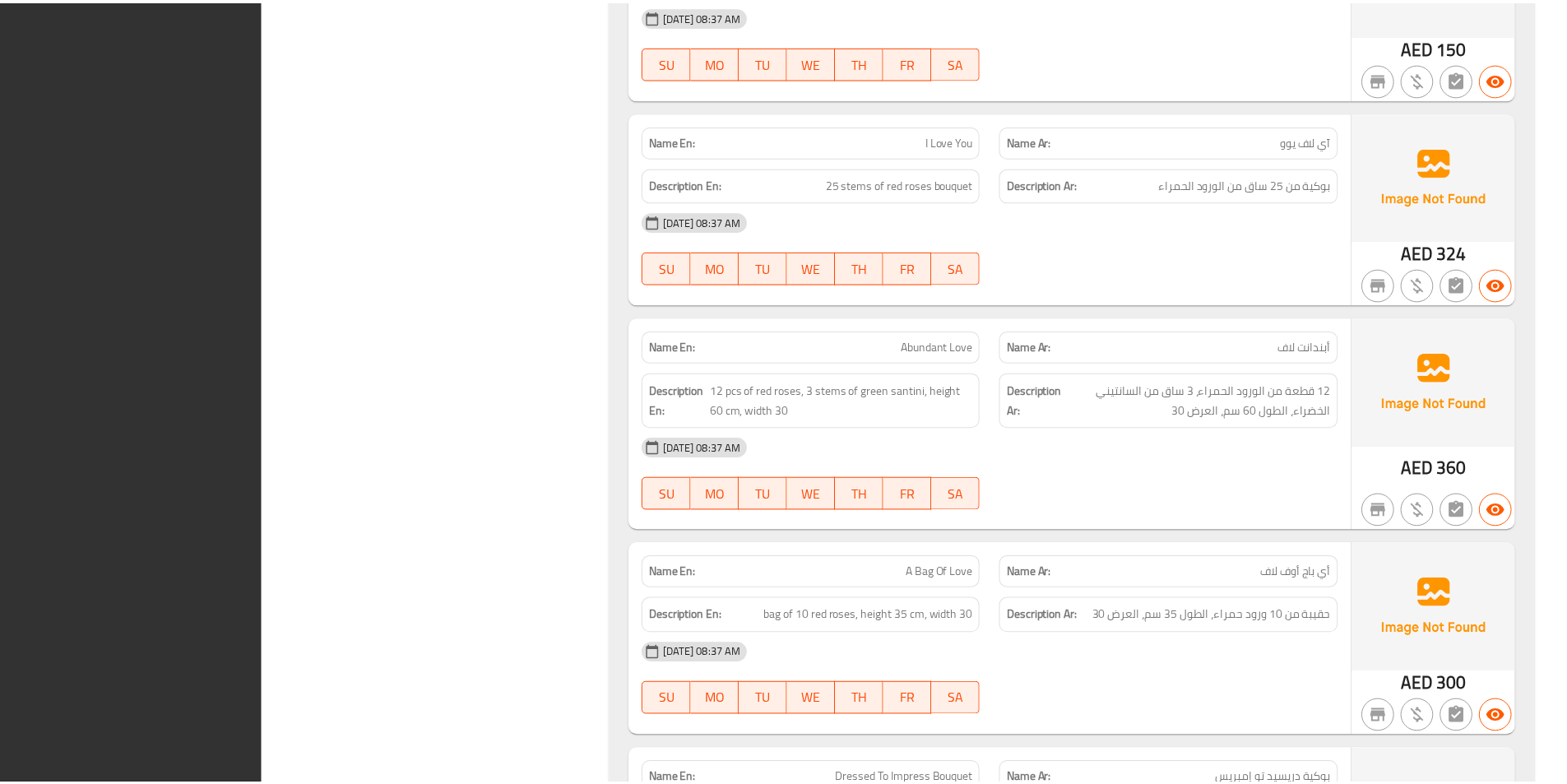
scroll to position [1705, 0]
